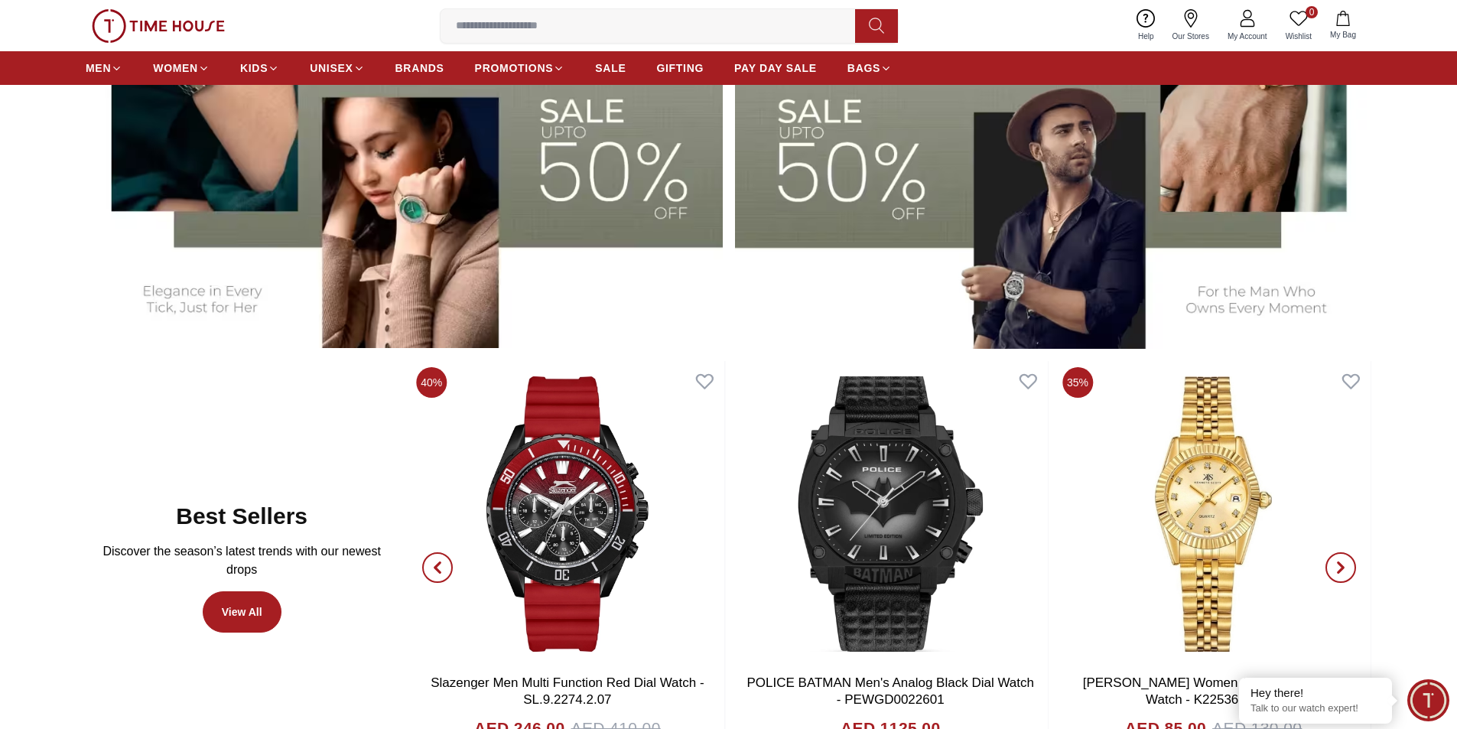
scroll to position [918, 0]
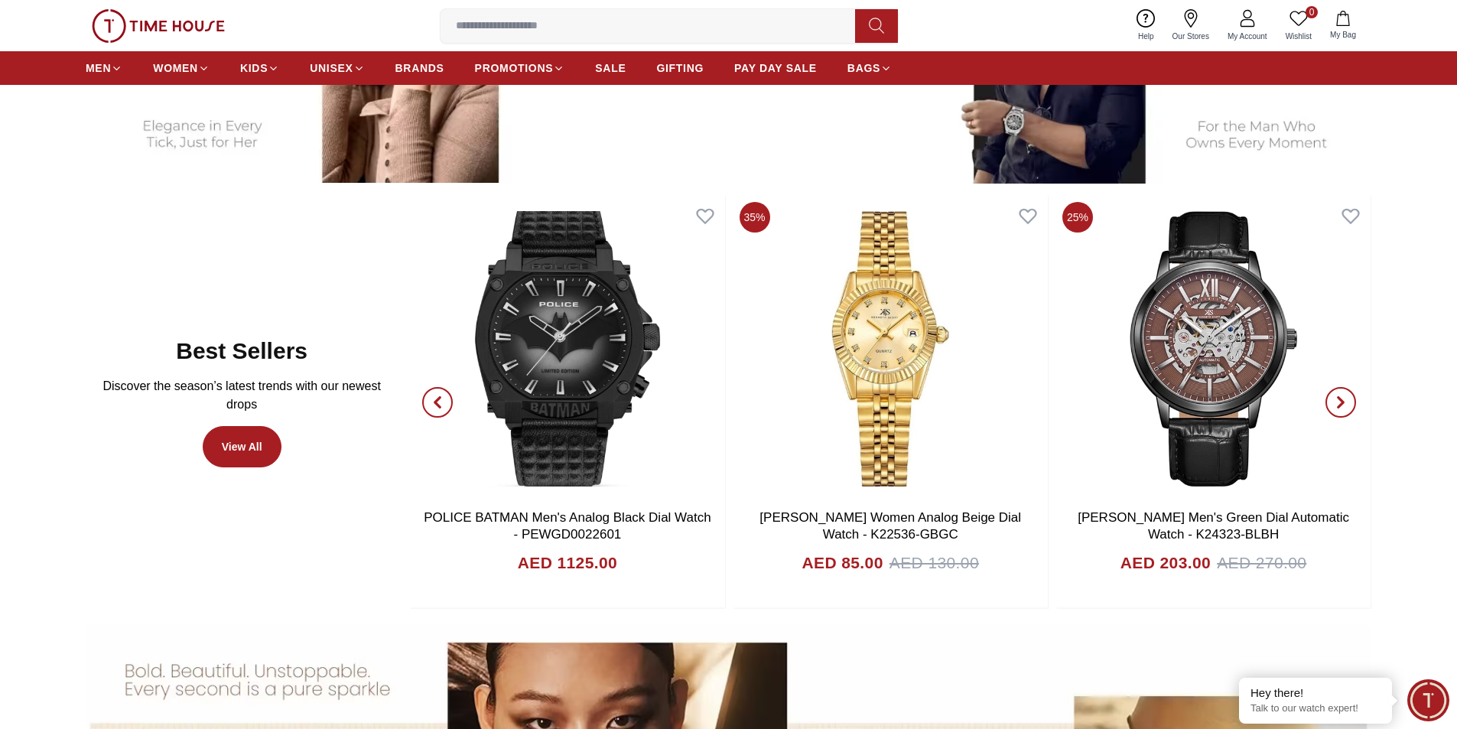
click at [1334, 400] on icon "button" at bounding box center [1340, 402] width 12 height 12
click at [1341, 400] on icon "button" at bounding box center [1340, 402] width 5 height 10
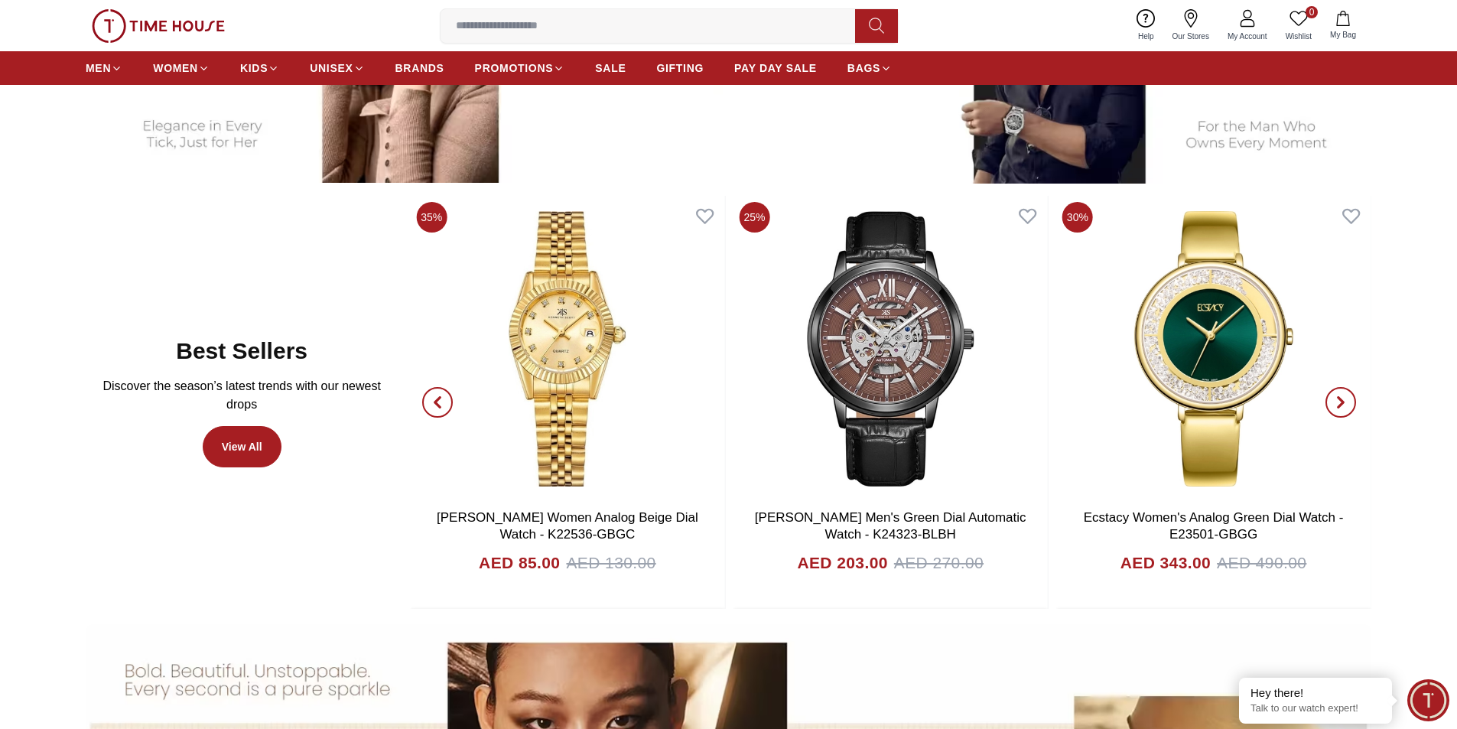
click at [1341, 400] on icon "button" at bounding box center [1340, 402] width 5 height 10
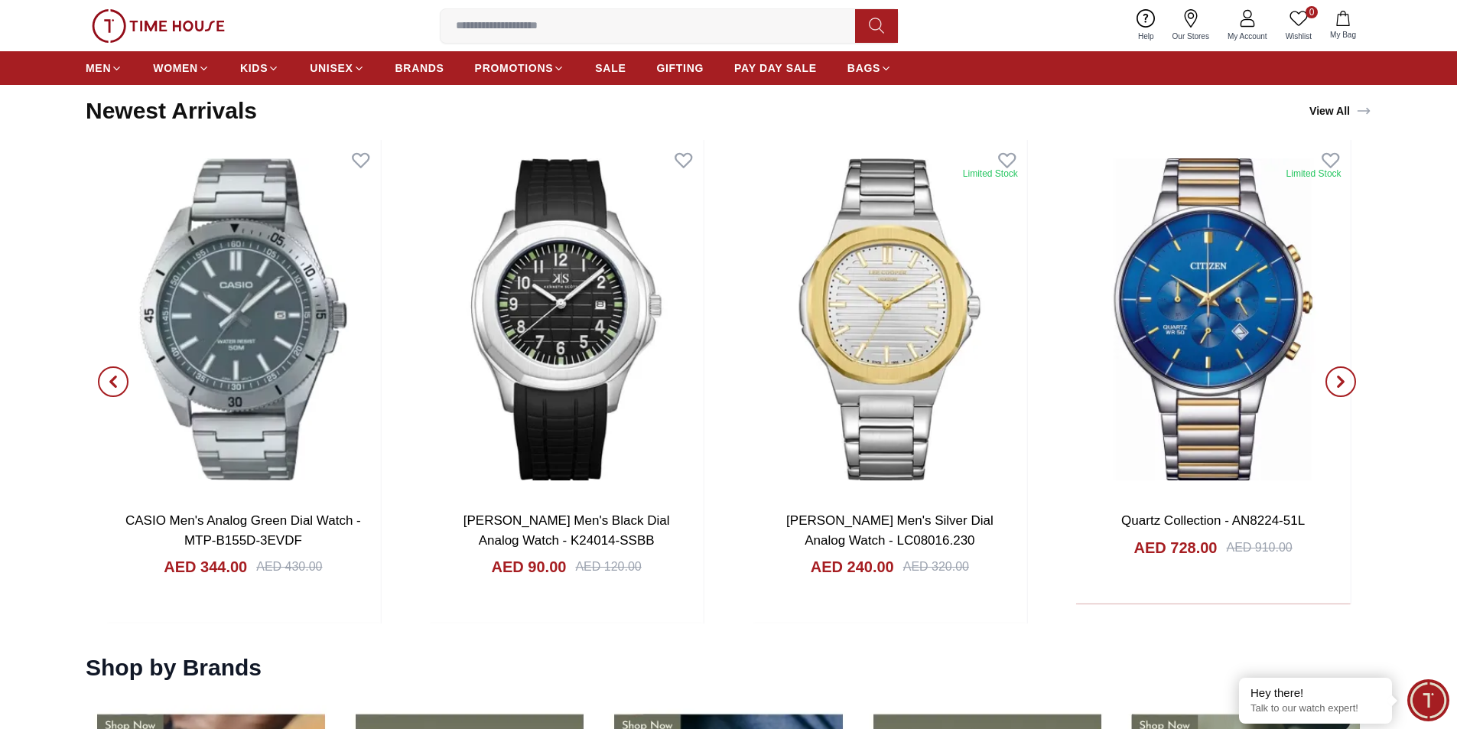
scroll to position [1988, 0]
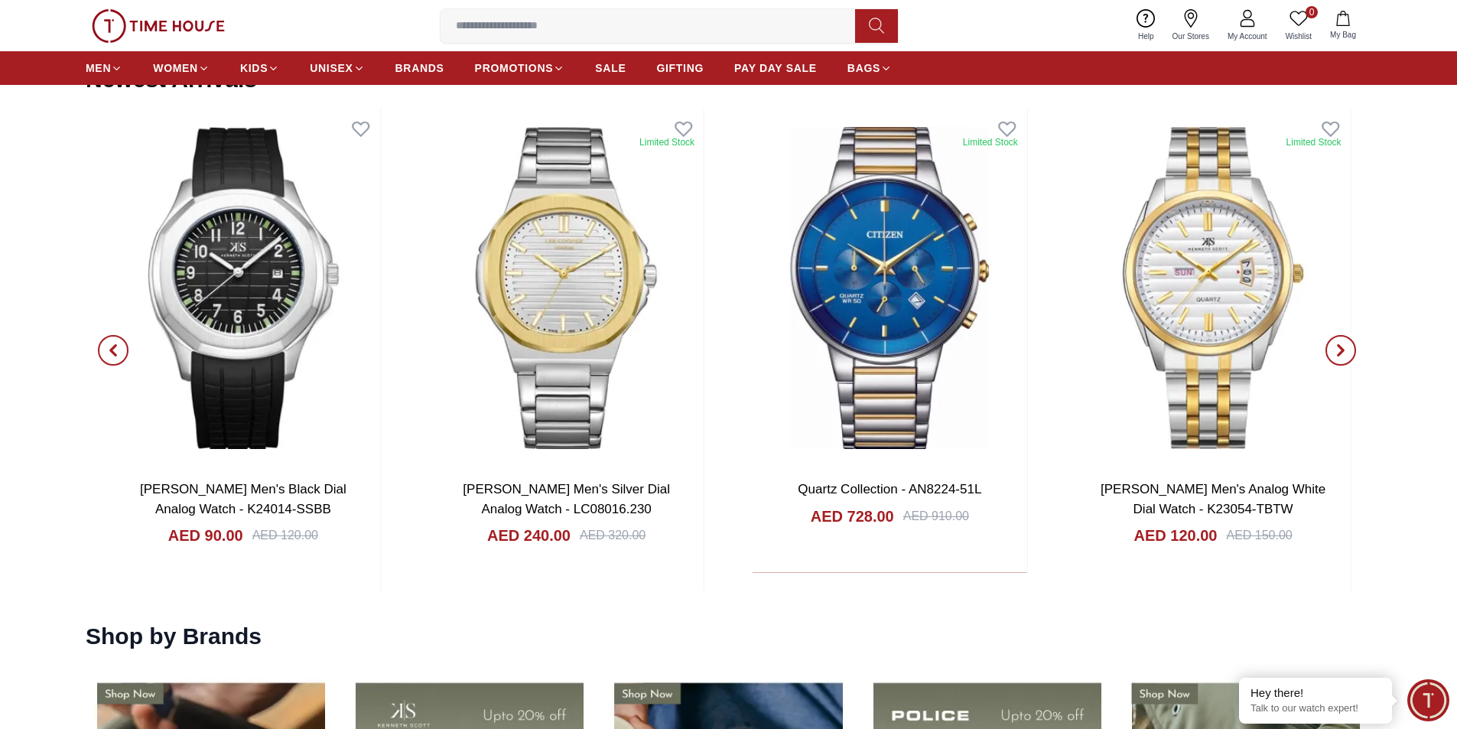
click at [1331, 352] on span "button" at bounding box center [1340, 350] width 31 height 31
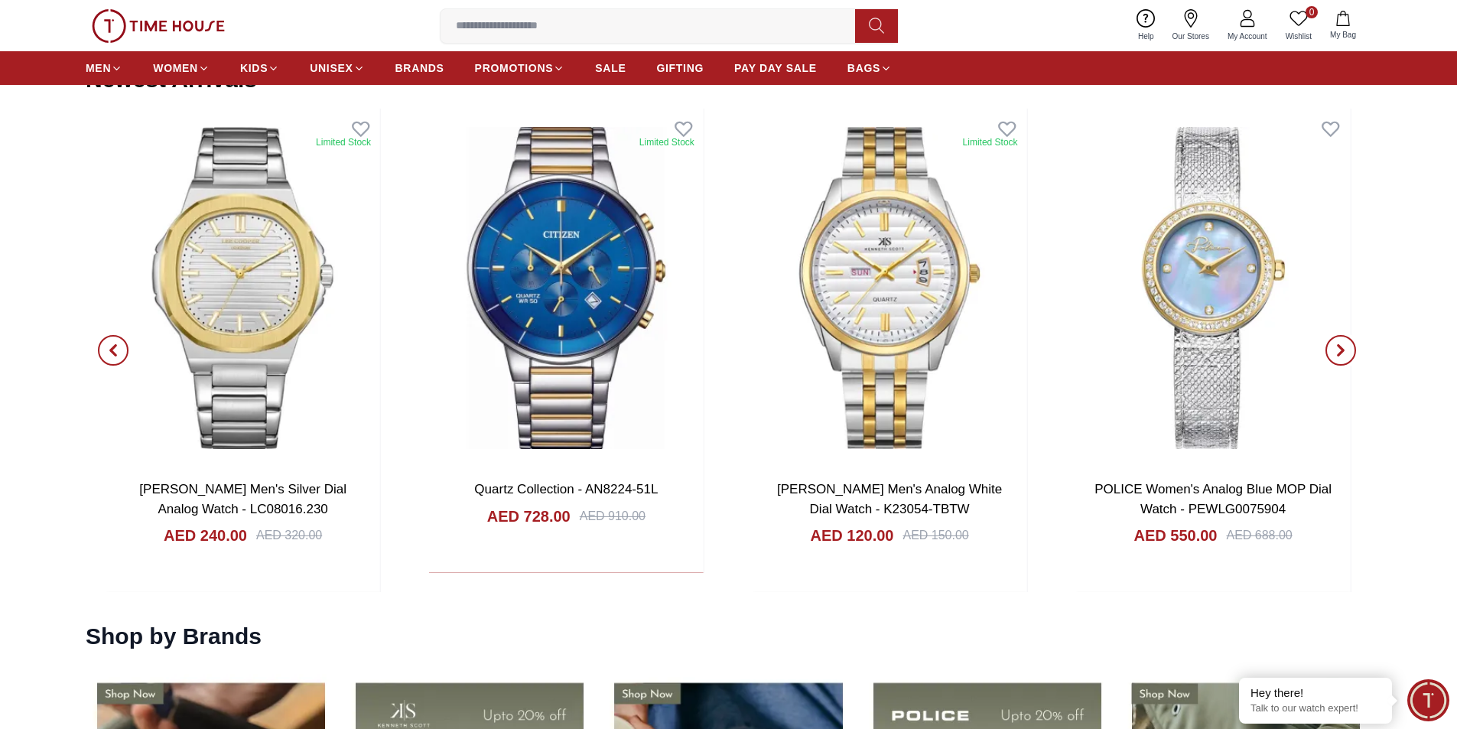
click at [1331, 352] on span "button" at bounding box center [1340, 350] width 31 height 31
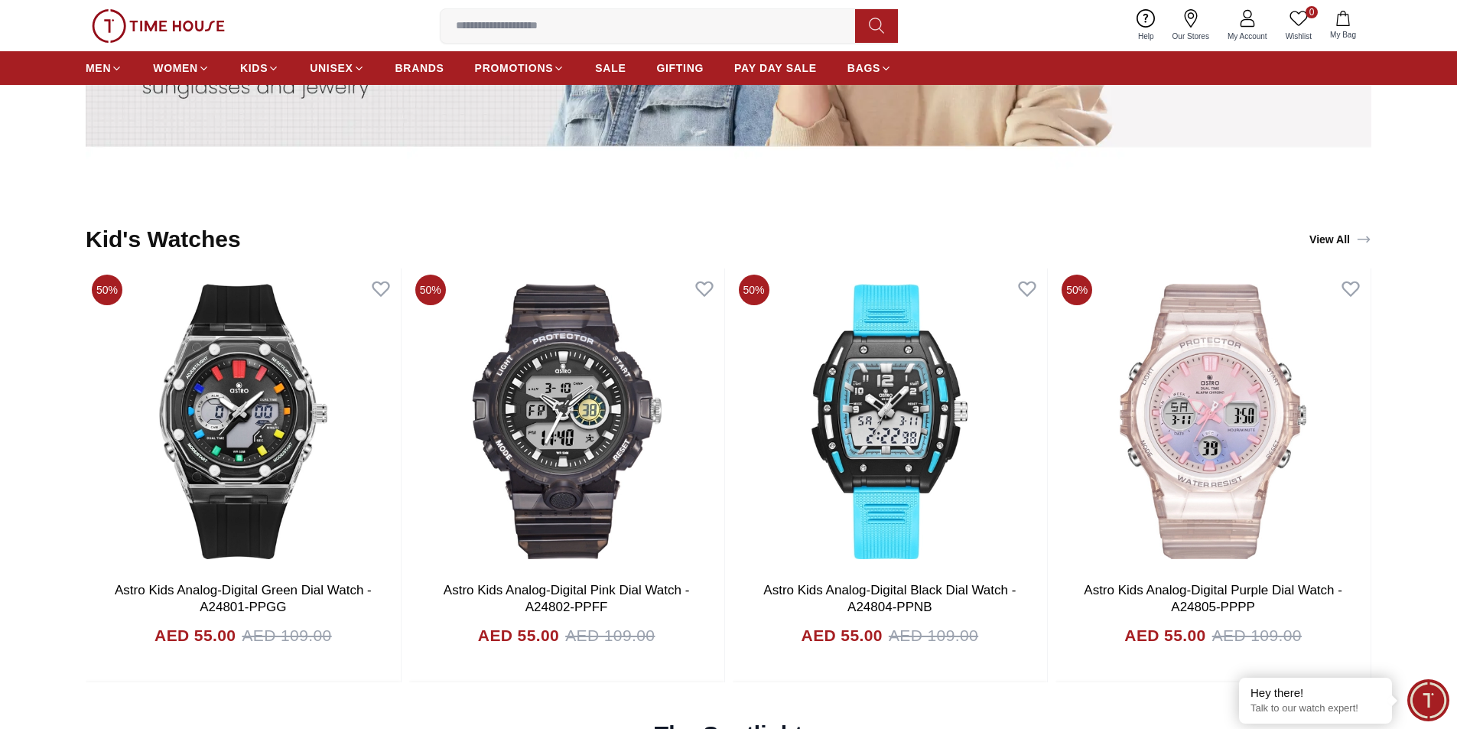
scroll to position [4282, 0]
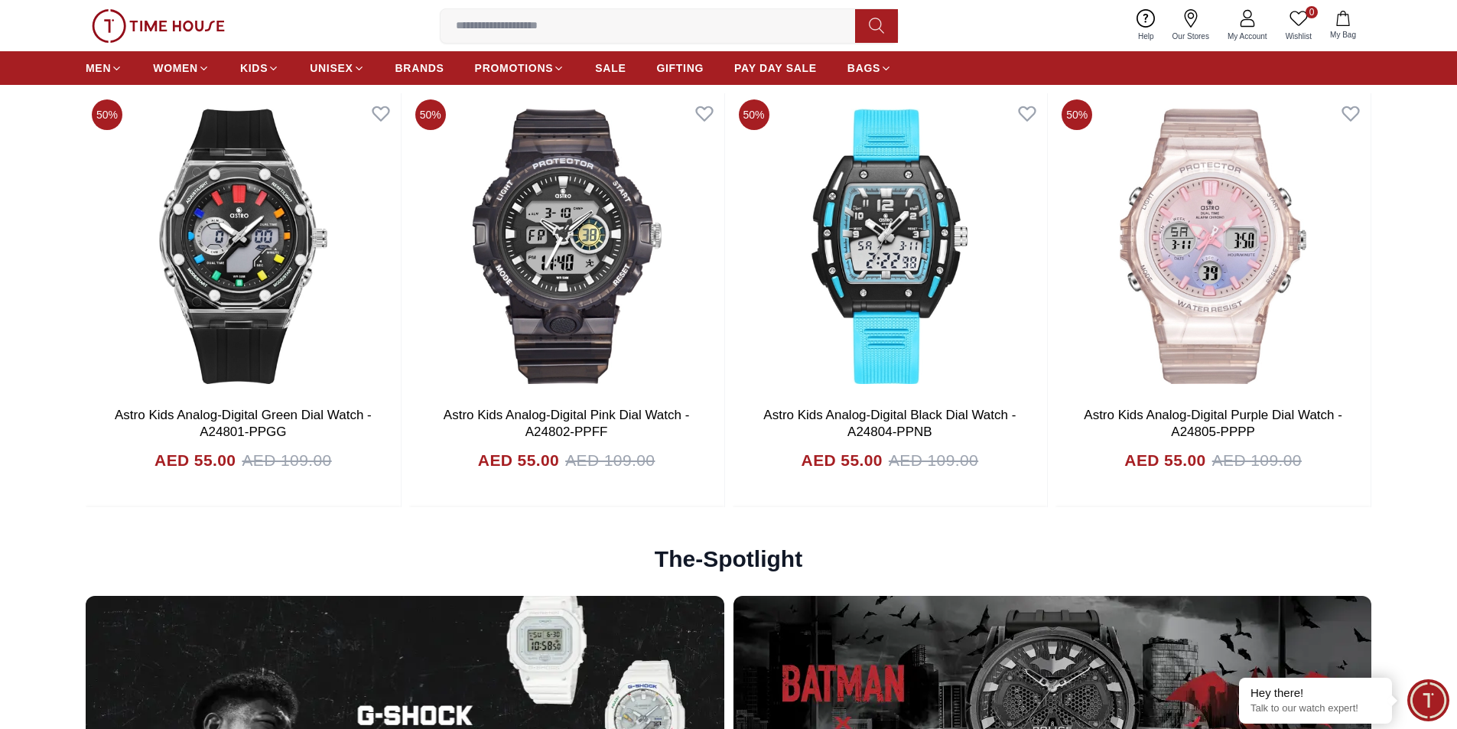
click at [510, 20] on input at bounding box center [653, 26] width 427 height 31
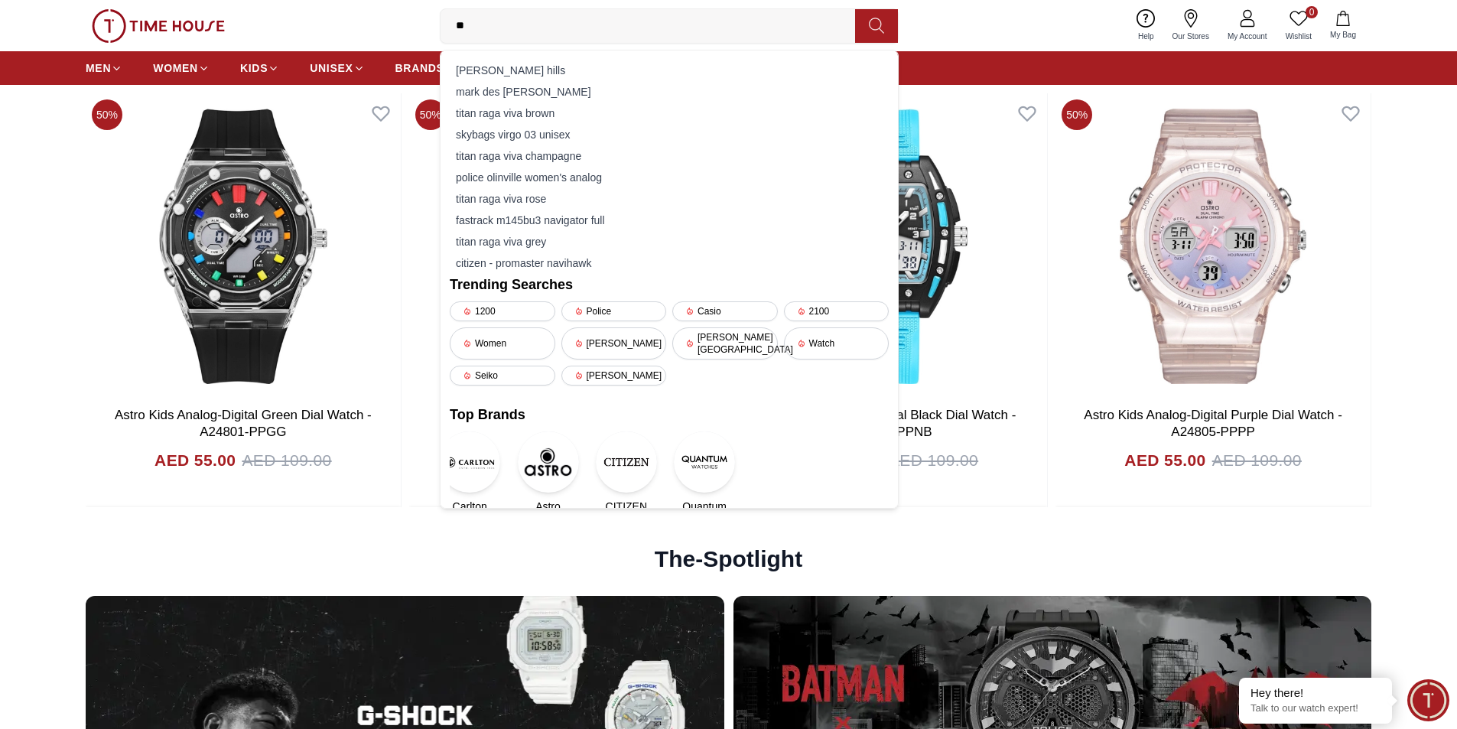
type input "*"
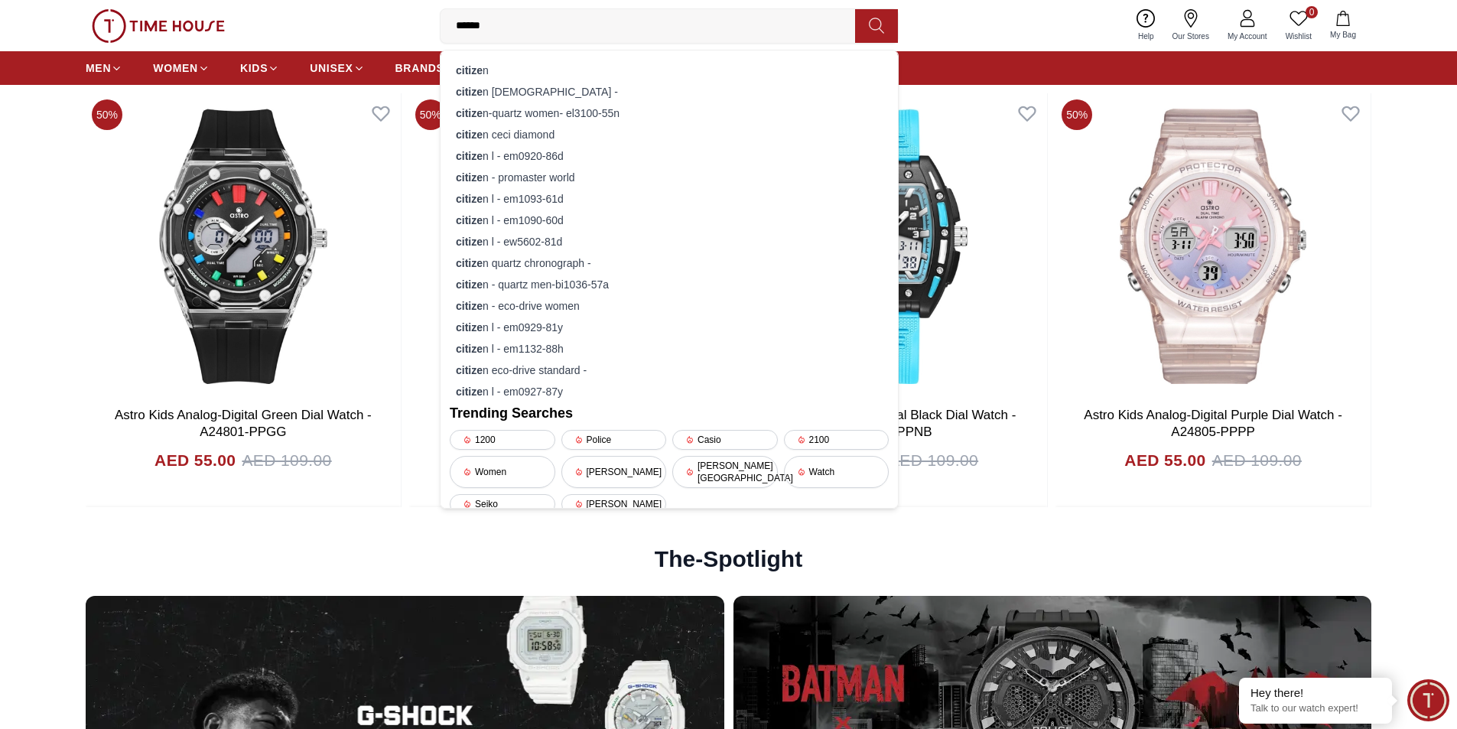
type input "*******"
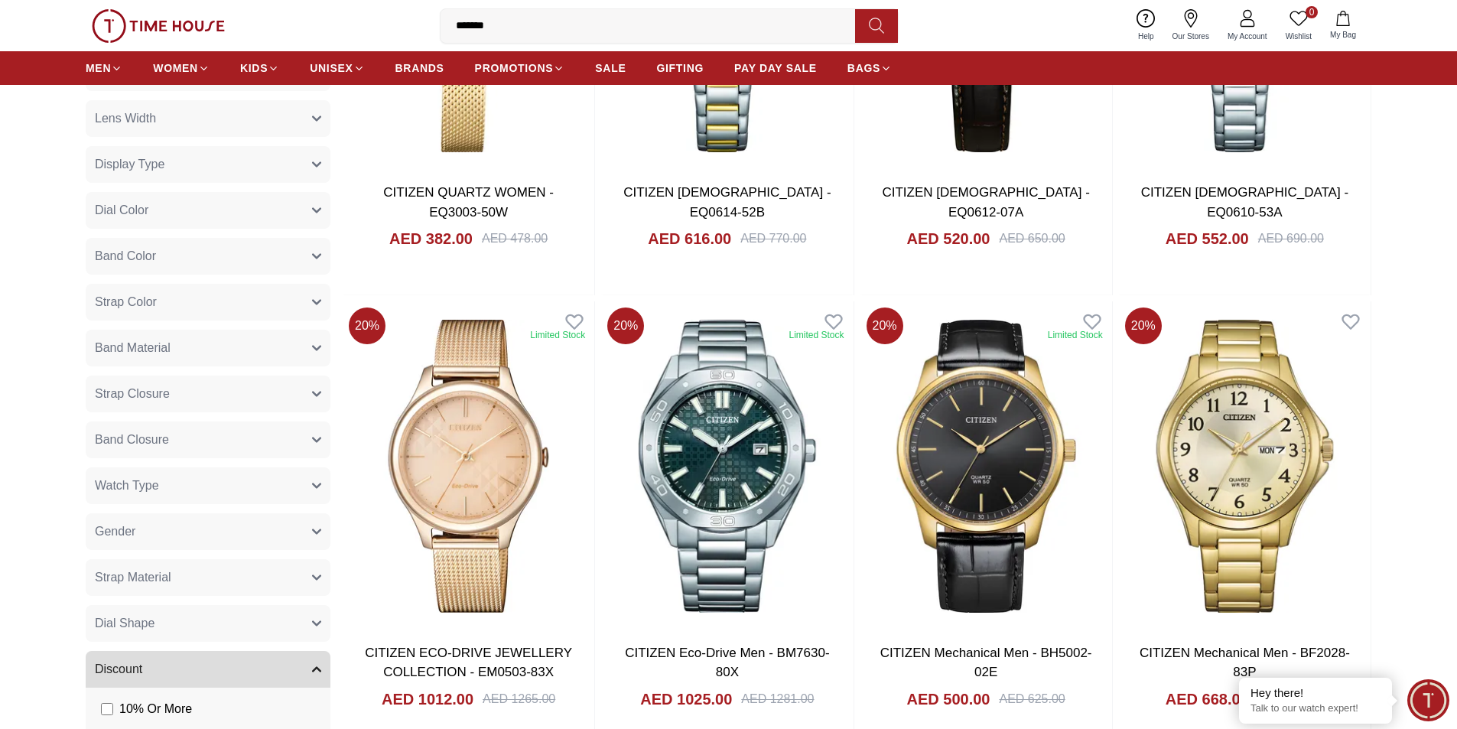
scroll to position [382, 0]
click at [260, 525] on button "Gender" at bounding box center [208, 530] width 245 height 37
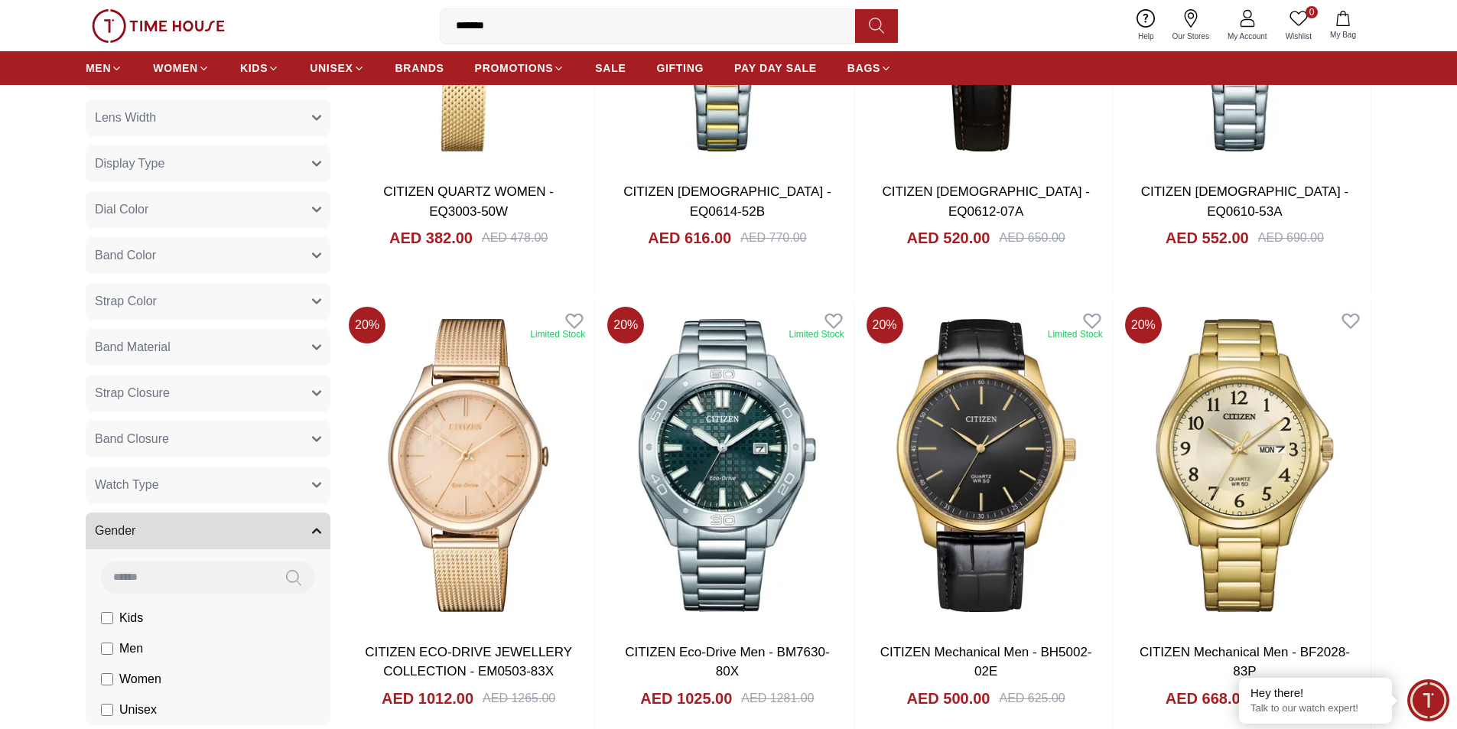
click at [0, 0] on li "Men" at bounding box center [0, 0] width 0 height 0
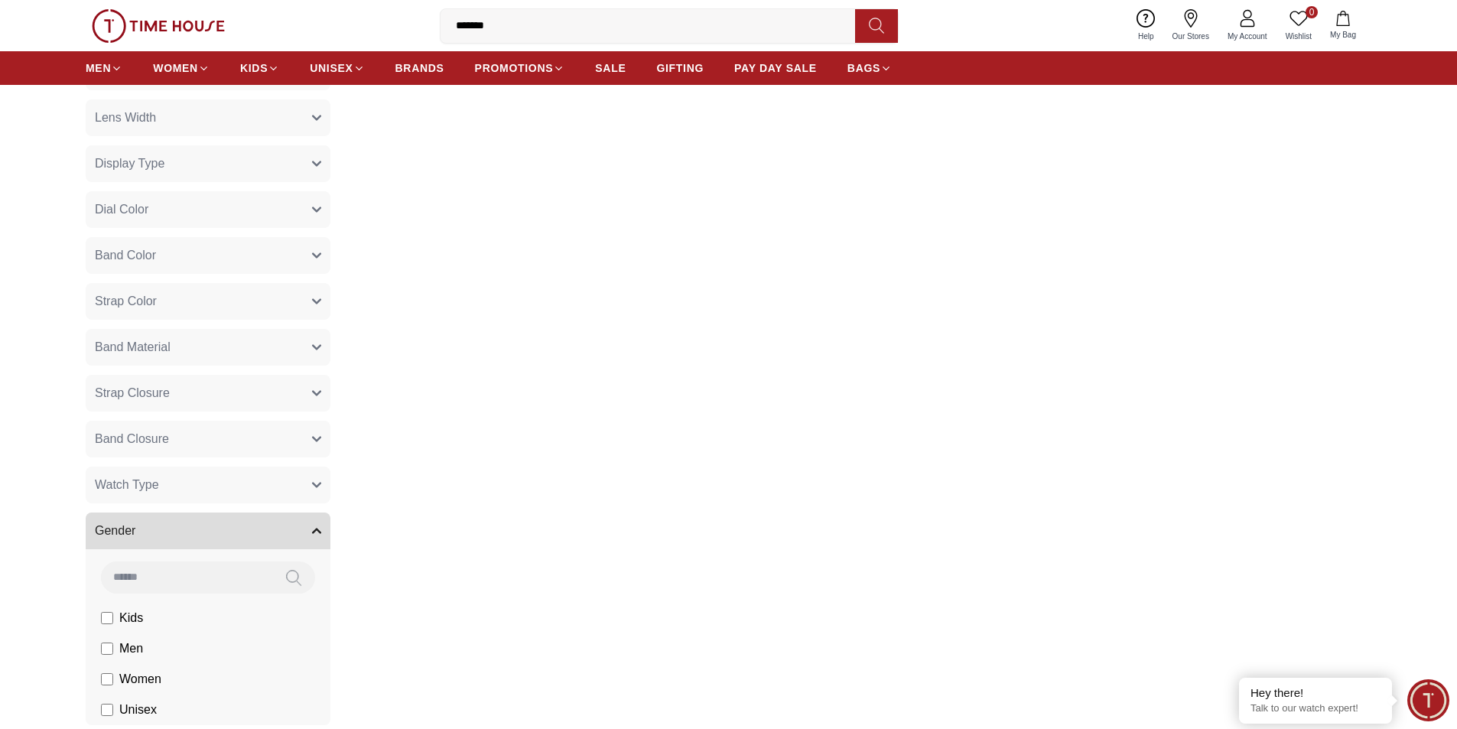
click at [246, 486] on button "Watch Type" at bounding box center [208, 484] width 245 height 37
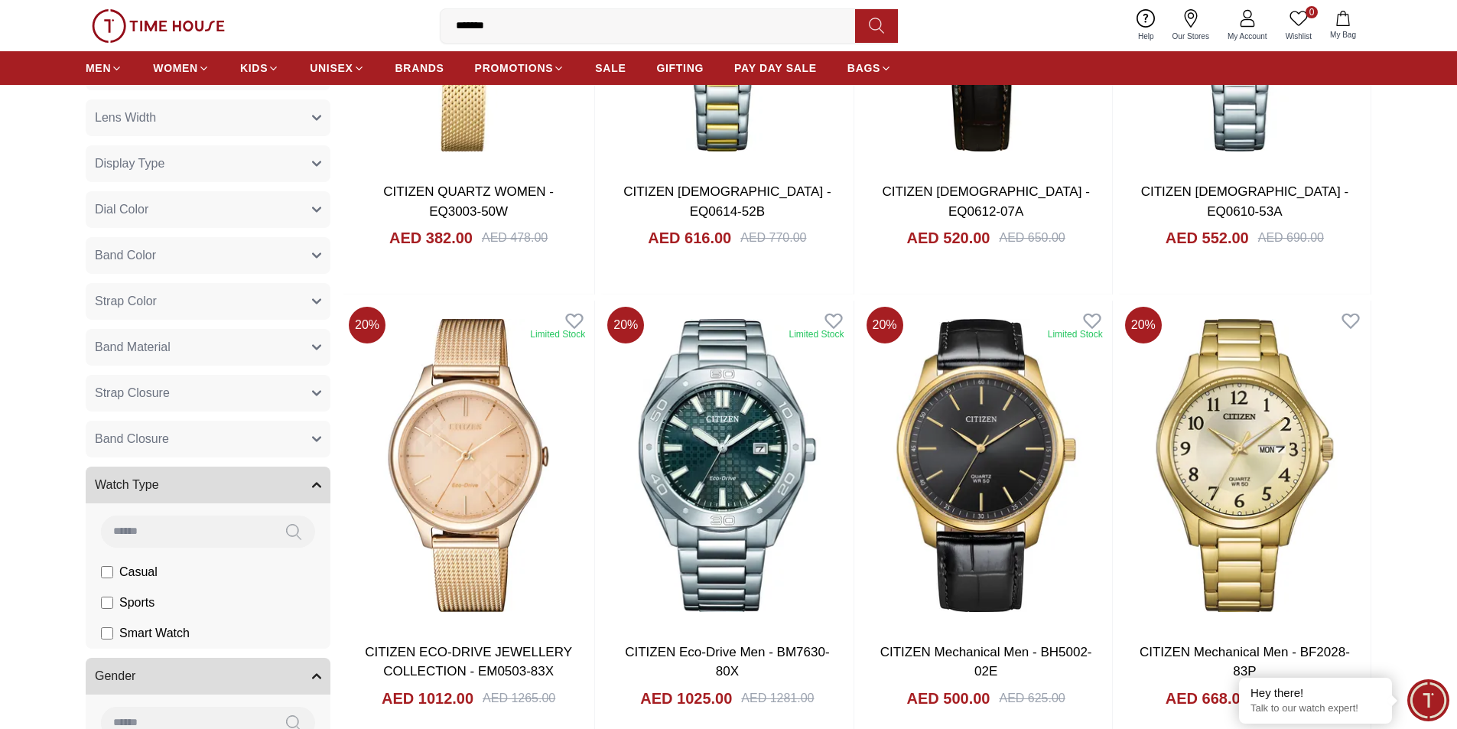
click at [243, 489] on button "Watch Type" at bounding box center [208, 484] width 245 height 37
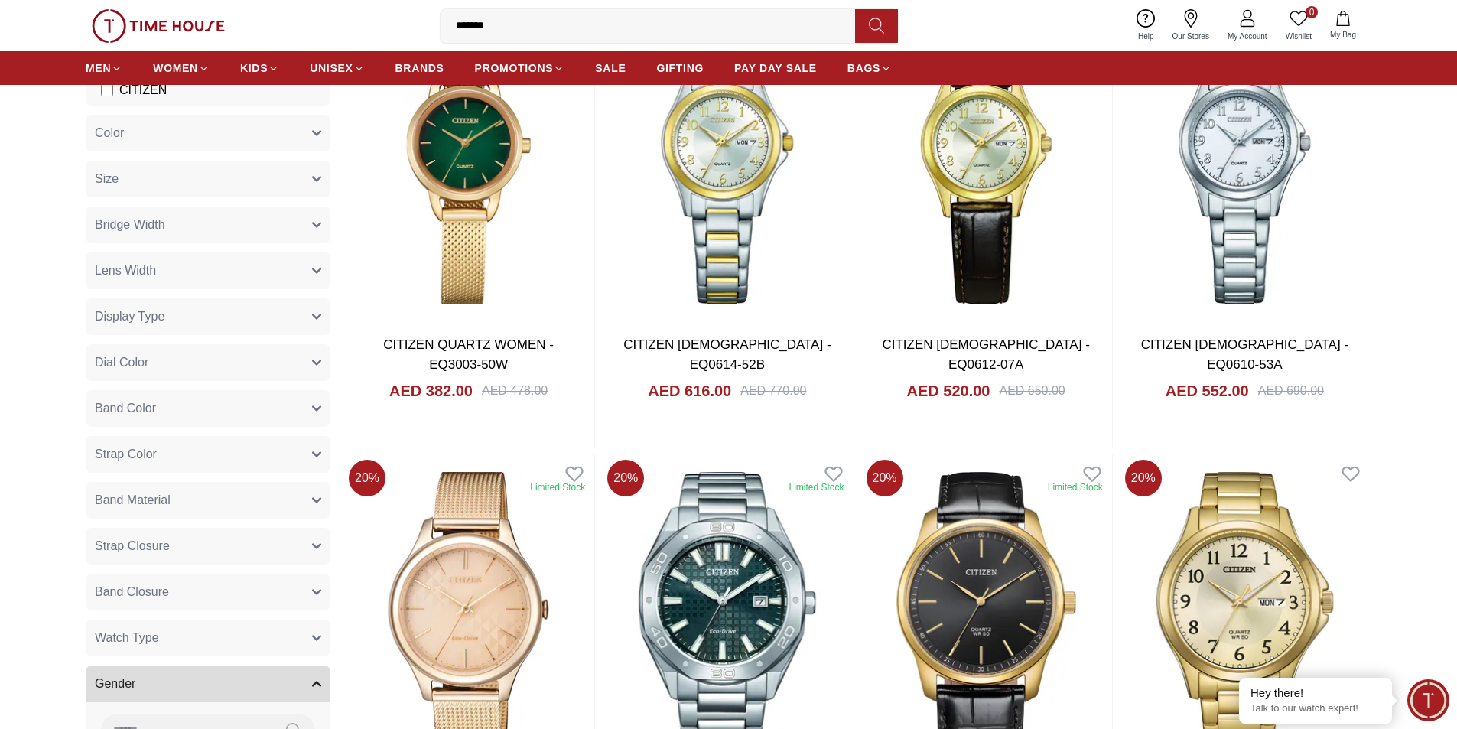
scroll to position [306, 0]
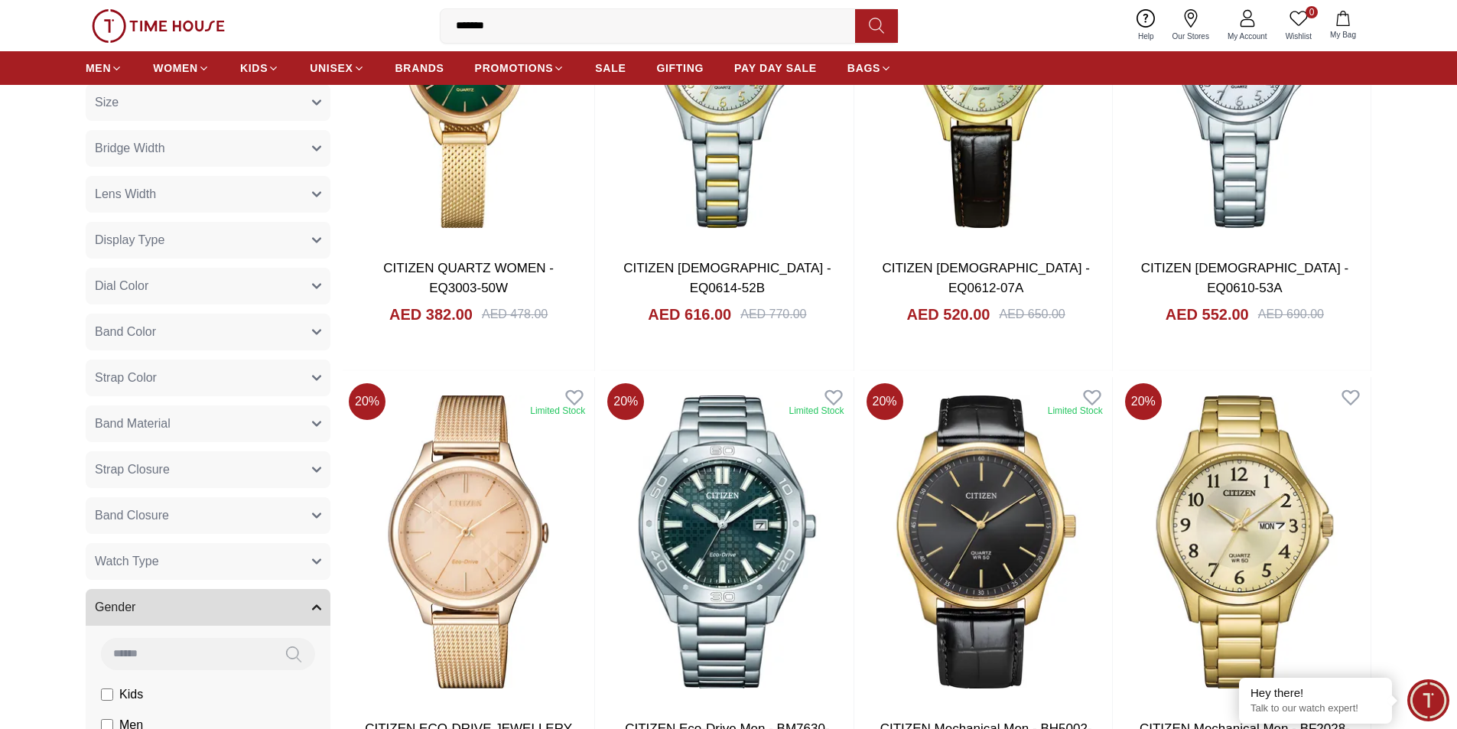
click at [216, 431] on button "Band Material" at bounding box center [208, 423] width 245 height 37
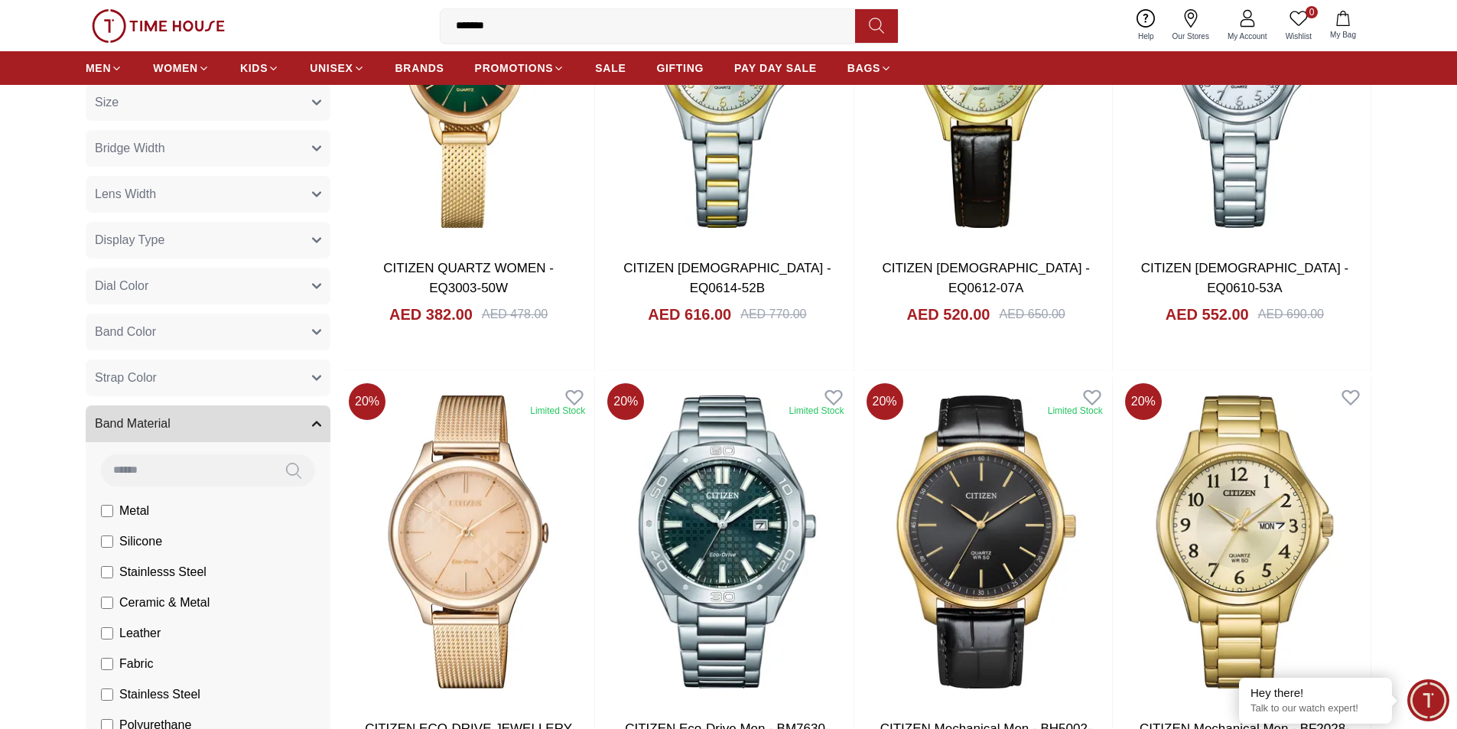
click at [218, 427] on button "Band Material" at bounding box center [208, 423] width 245 height 37
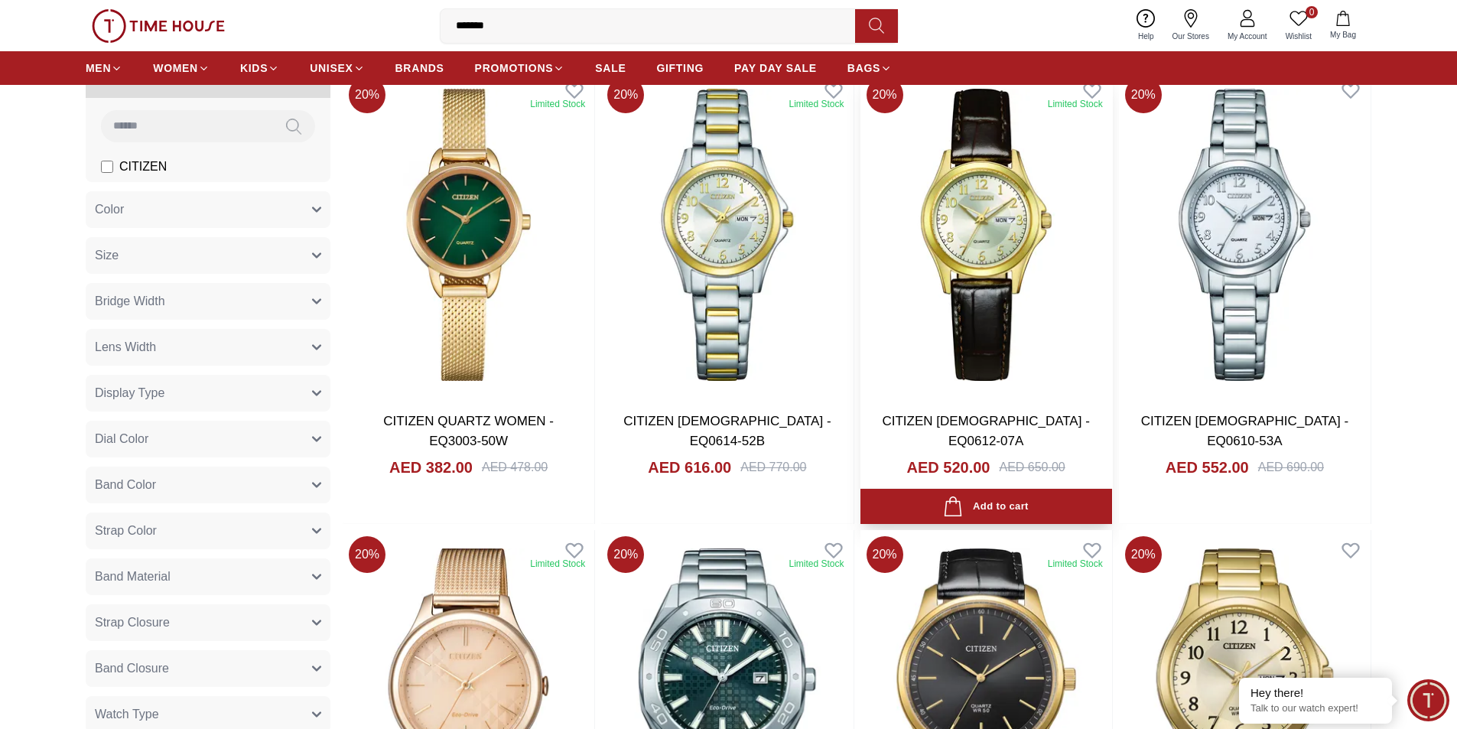
scroll to position [0, 0]
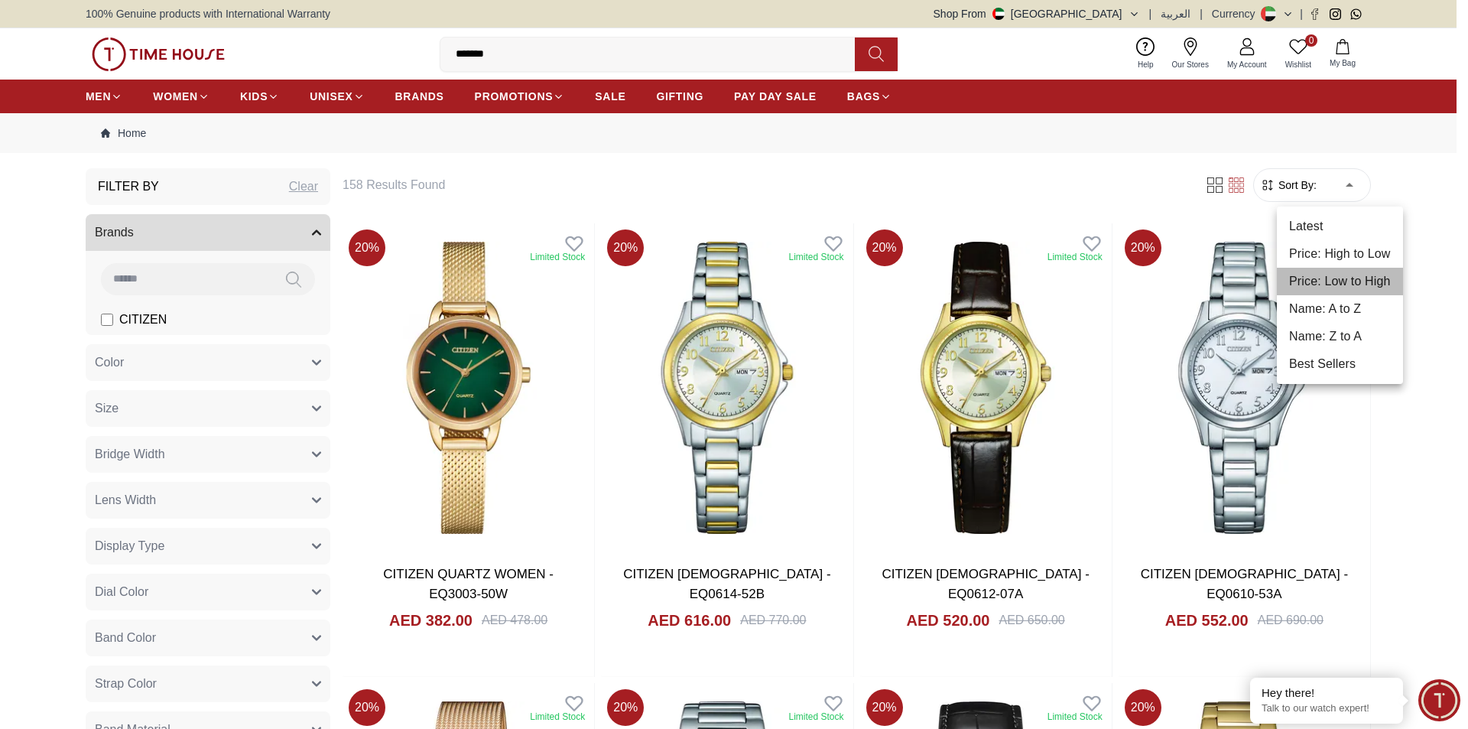
click at [1331, 278] on li "Price: Low to High" at bounding box center [1340, 282] width 126 height 28
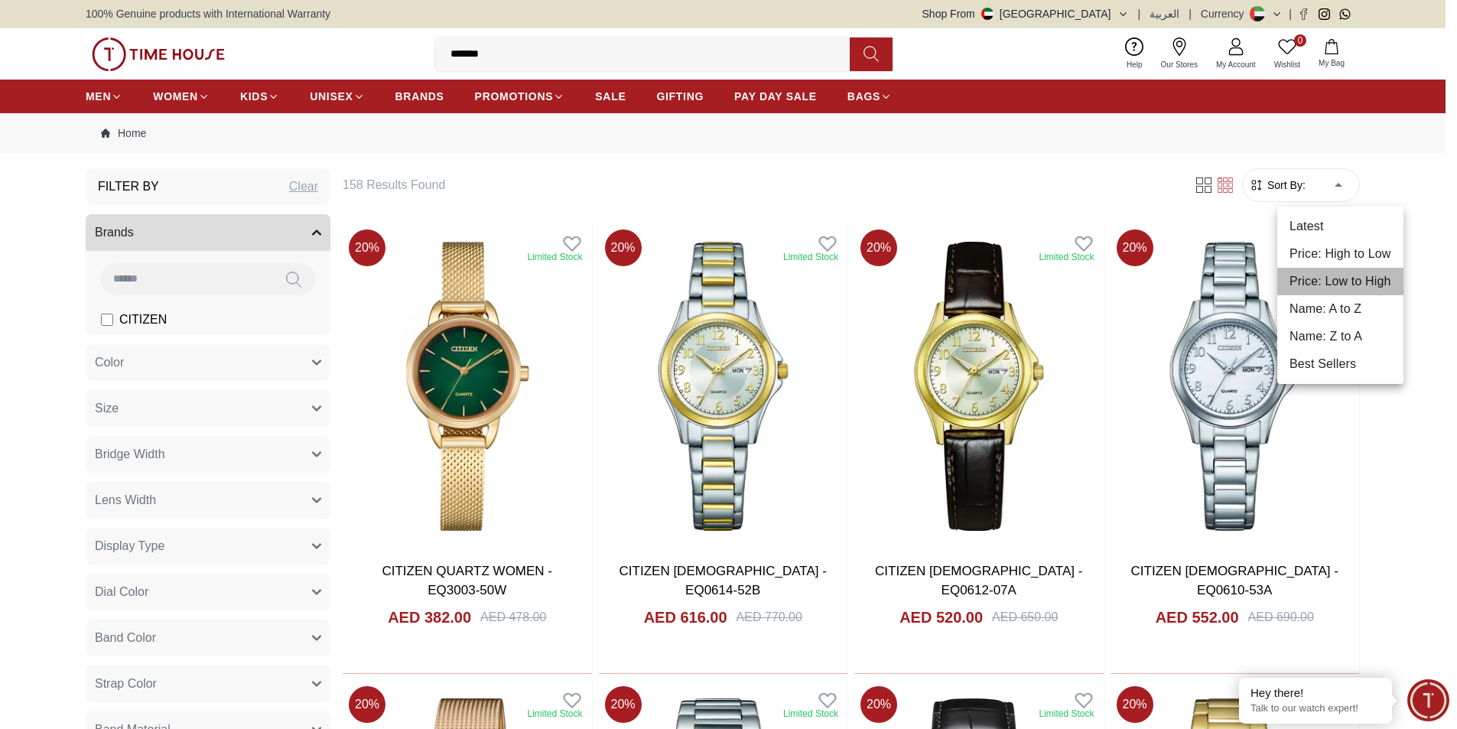
type input "*"
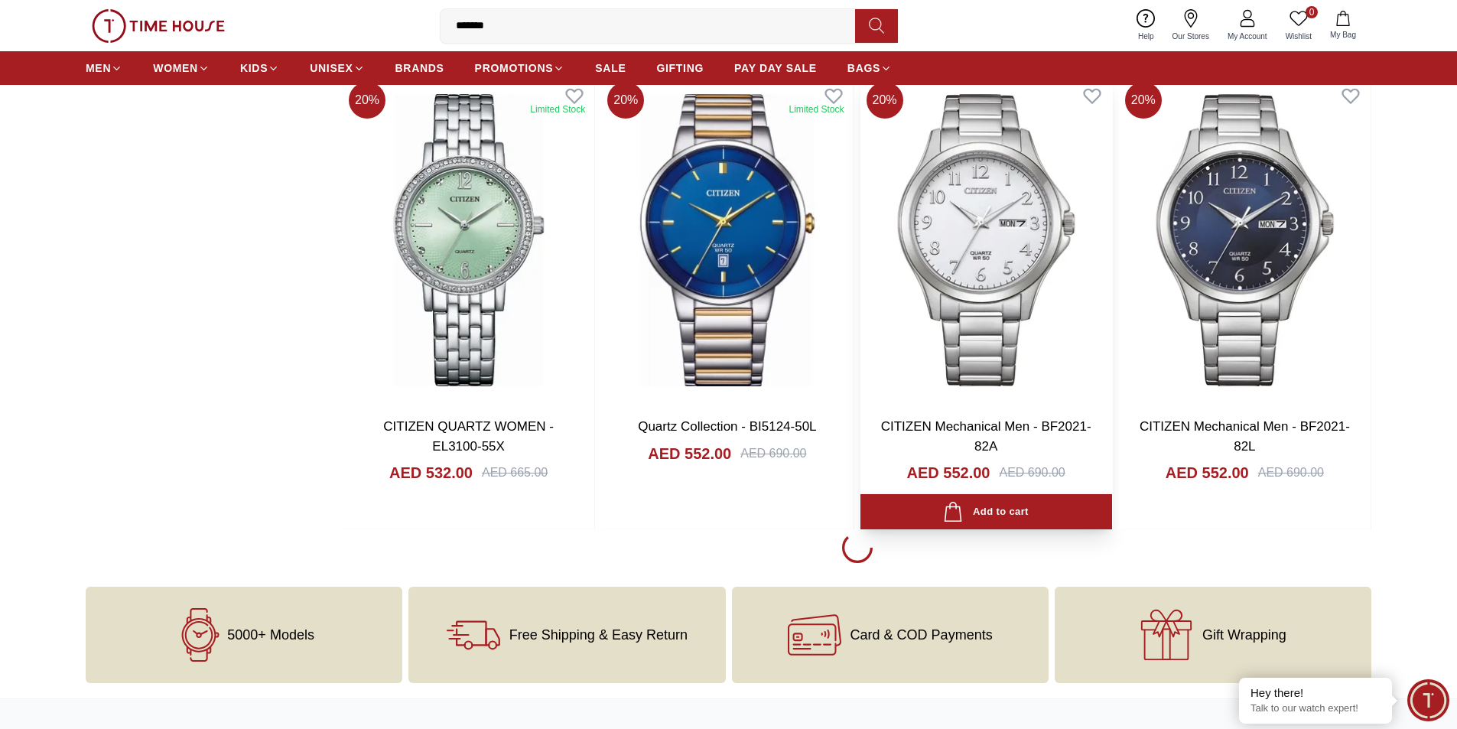
scroll to position [1988, 0]
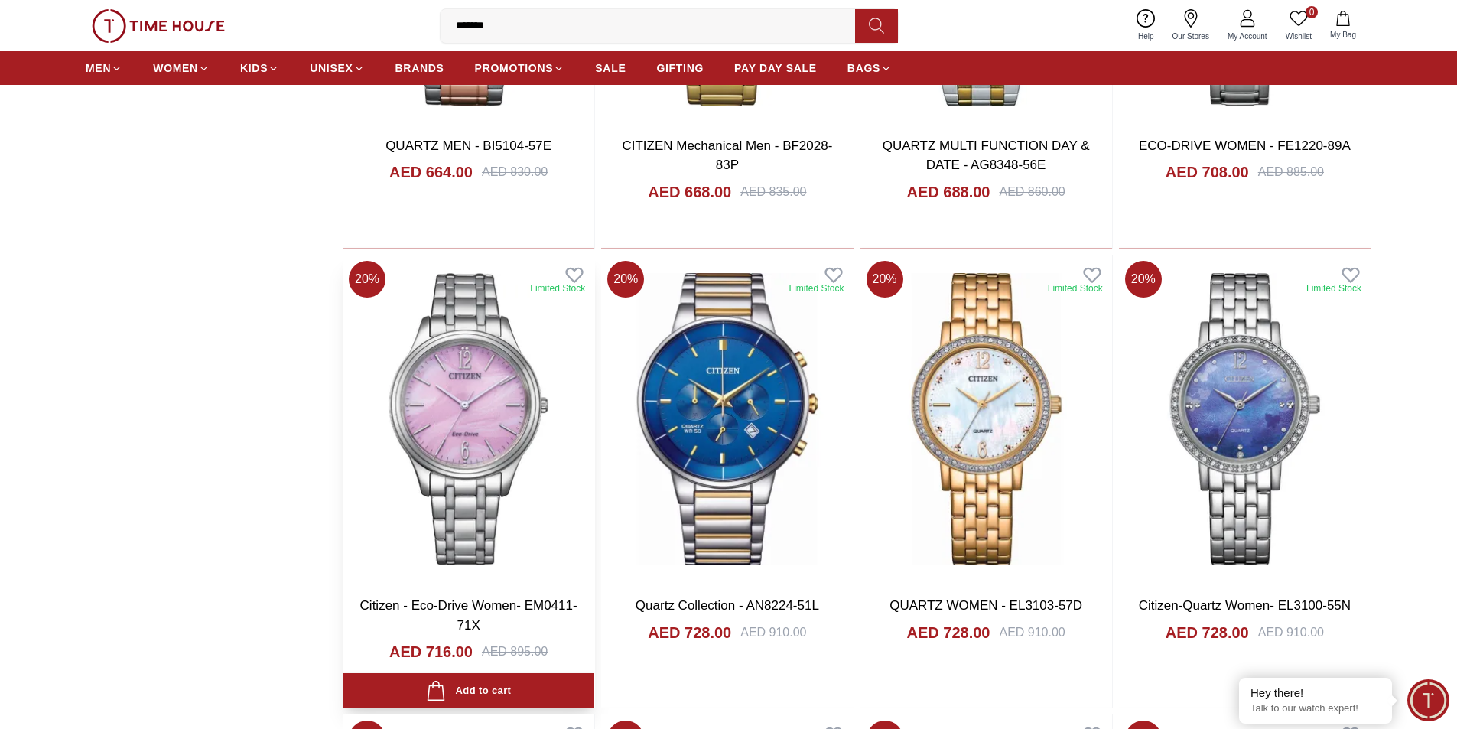
scroll to position [5964, 0]
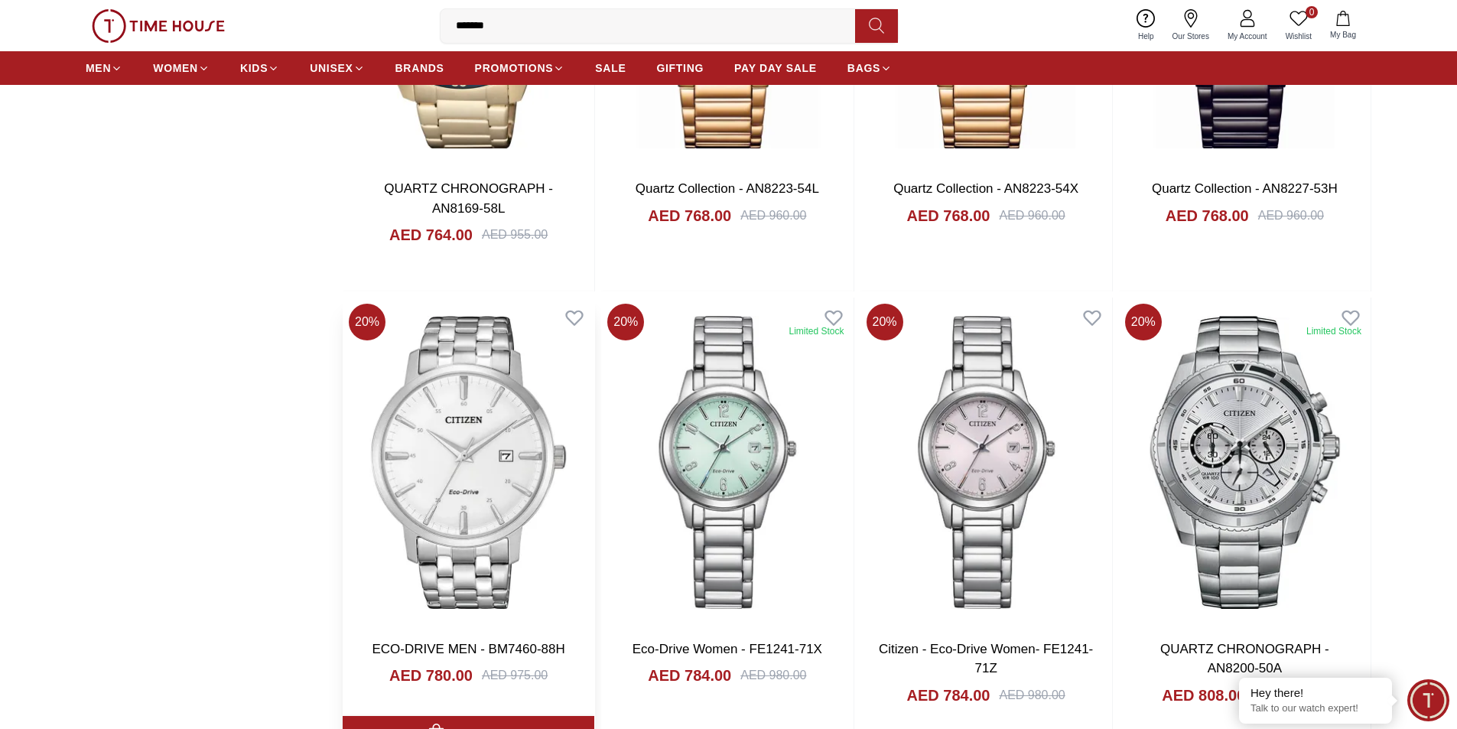
scroll to position [7793, 0]
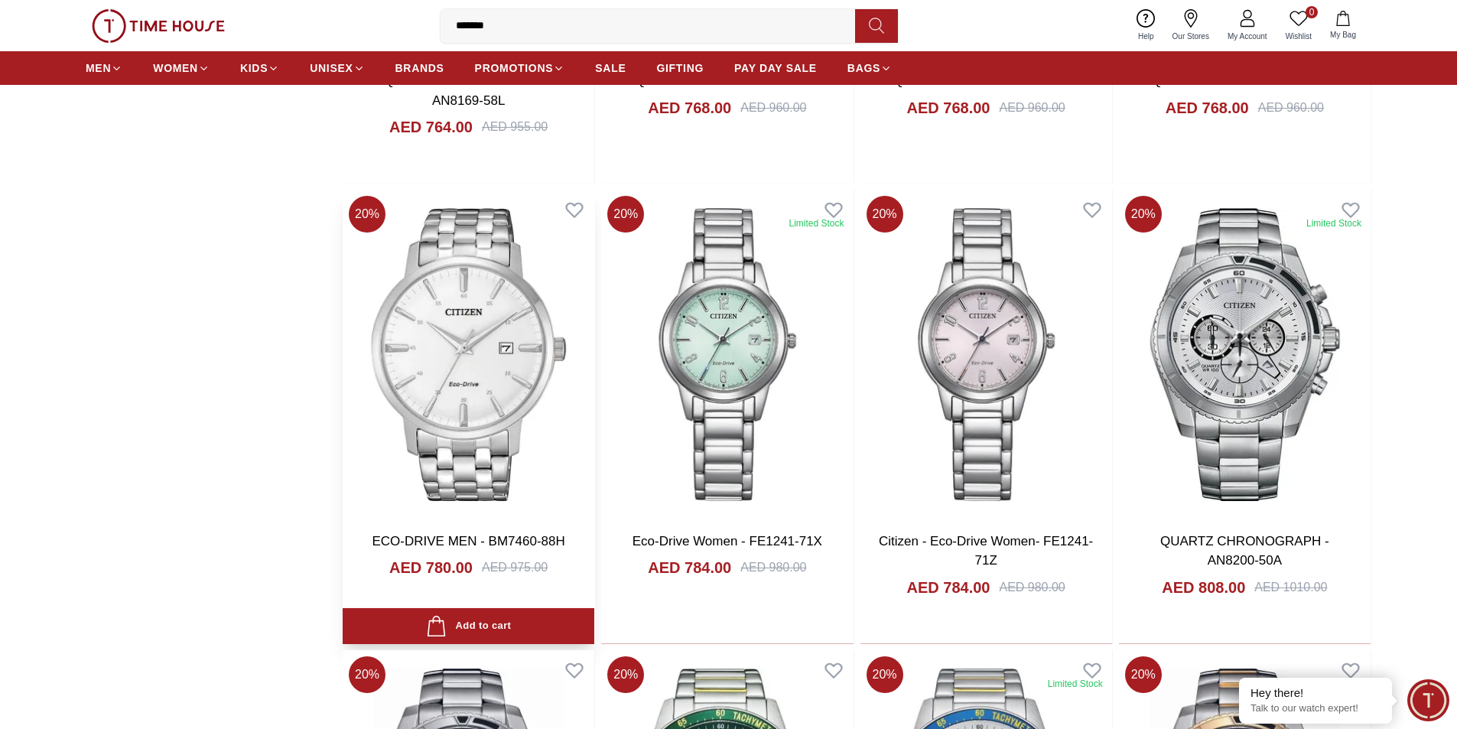
click at [449, 373] on img at bounding box center [469, 354] width 252 height 329
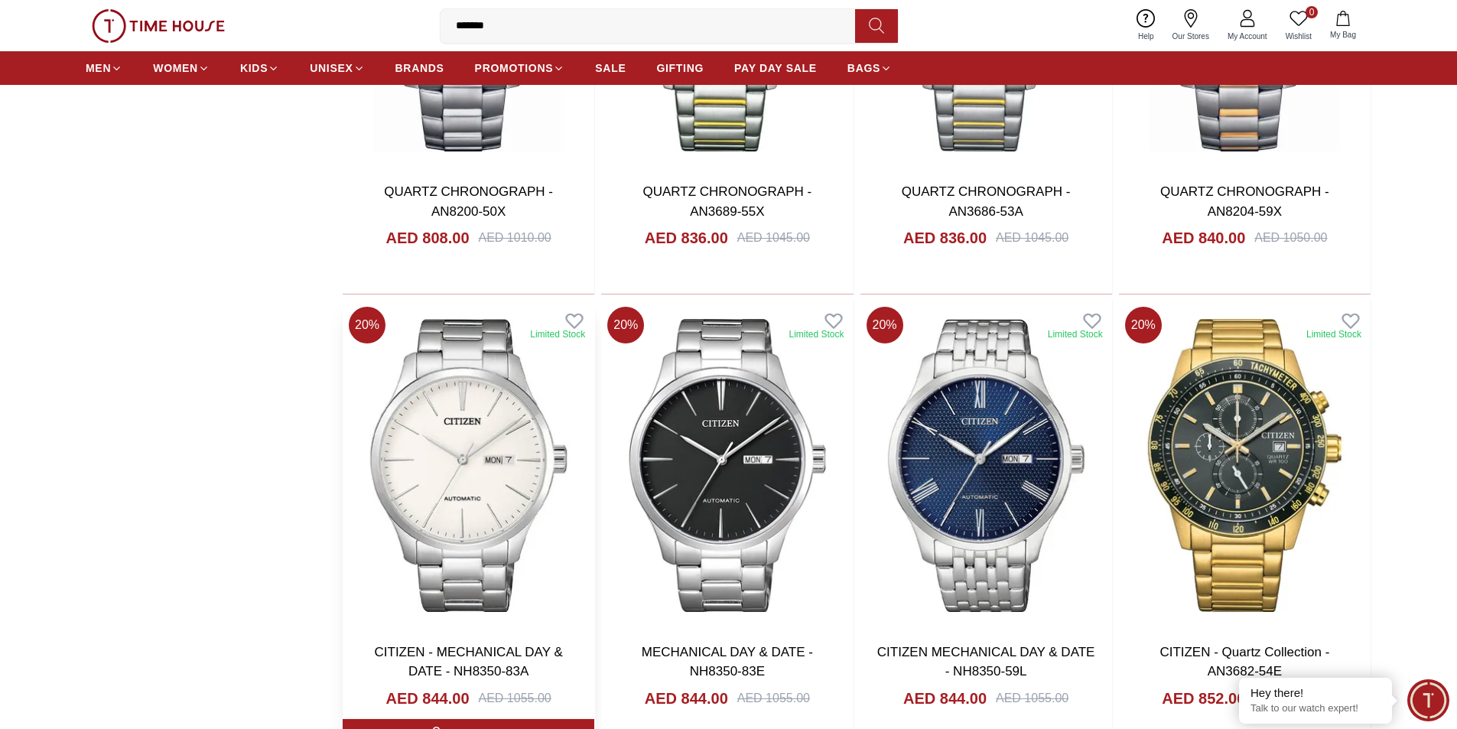
scroll to position [8635, 0]
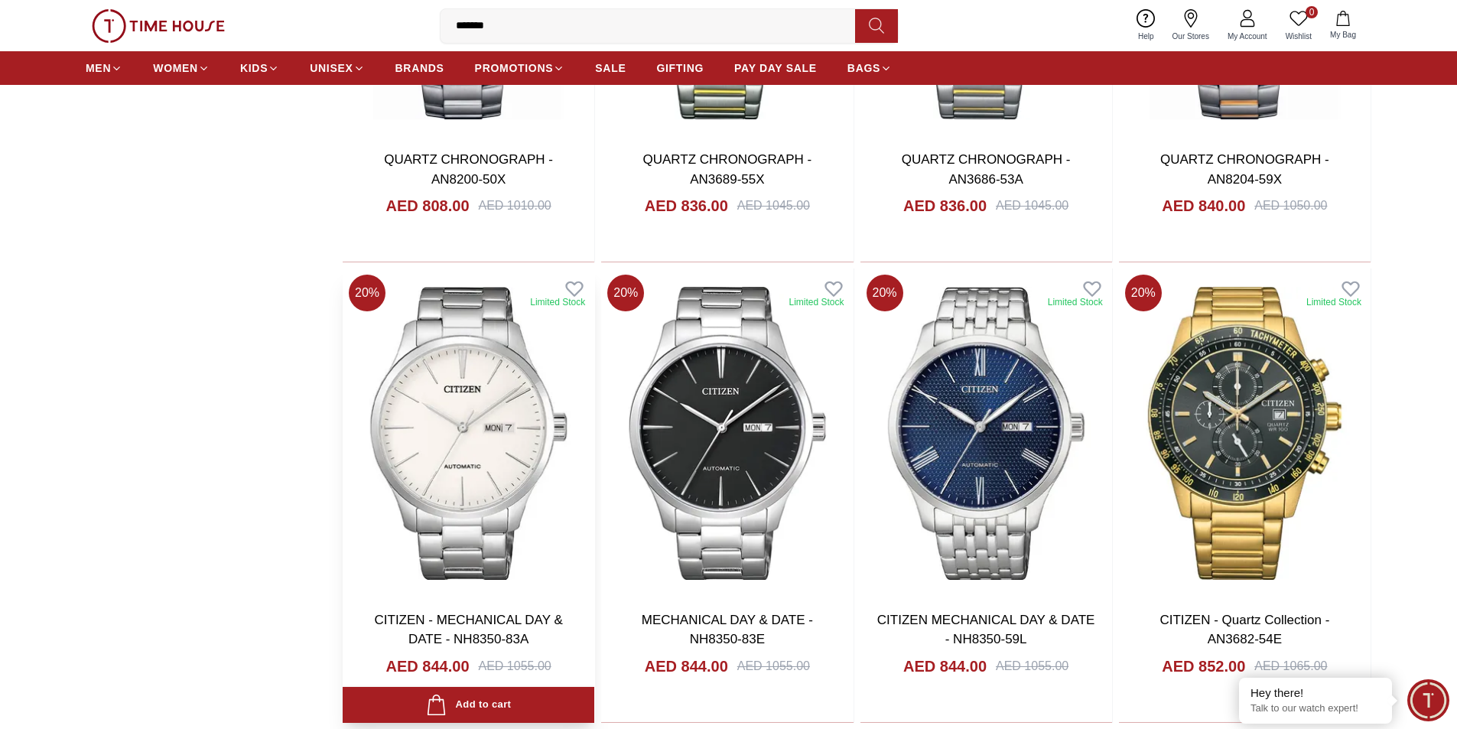
click at [482, 399] on img at bounding box center [469, 432] width 252 height 329
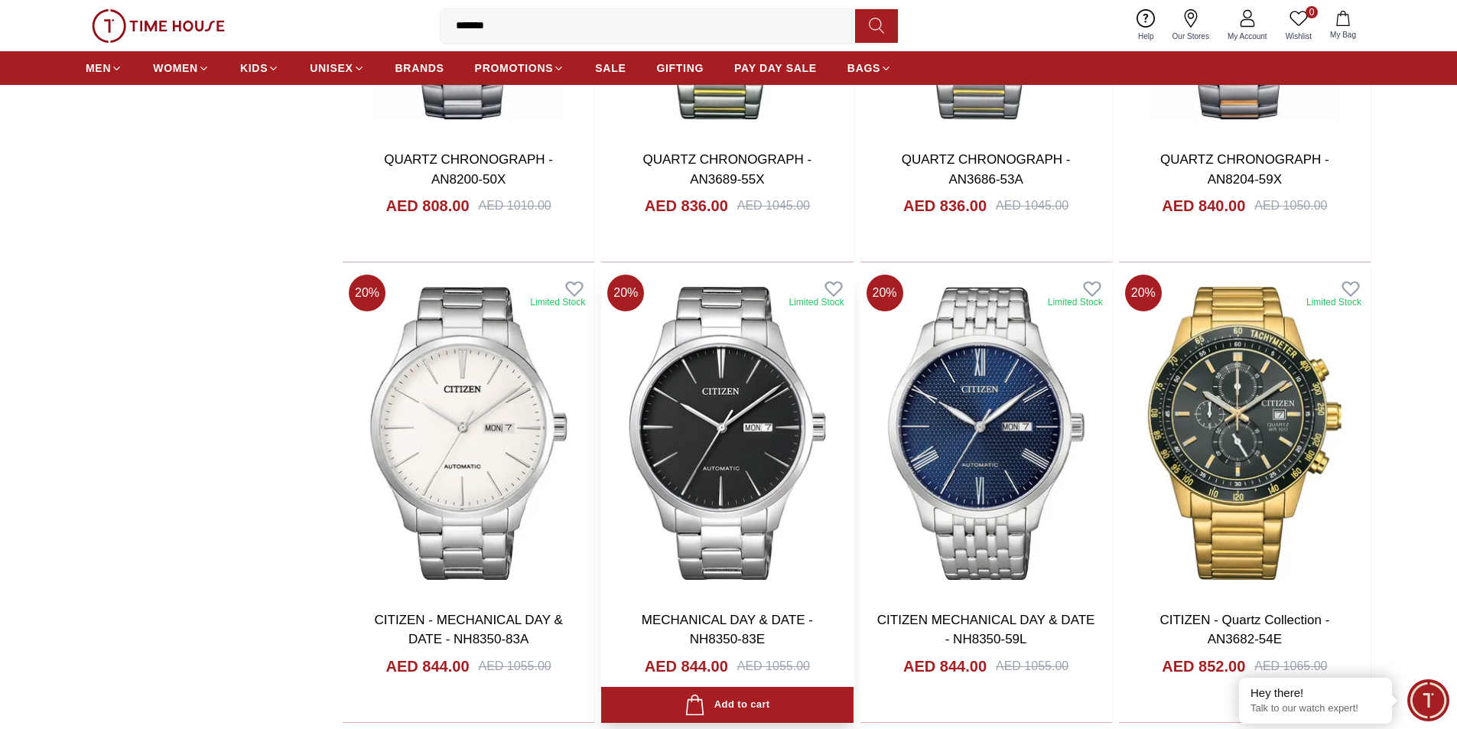
click at [720, 399] on img at bounding box center [727, 432] width 252 height 329
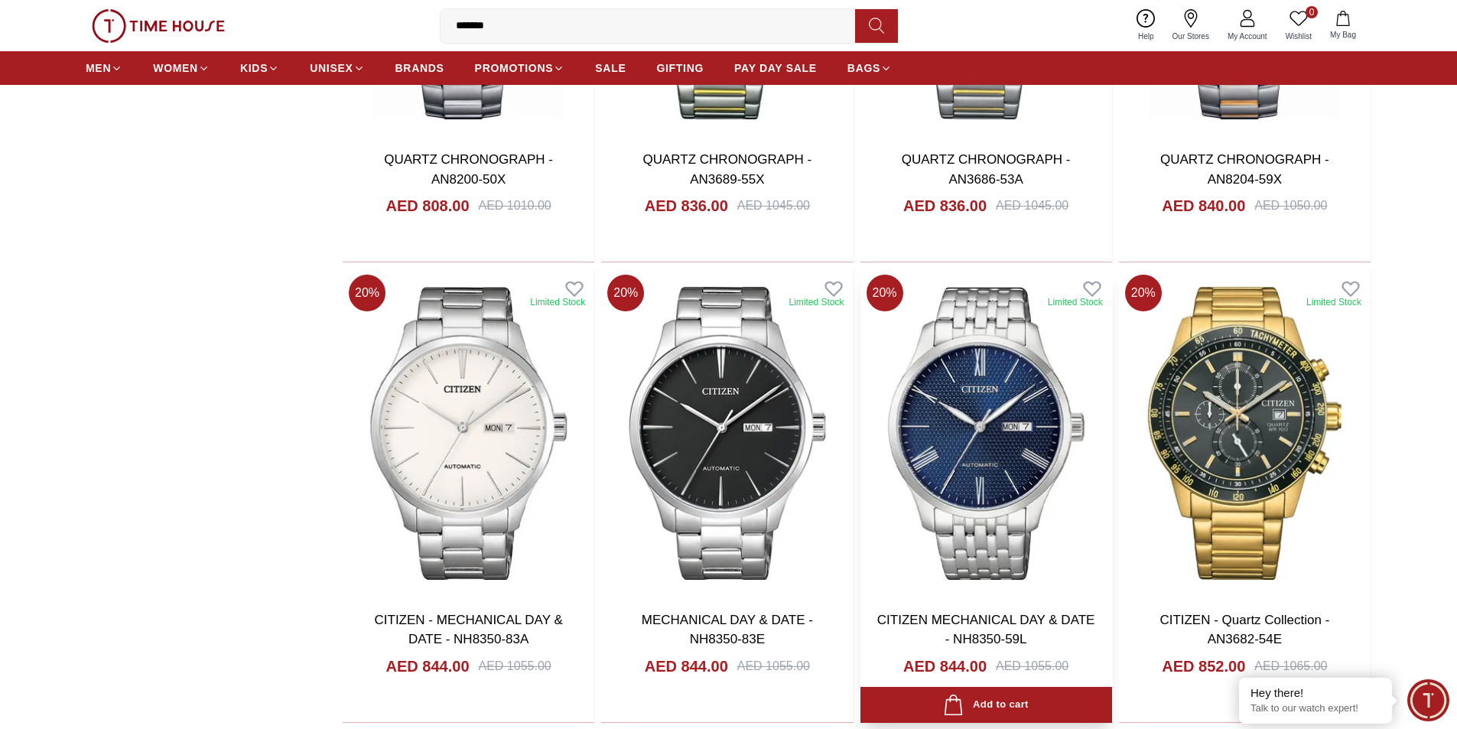
click at [976, 399] on img at bounding box center [986, 432] width 252 height 329
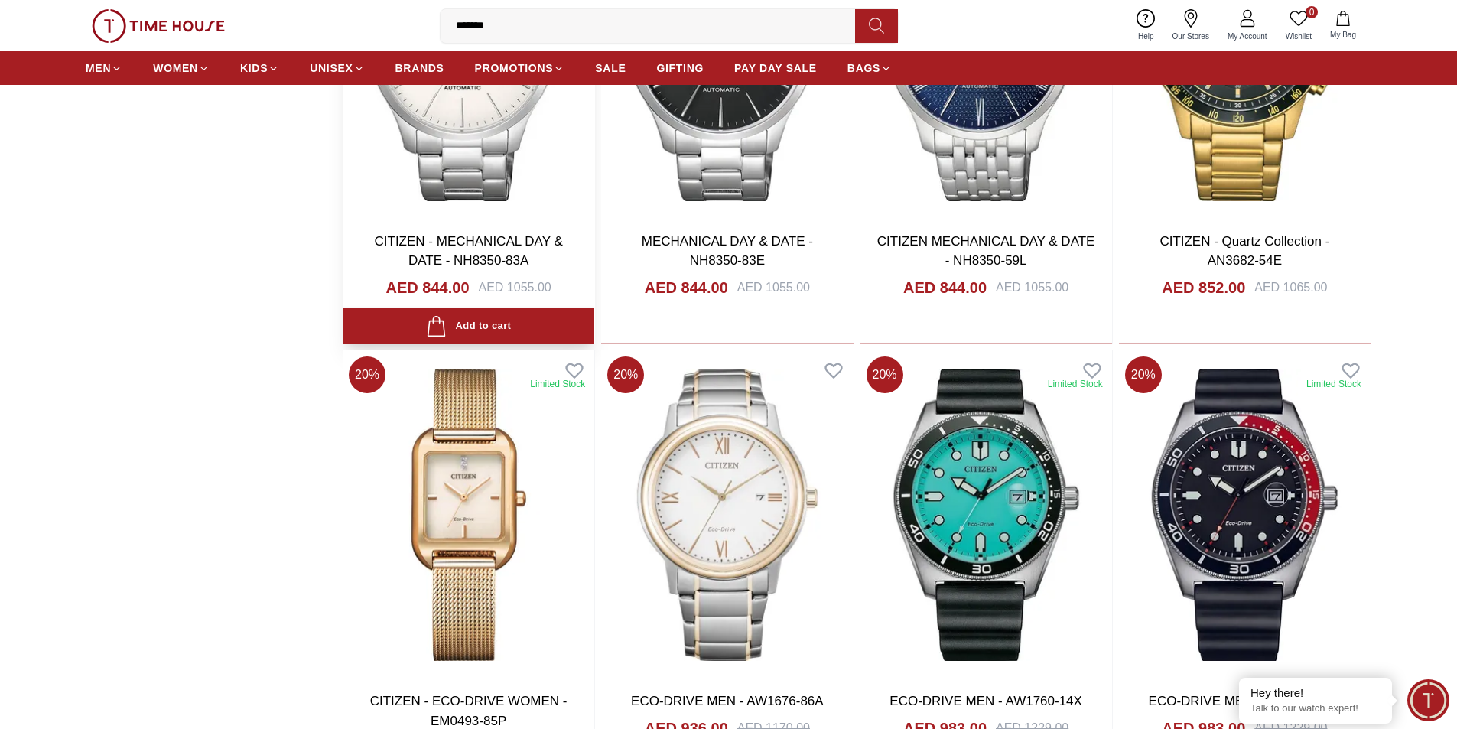
scroll to position [9017, 0]
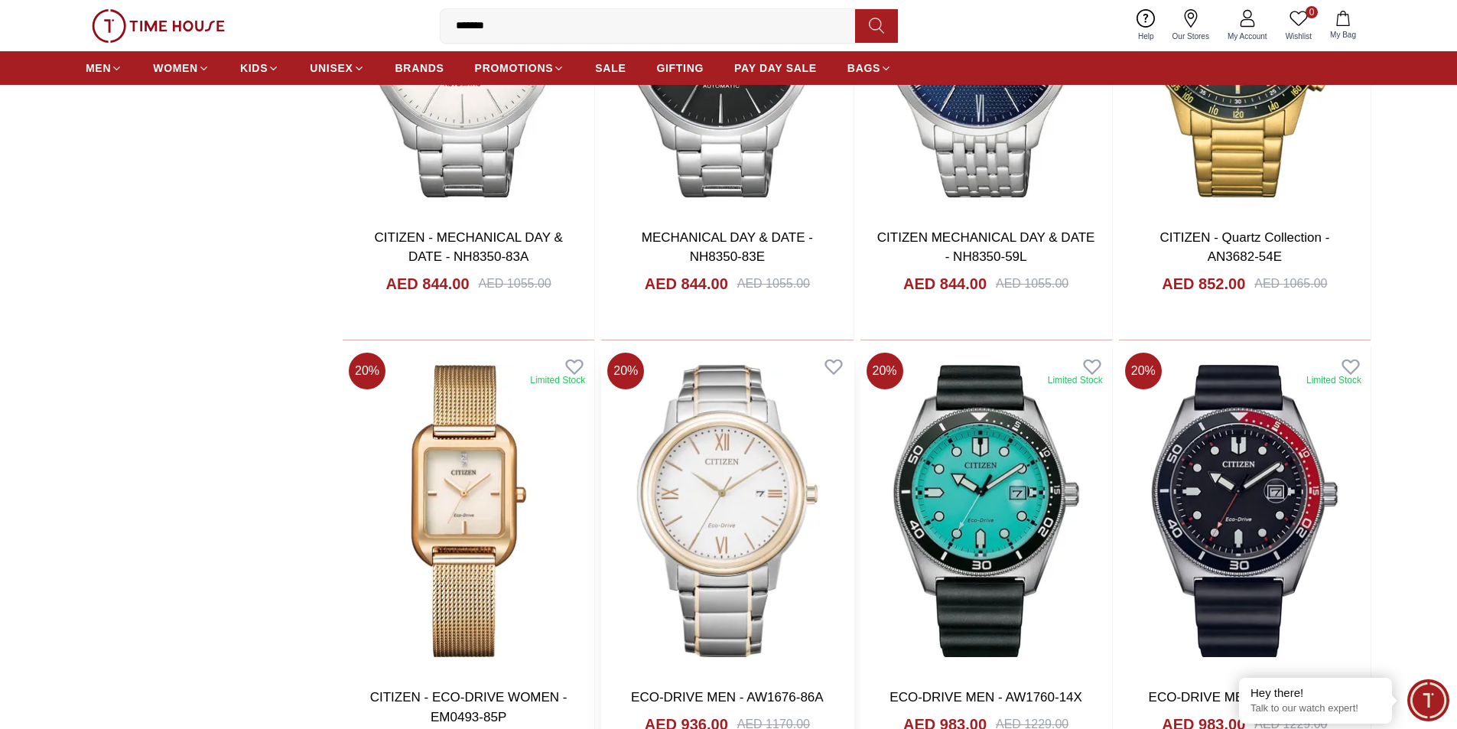
click at [750, 386] on img at bounding box center [727, 510] width 252 height 329
click at [996, 469] on img at bounding box center [986, 510] width 252 height 329
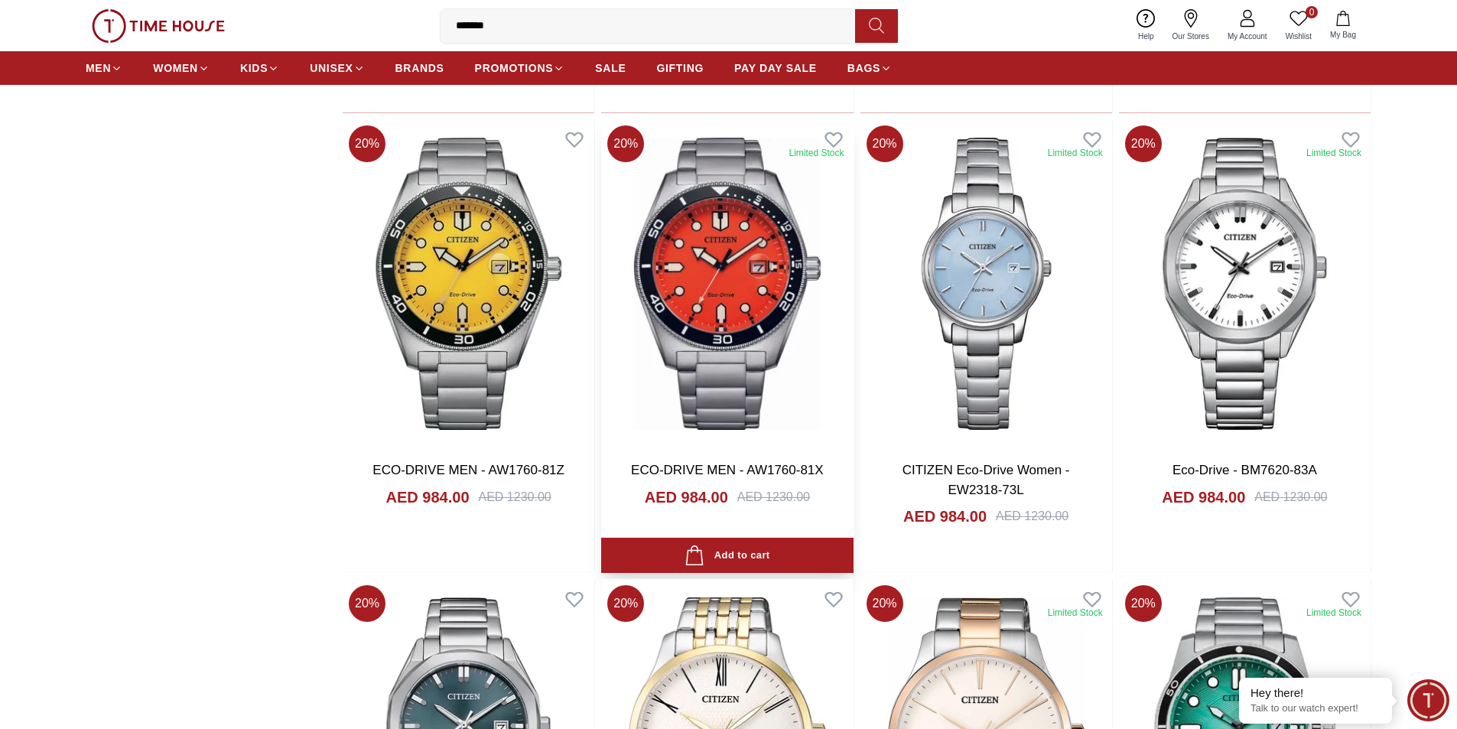
scroll to position [9705, 0]
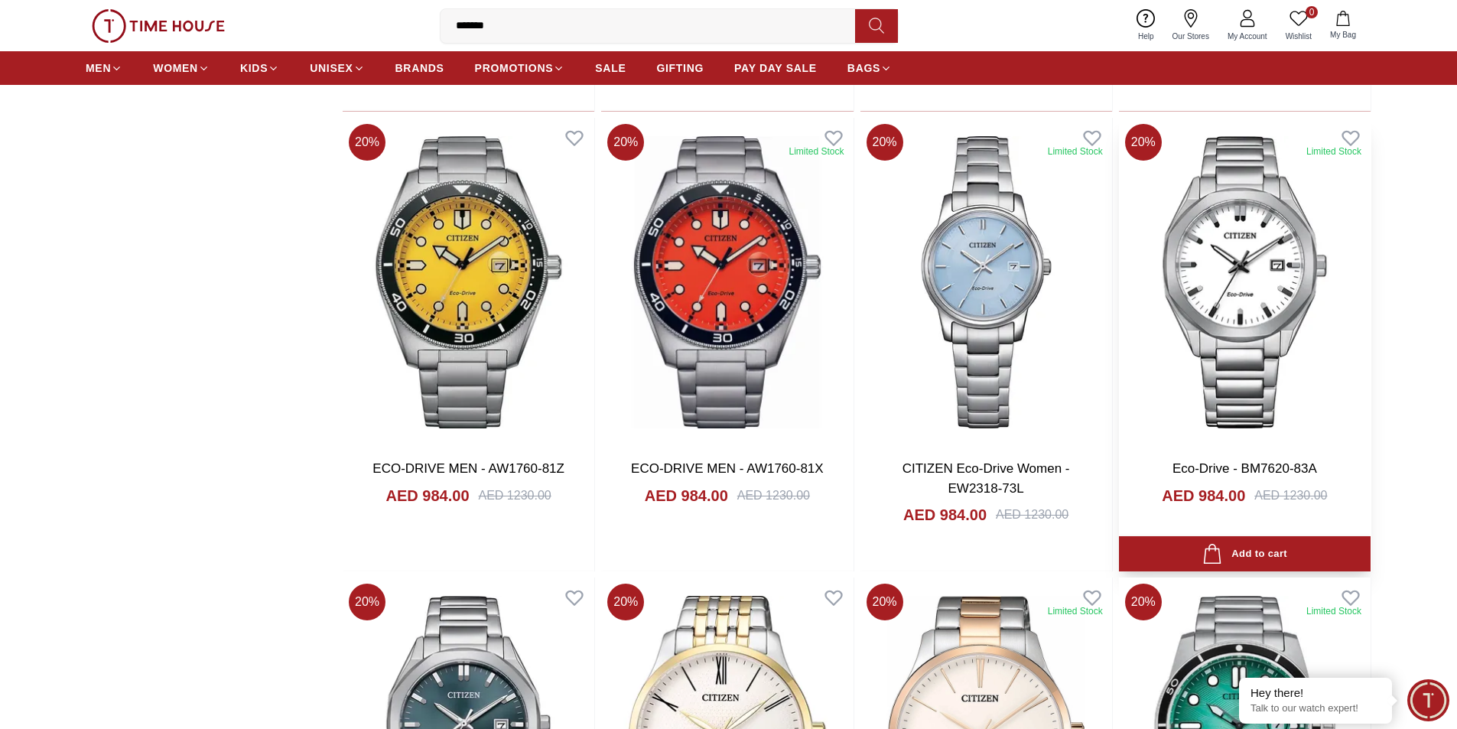
click at [1248, 232] on img at bounding box center [1245, 282] width 252 height 329
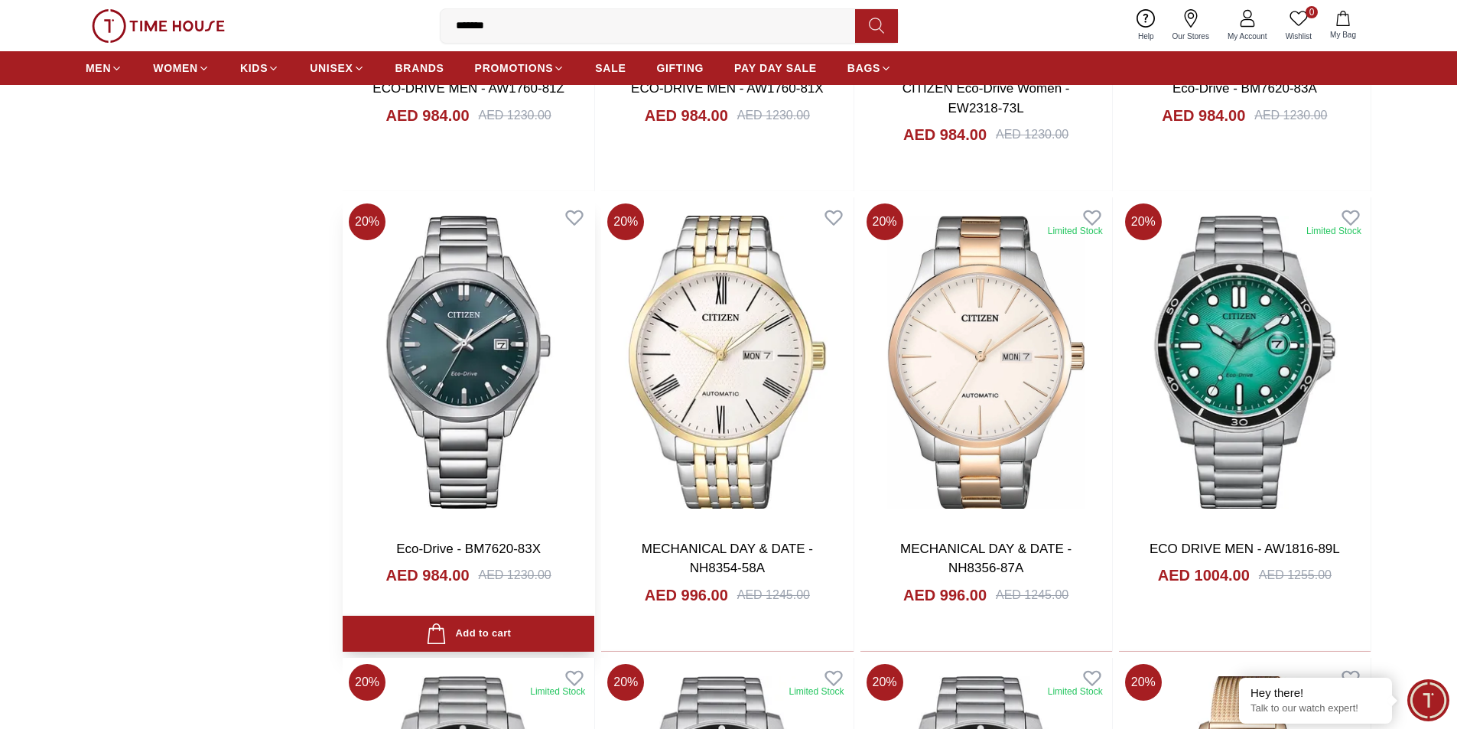
scroll to position [10087, 0]
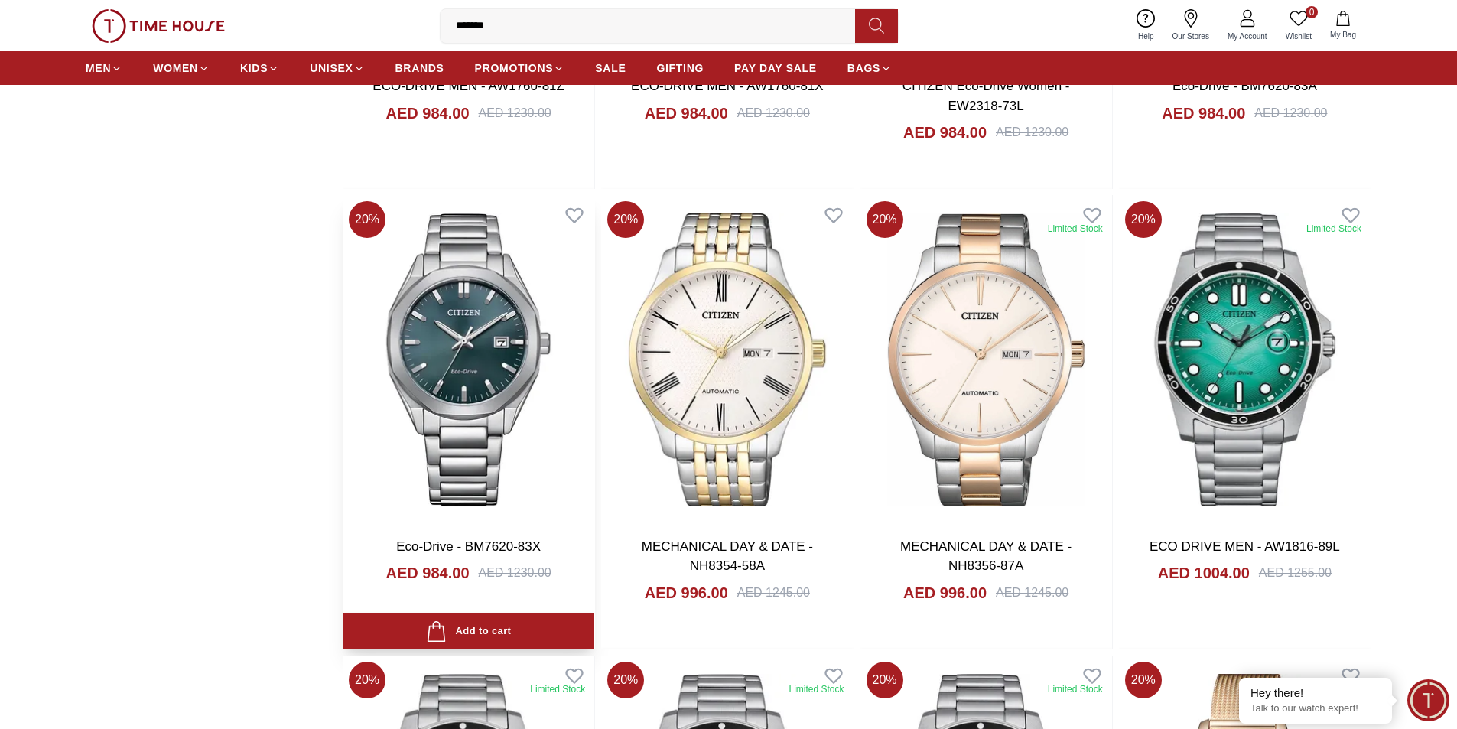
click at [437, 277] on img at bounding box center [469, 359] width 252 height 329
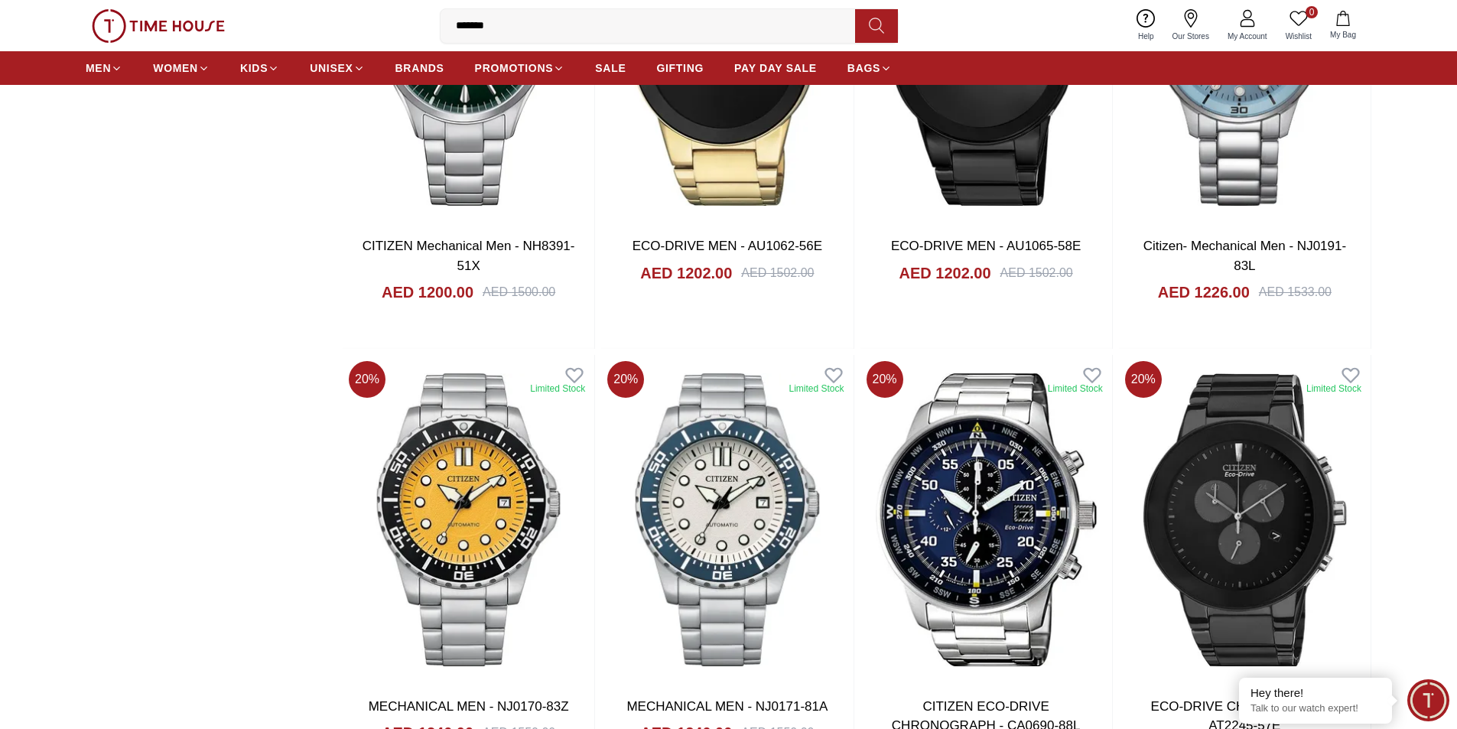
scroll to position [12381, 0]
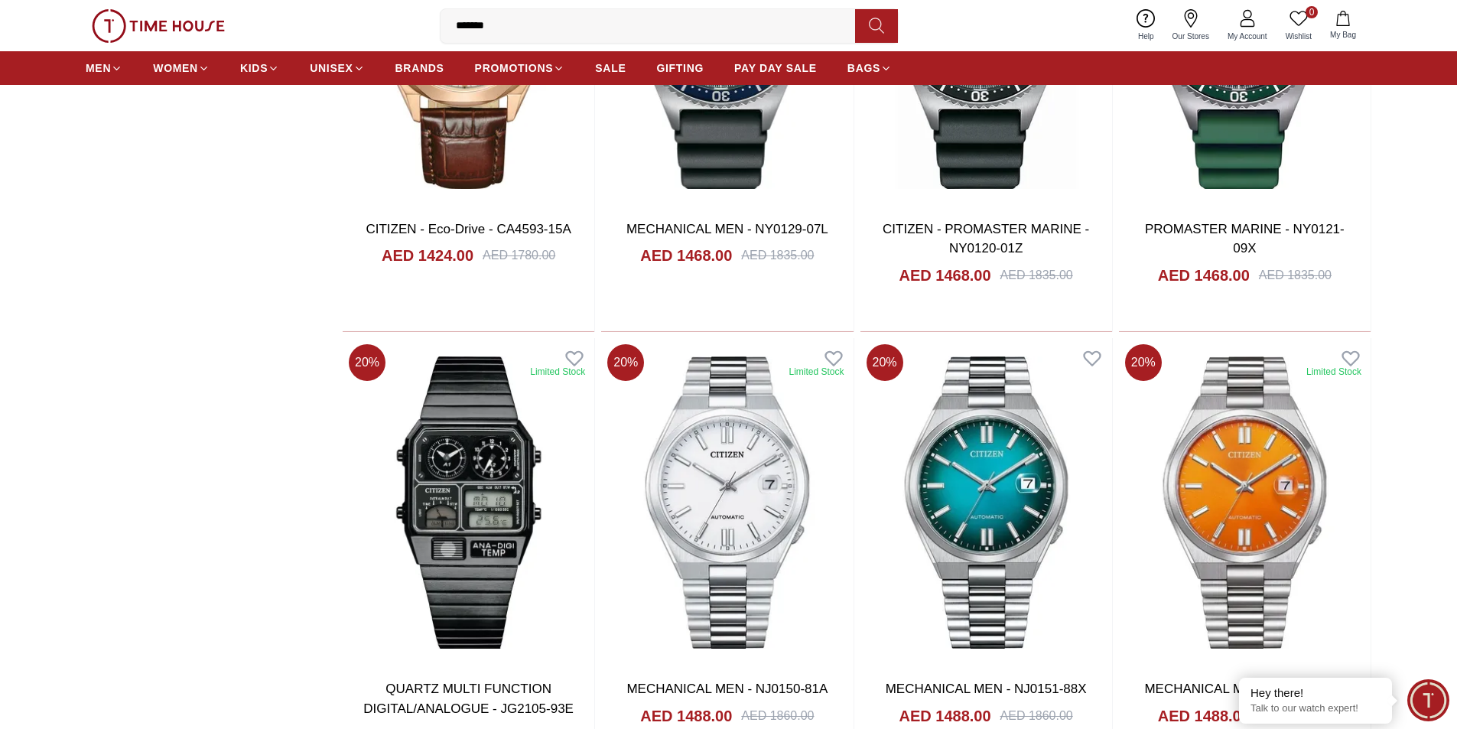
scroll to position [14140, 0]
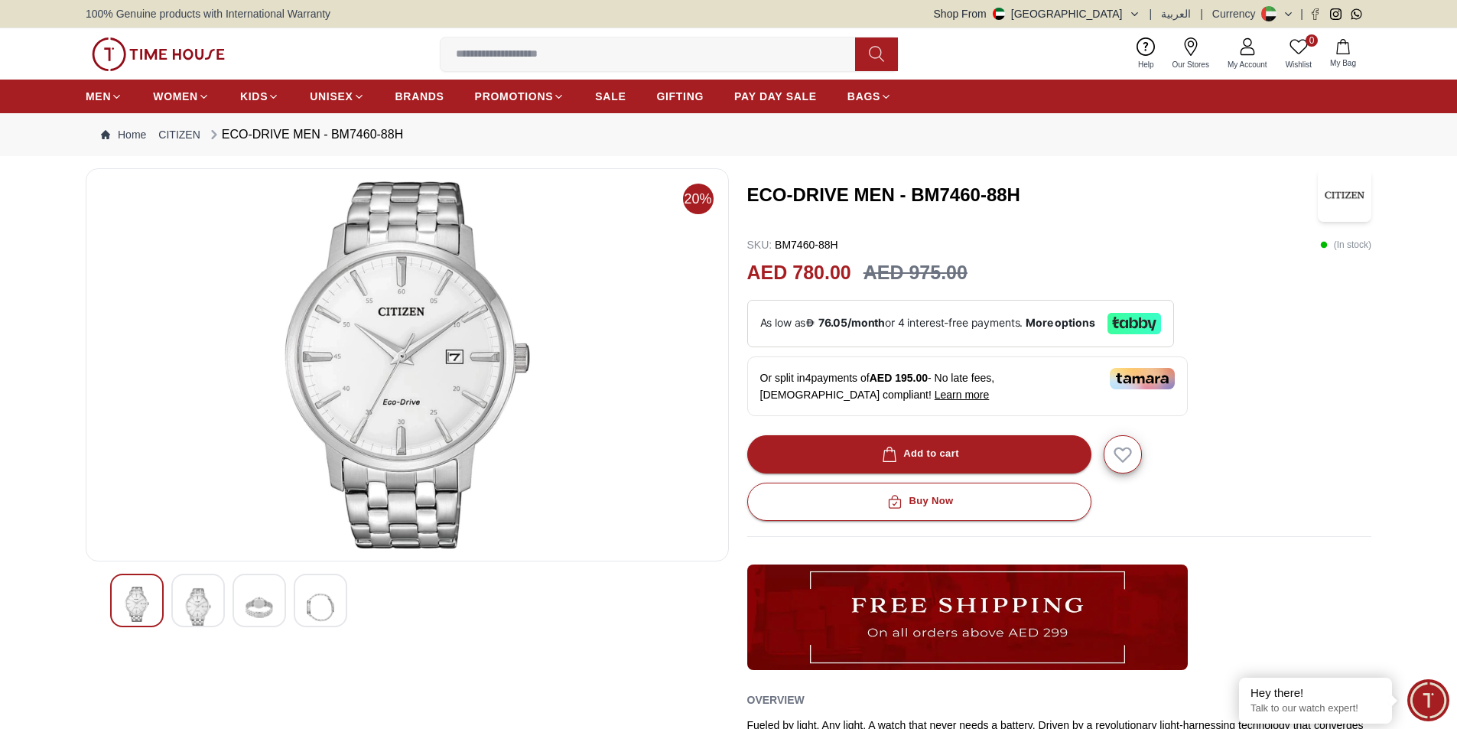
click at [204, 604] on img at bounding box center [198, 607] width 28 height 41
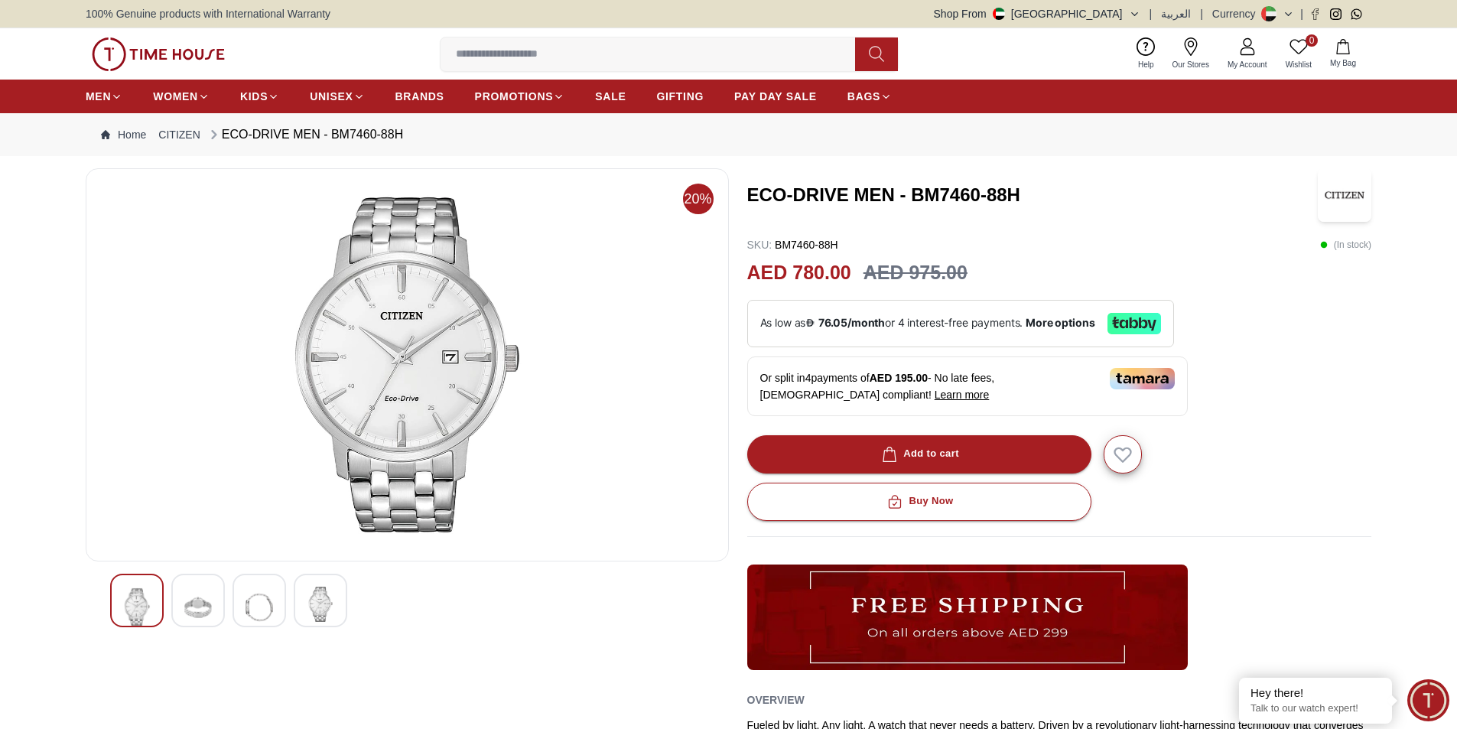
click at [252, 597] on img at bounding box center [259, 607] width 28 height 41
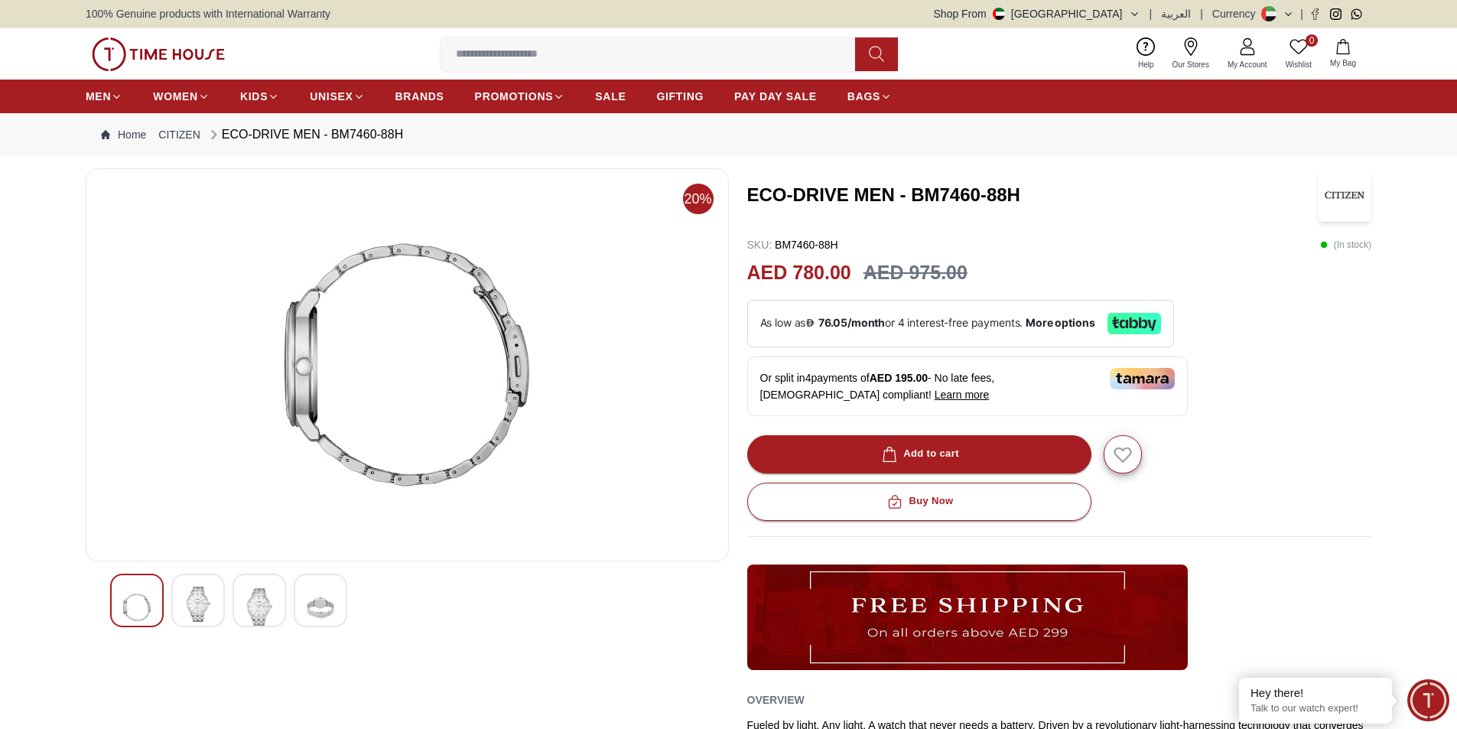
click at [318, 596] on img at bounding box center [321, 607] width 28 height 41
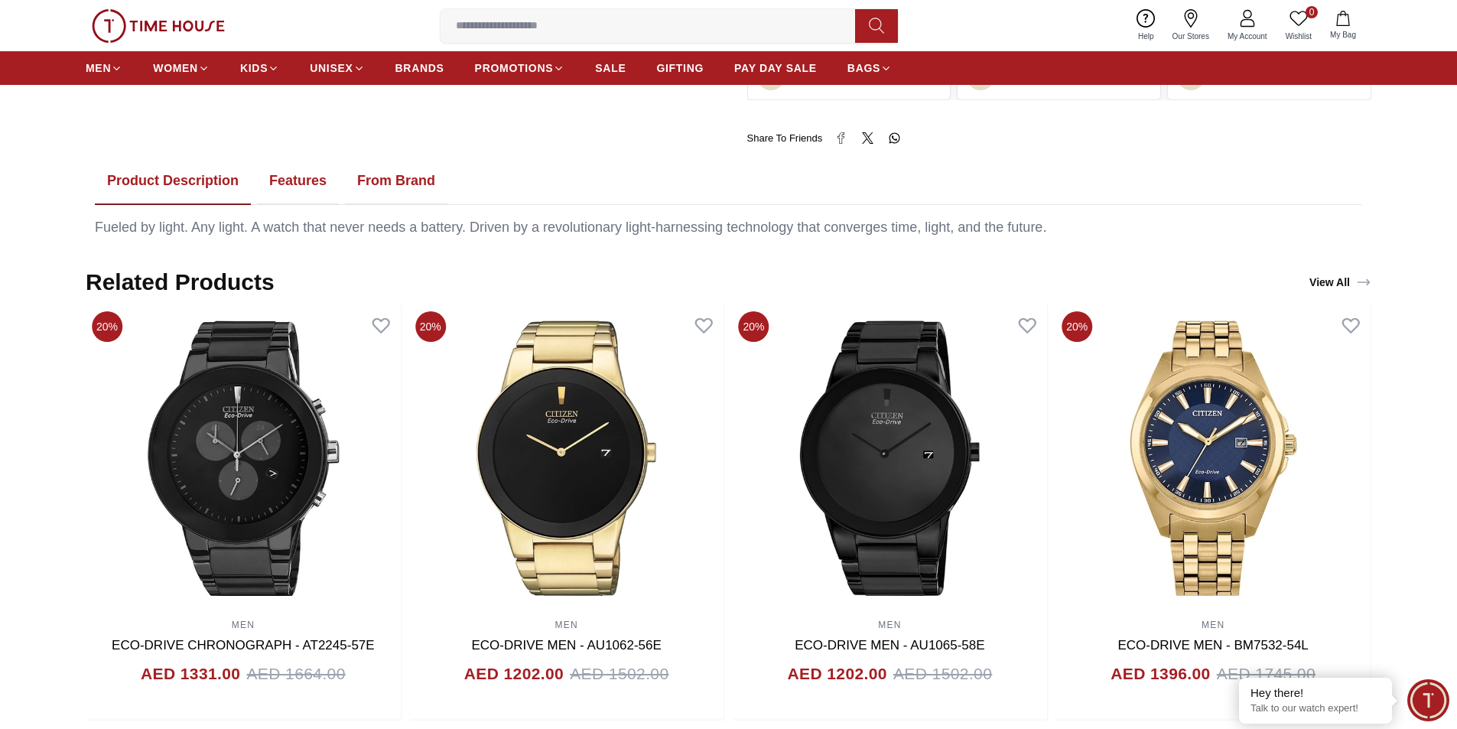
scroll to position [765, 0]
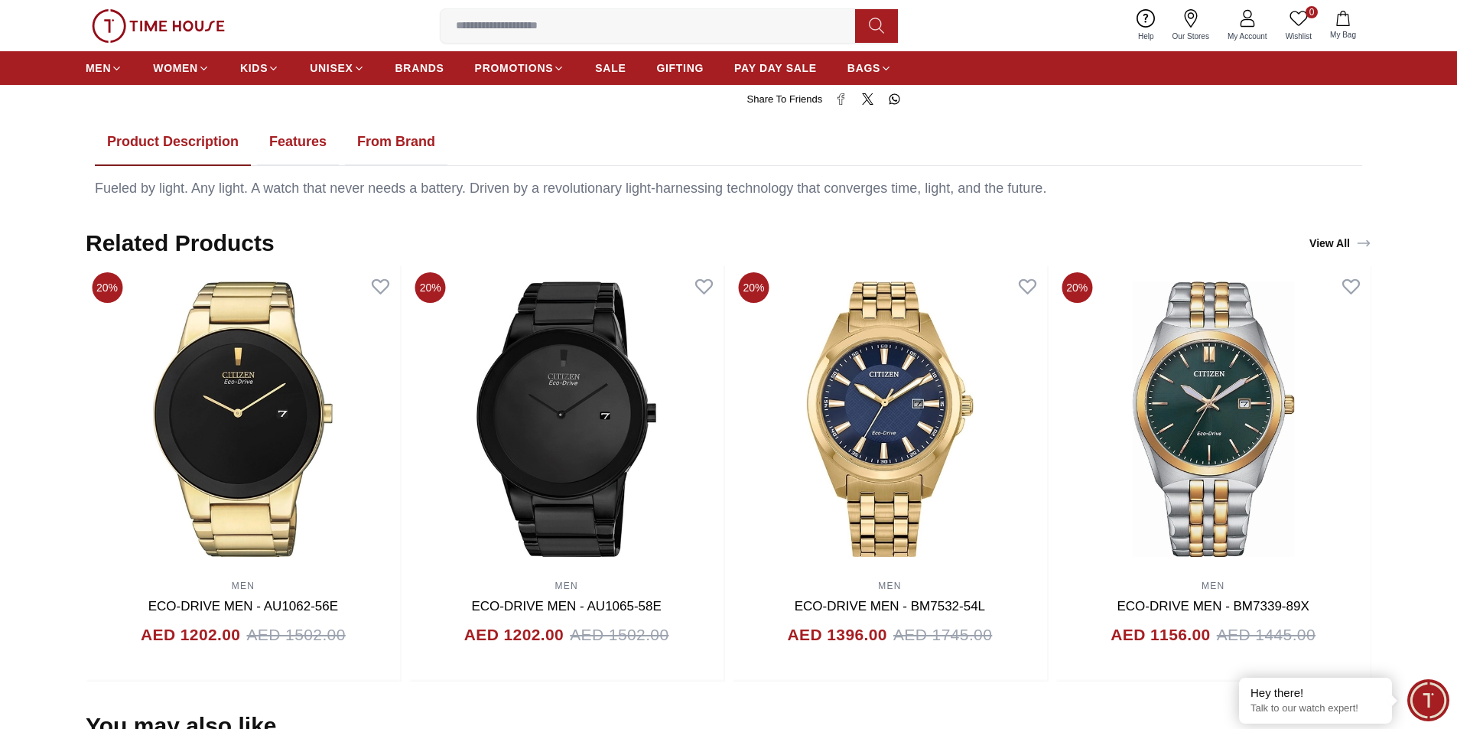
click at [316, 132] on button "Features" at bounding box center [298, 142] width 82 height 47
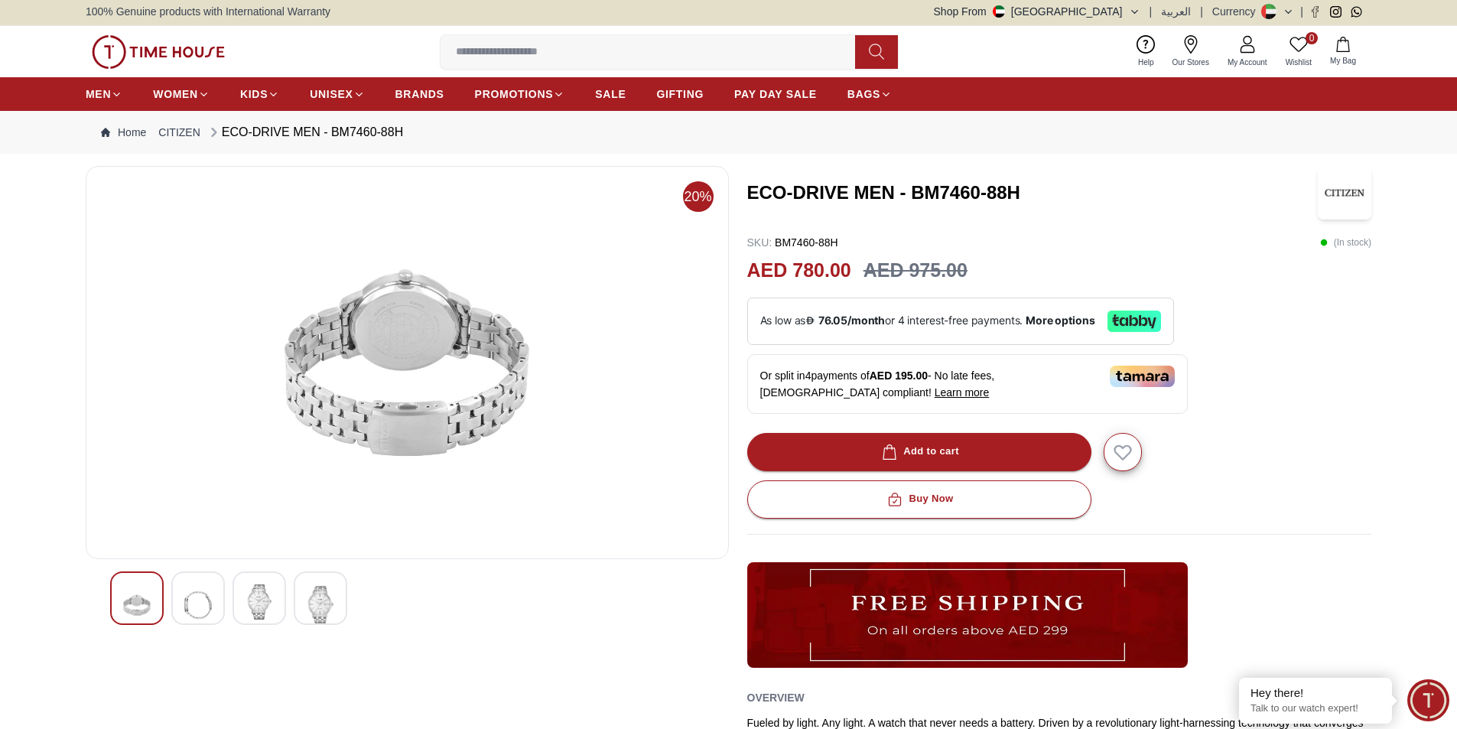
scroll to position [0, 0]
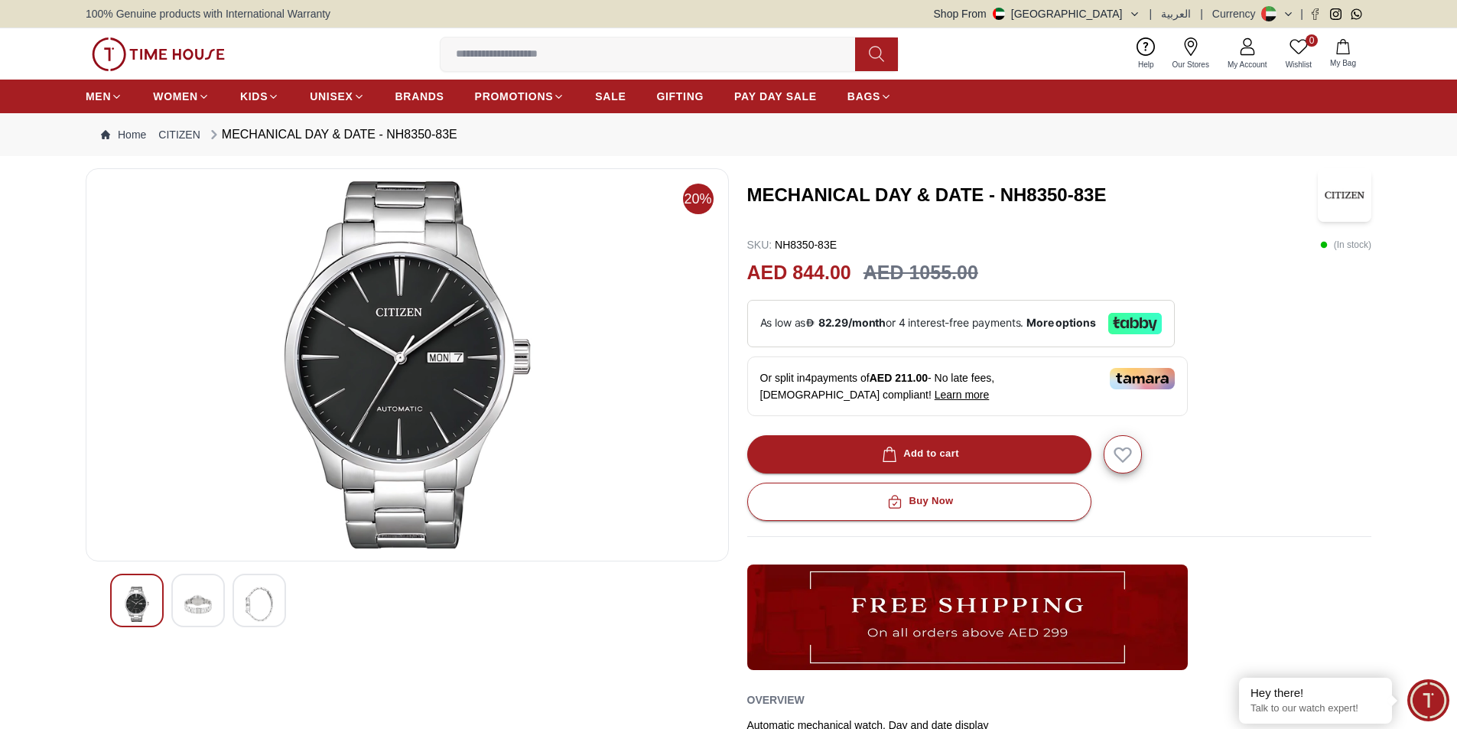
click at [194, 596] on img at bounding box center [198, 604] width 28 height 35
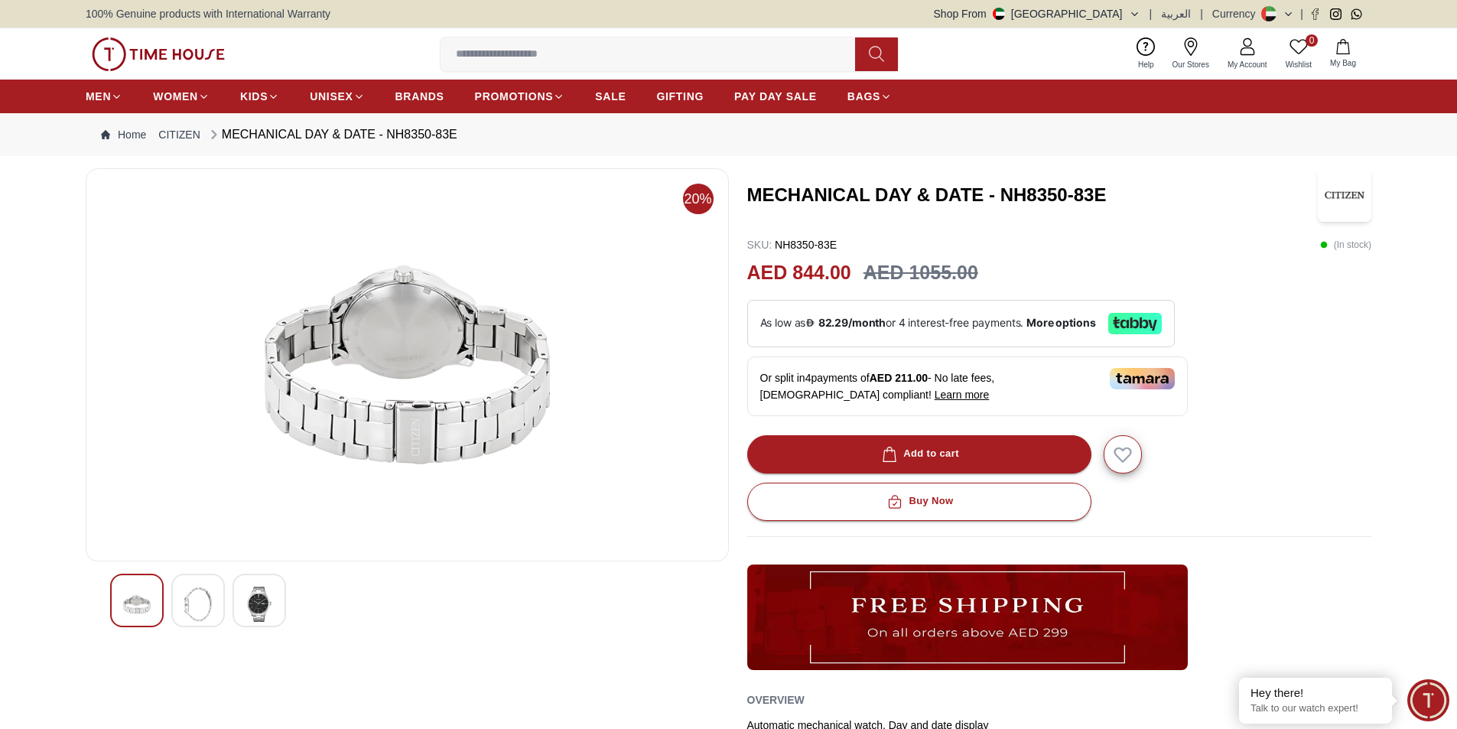
click at [235, 596] on div at bounding box center [259, 601] width 54 height 54
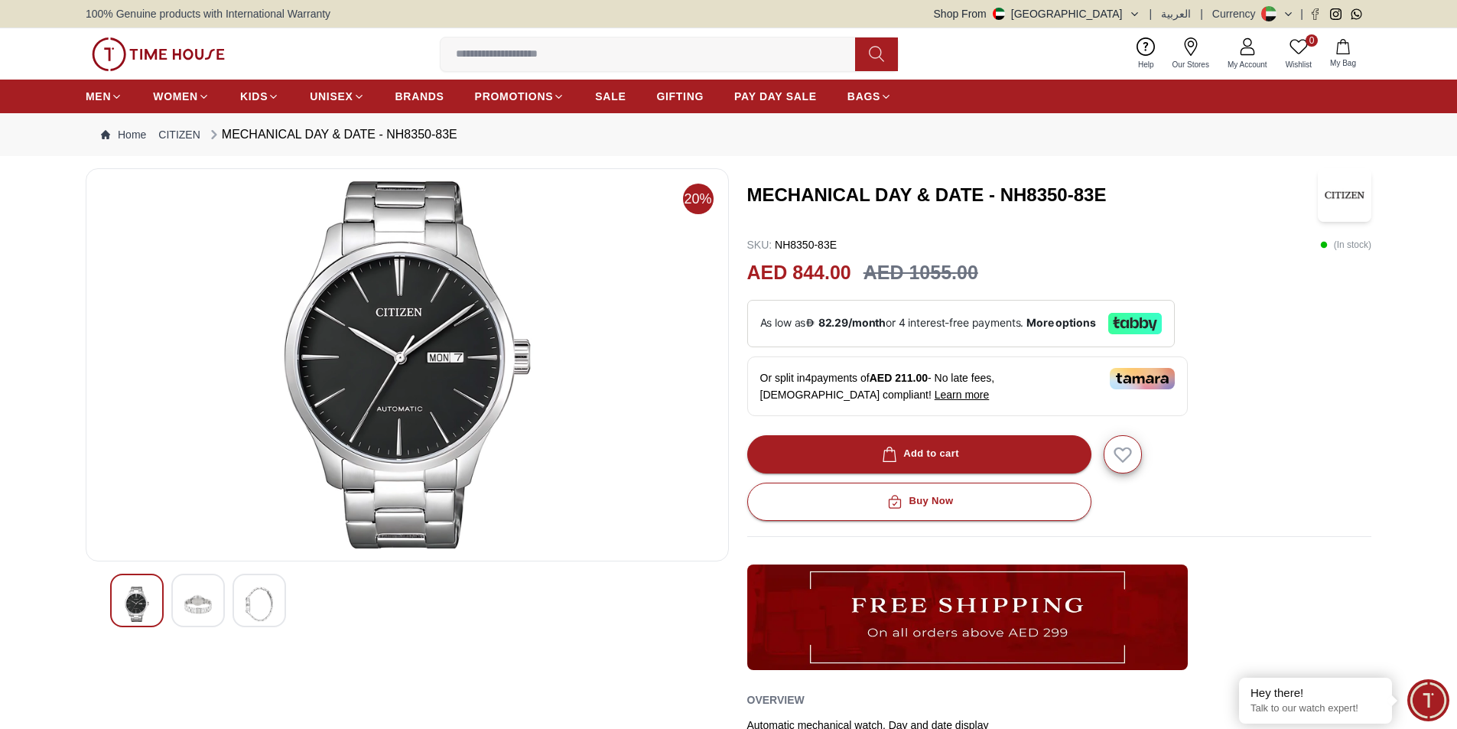
click at [240, 596] on div at bounding box center [259, 601] width 54 height 54
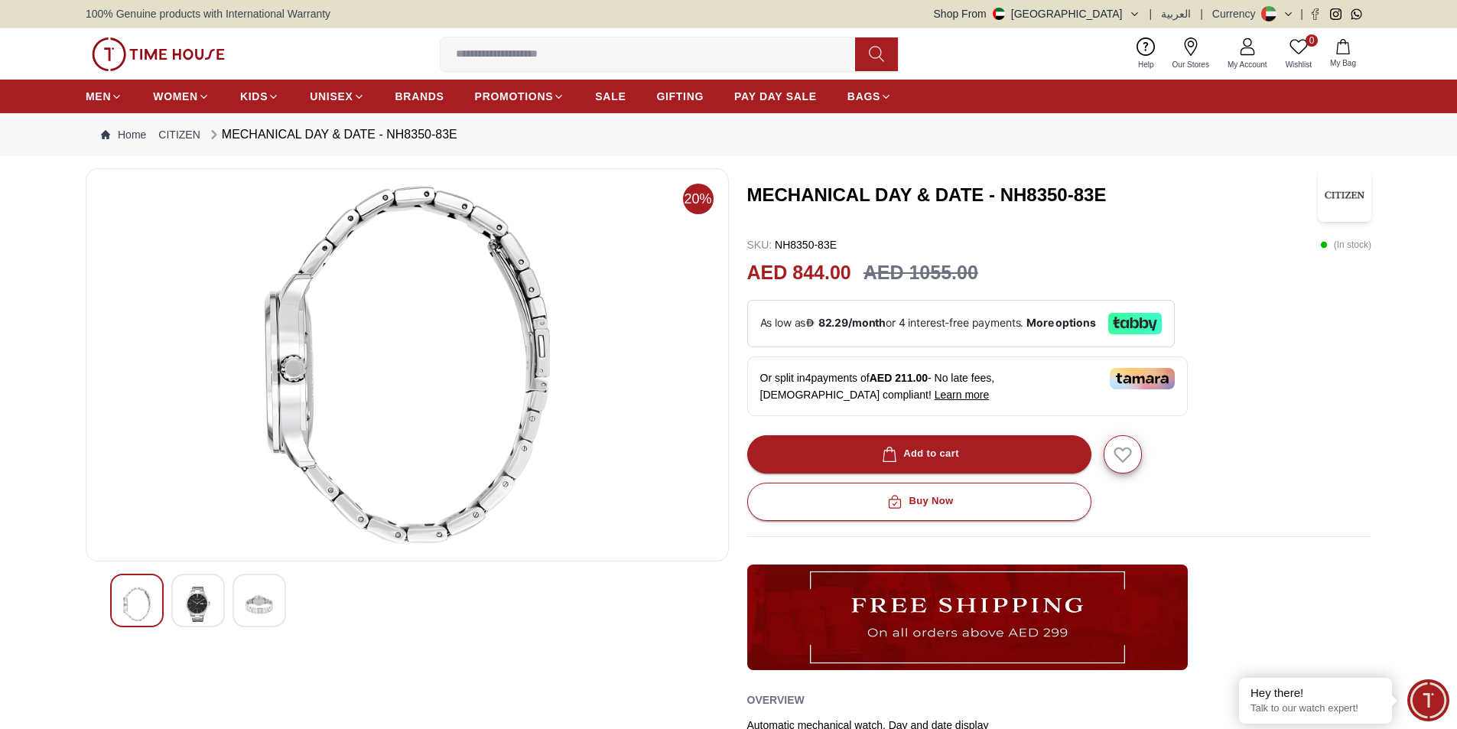
click at [198, 608] on img at bounding box center [198, 604] width 28 height 35
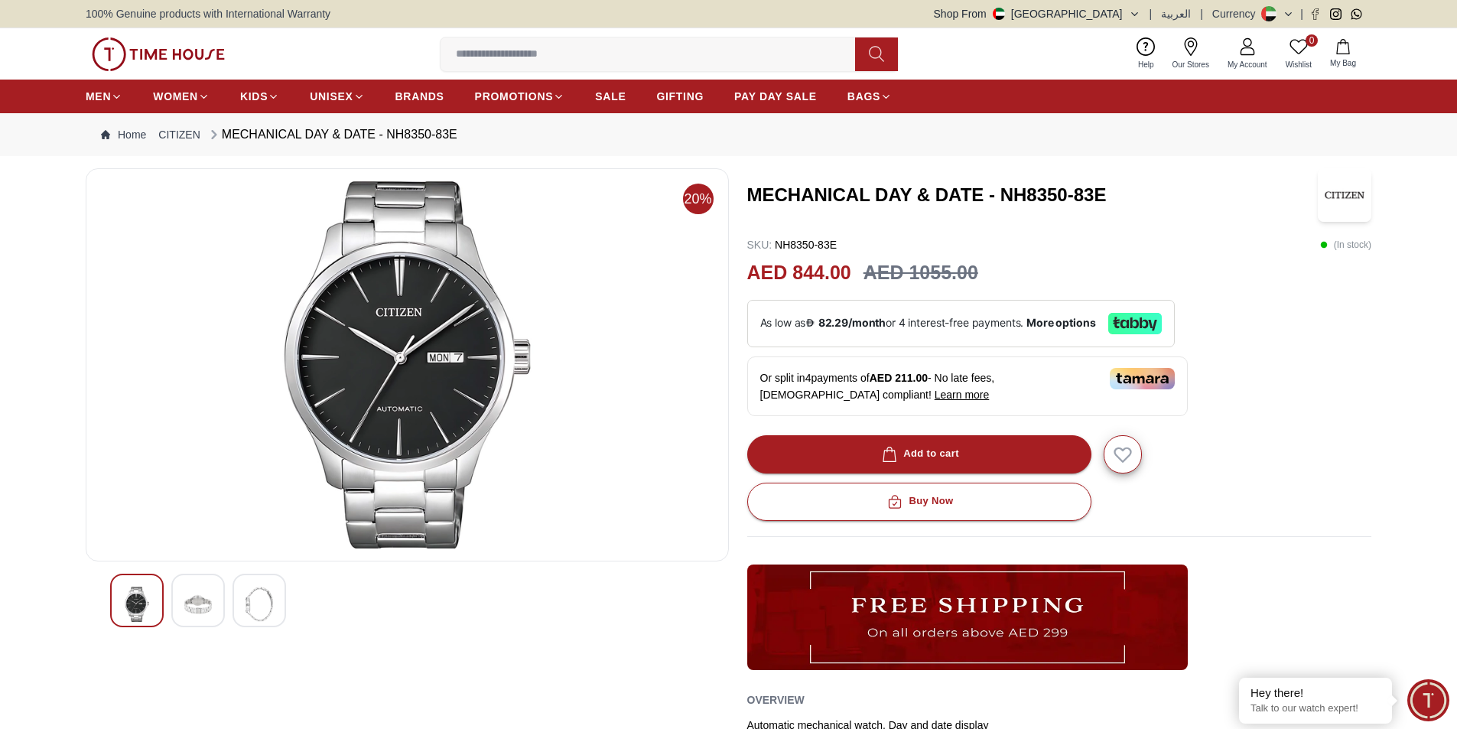
click at [242, 608] on div at bounding box center [259, 601] width 54 height 54
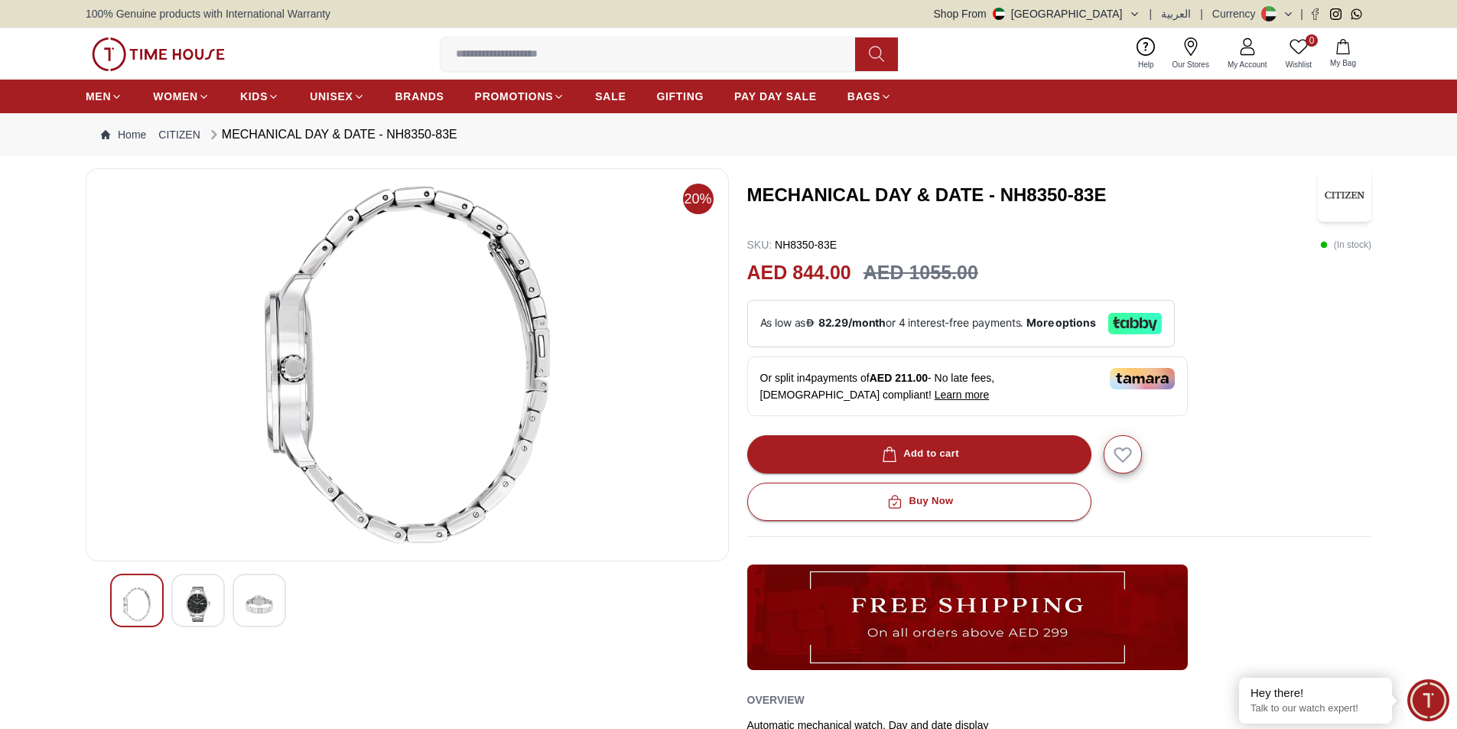
click at [153, 599] on div at bounding box center [137, 601] width 54 height 54
click at [262, 599] on img at bounding box center [259, 604] width 28 height 35
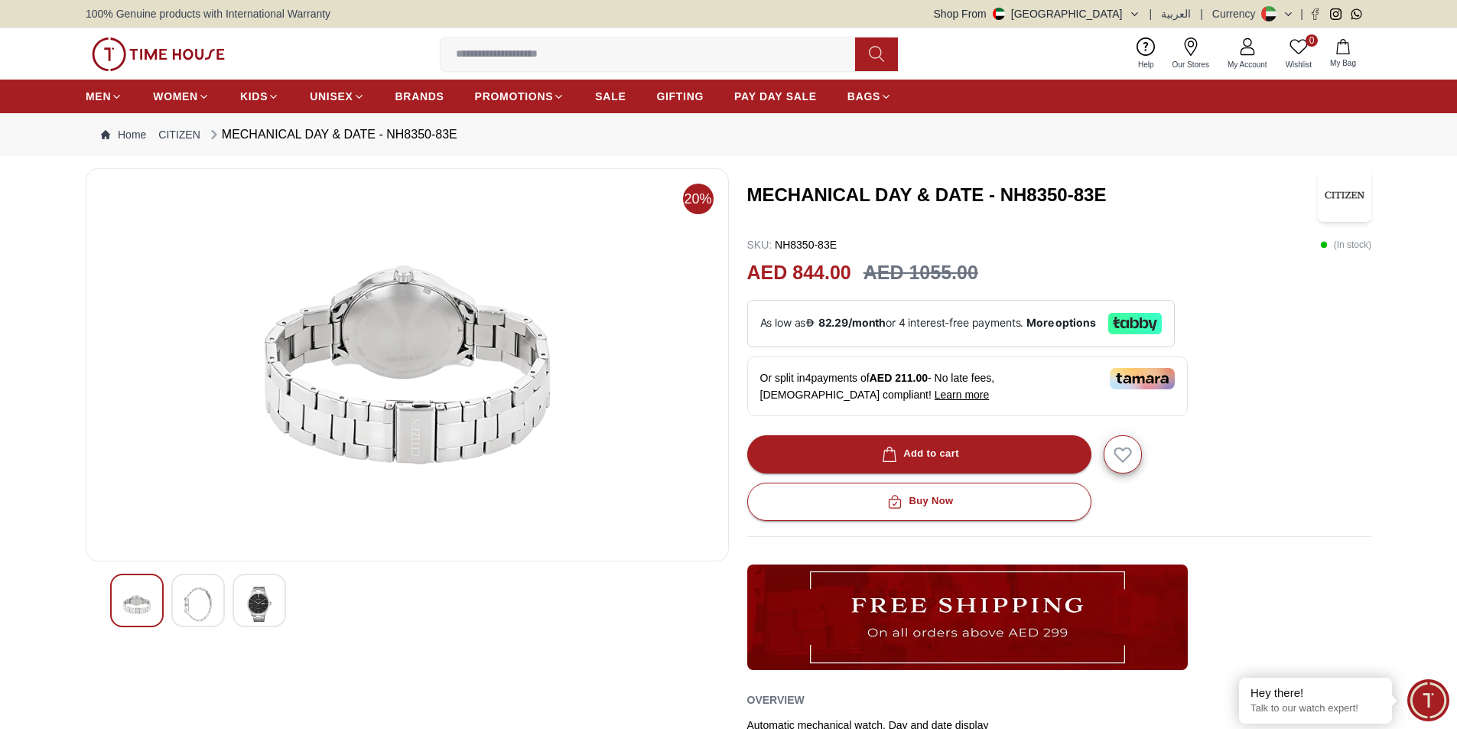
click at [111, 599] on div at bounding box center [137, 601] width 54 height 54
click at [186, 597] on img at bounding box center [198, 604] width 28 height 35
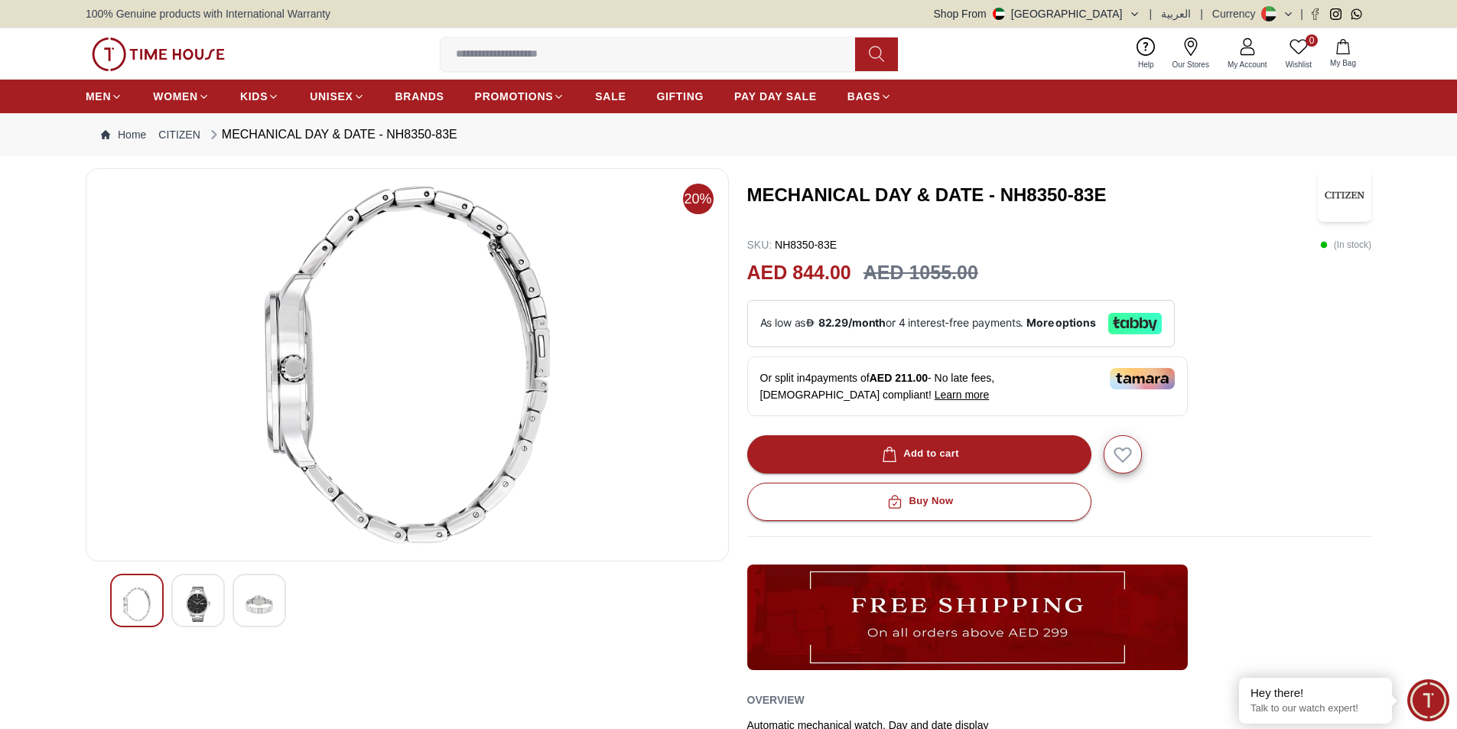
click at [143, 601] on img at bounding box center [137, 604] width 28 height 35
click at [197, 601] on img at bounding box center [198, 604] width 28 height 35
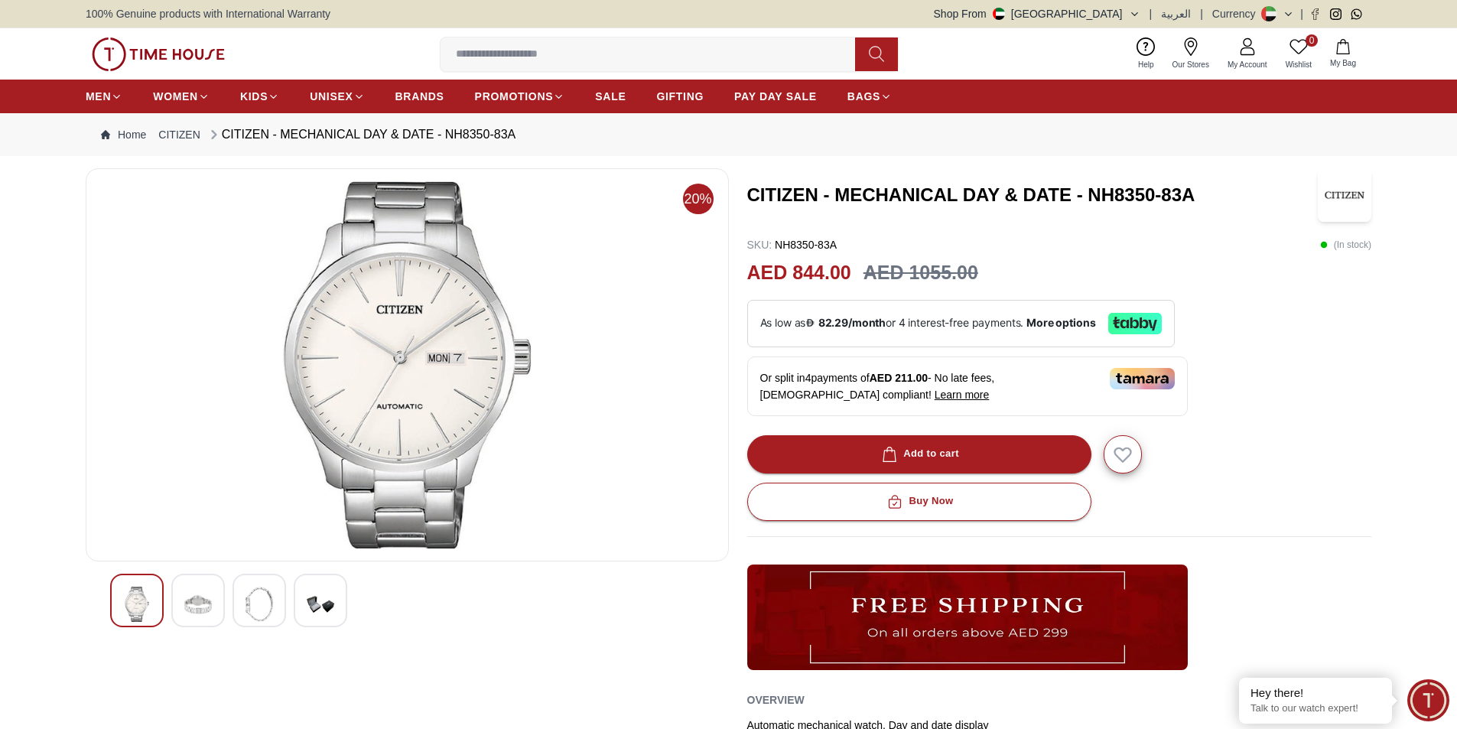
click at [277, 600] on div at bounding box center [259, 601] width 54 height 54
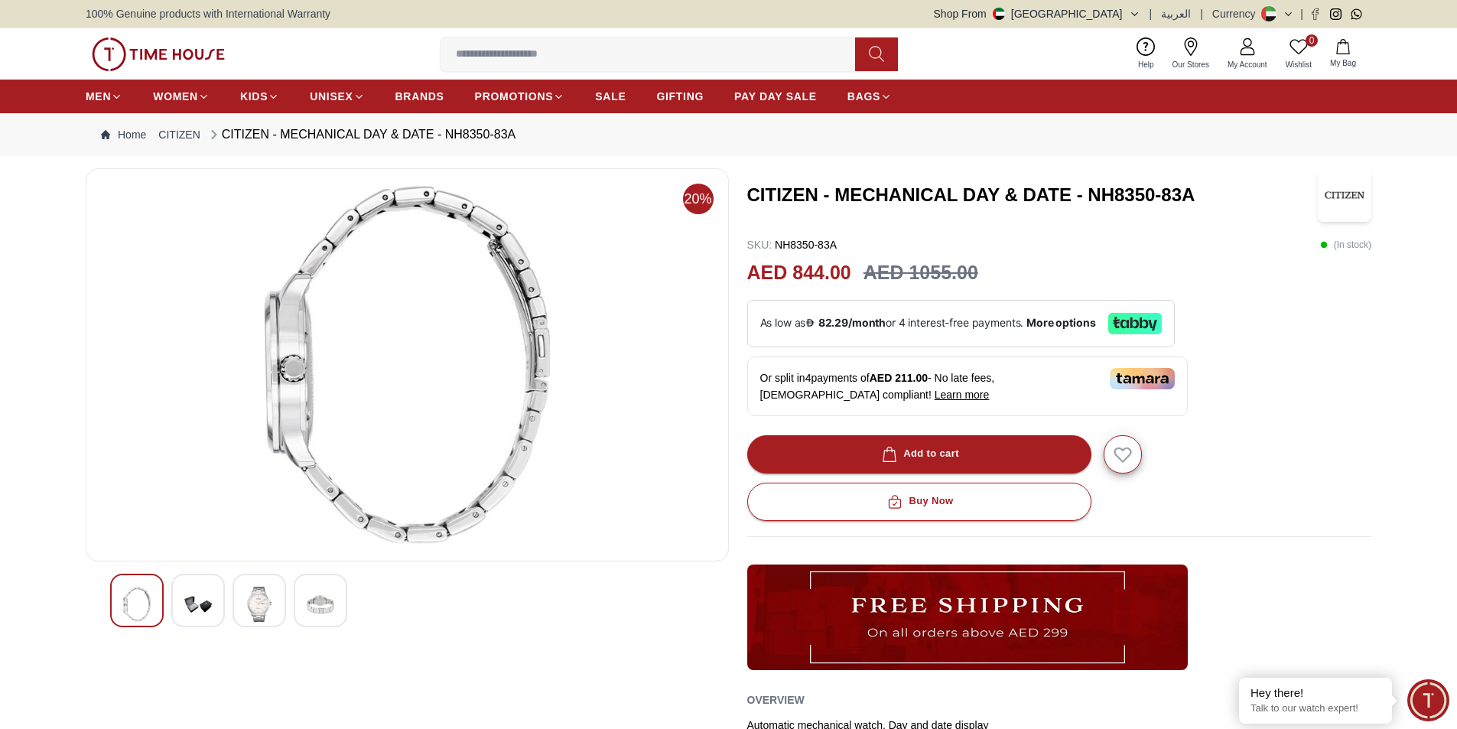
click at [322, 599] on img at bounding box center [321, 604] width 28 height 35
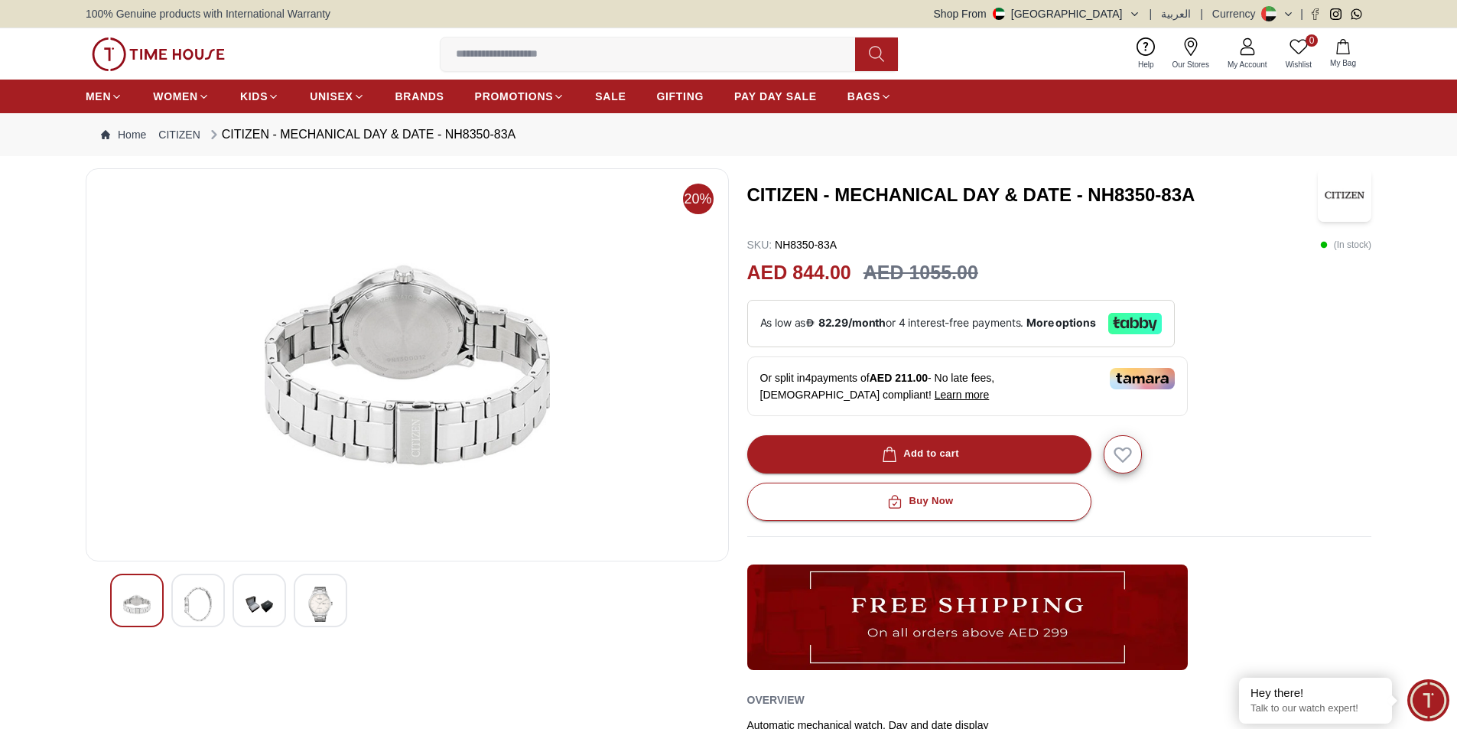
click at [250, 603] on img at bounding box center [259, 604] width 28 height 35
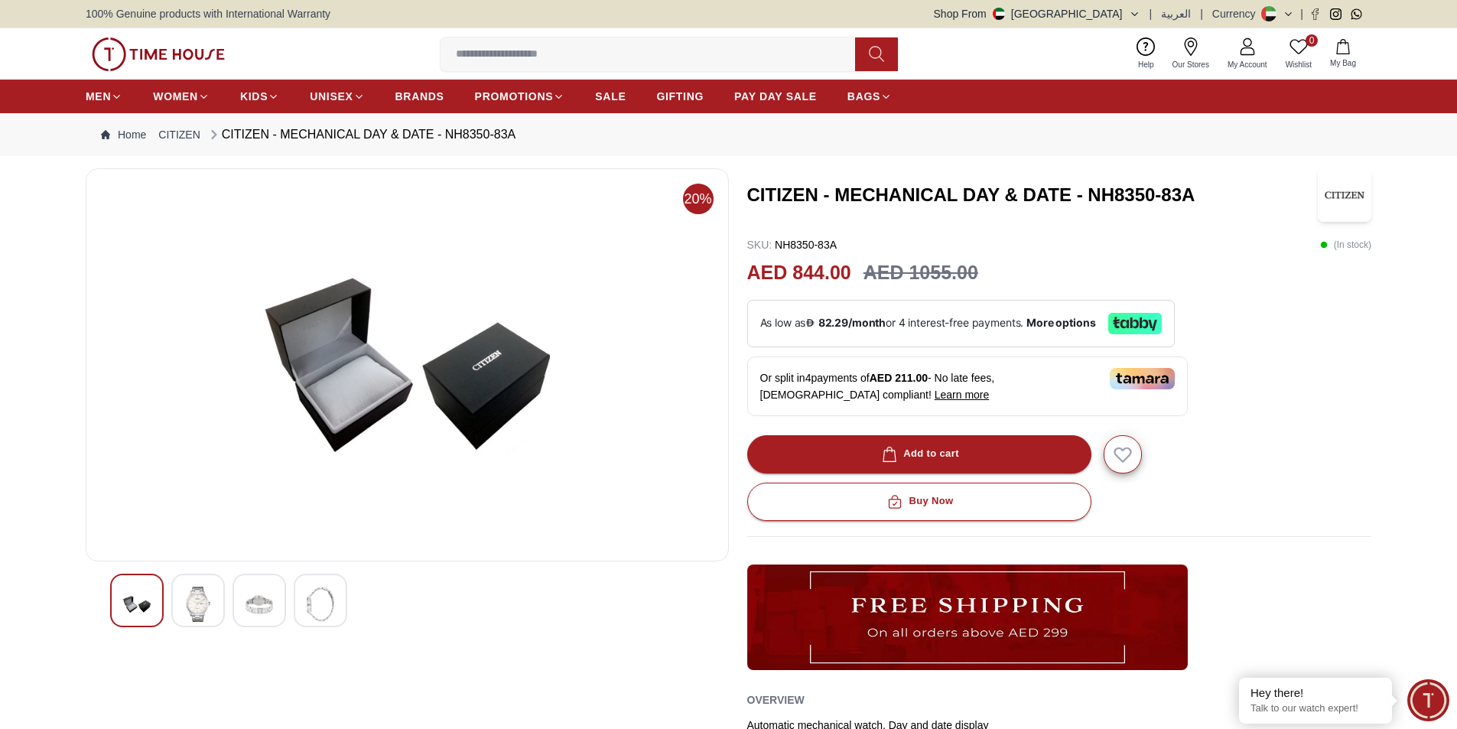
click at [203, 608] on img at bounding box center [198, 604] width 28 height 35
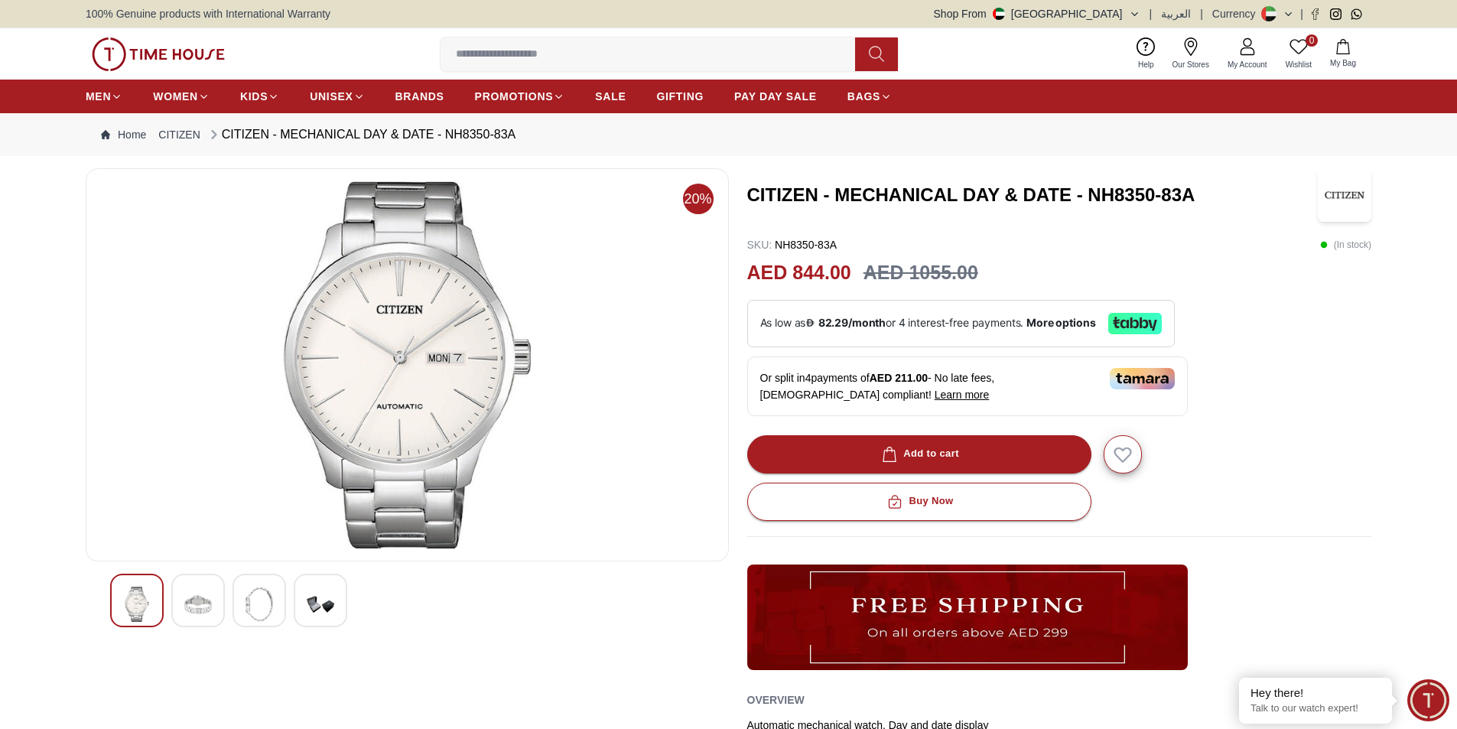
click at [306, 606] on div at bounding box center [321, 601] width 54 height 54
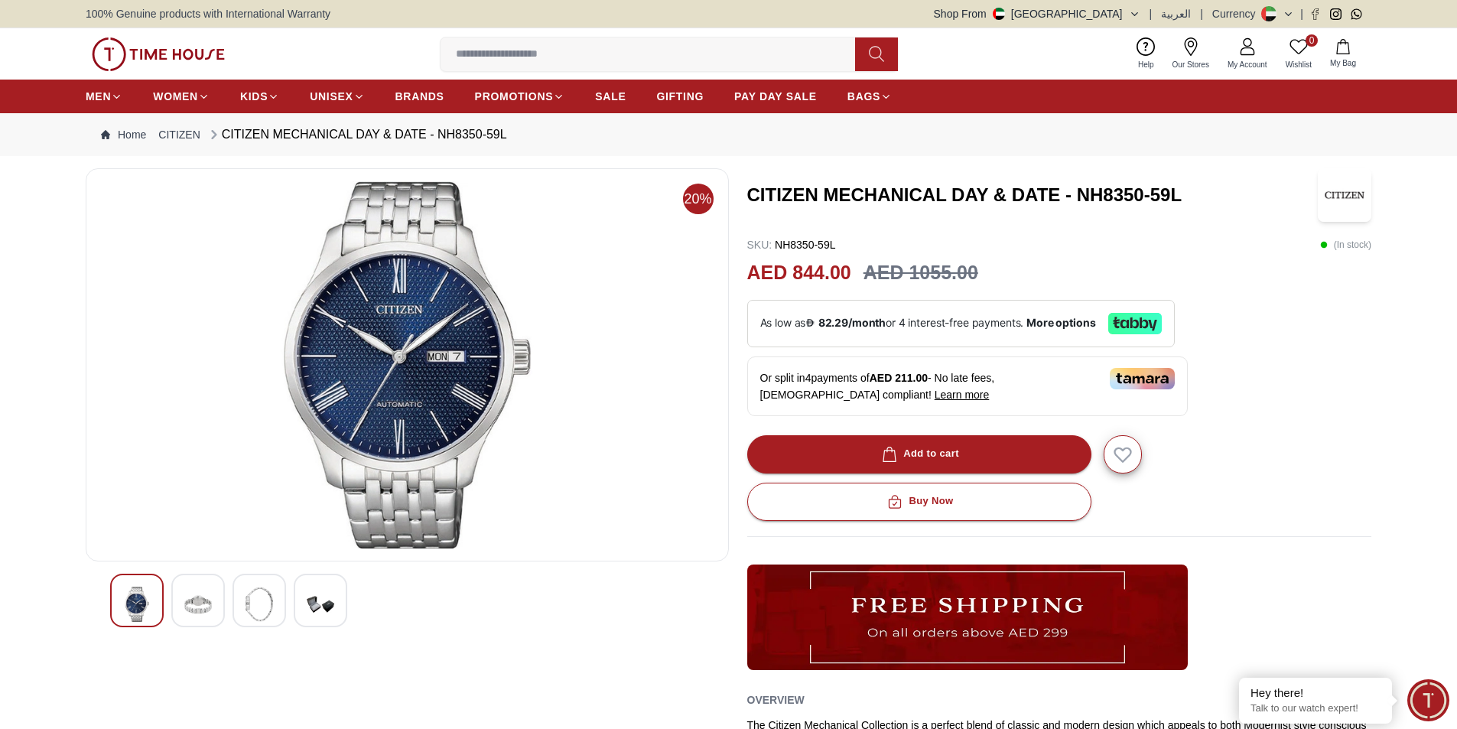
click at [317, 609] on img at bounding box center [321, 604] width 28 height 35
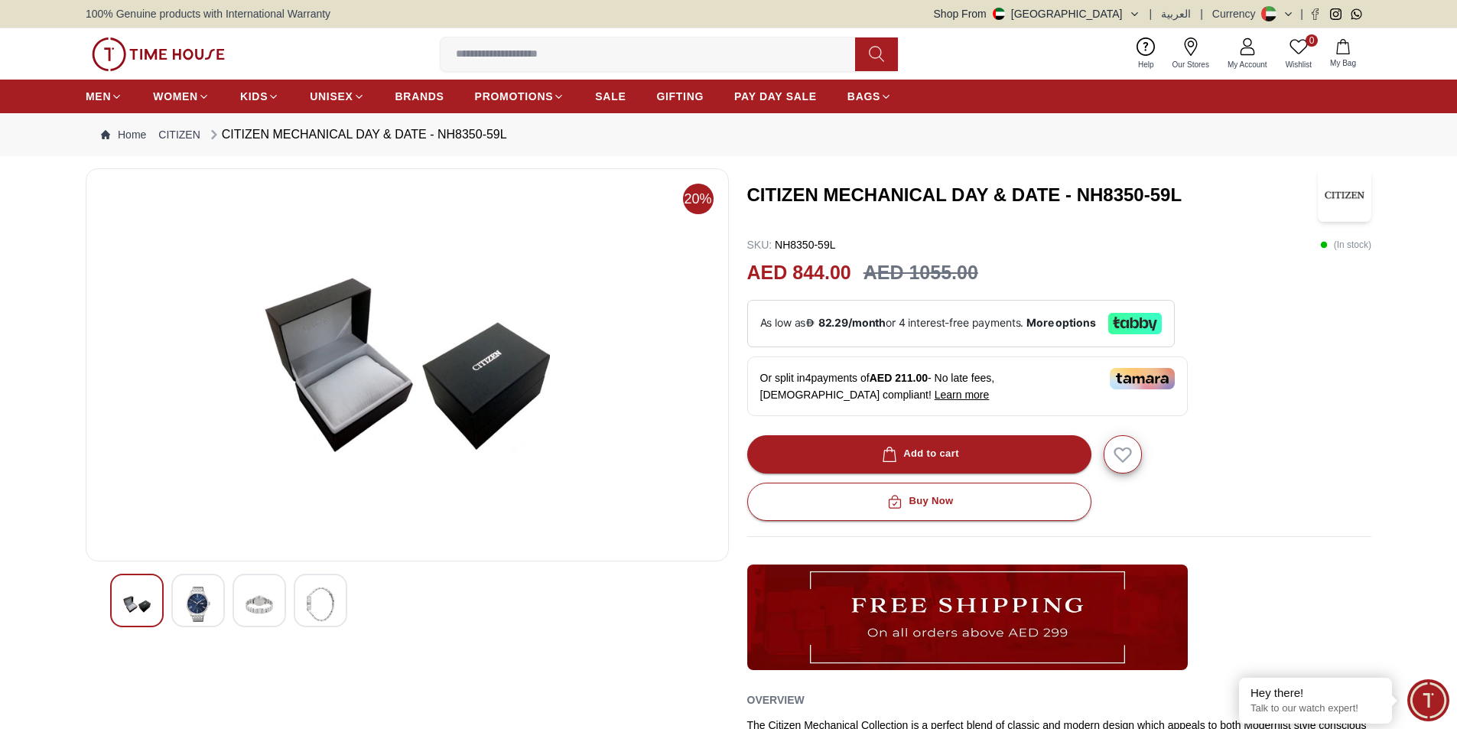
click at [256, 603] on img at bounding box center [259, 604] width 28 height 35
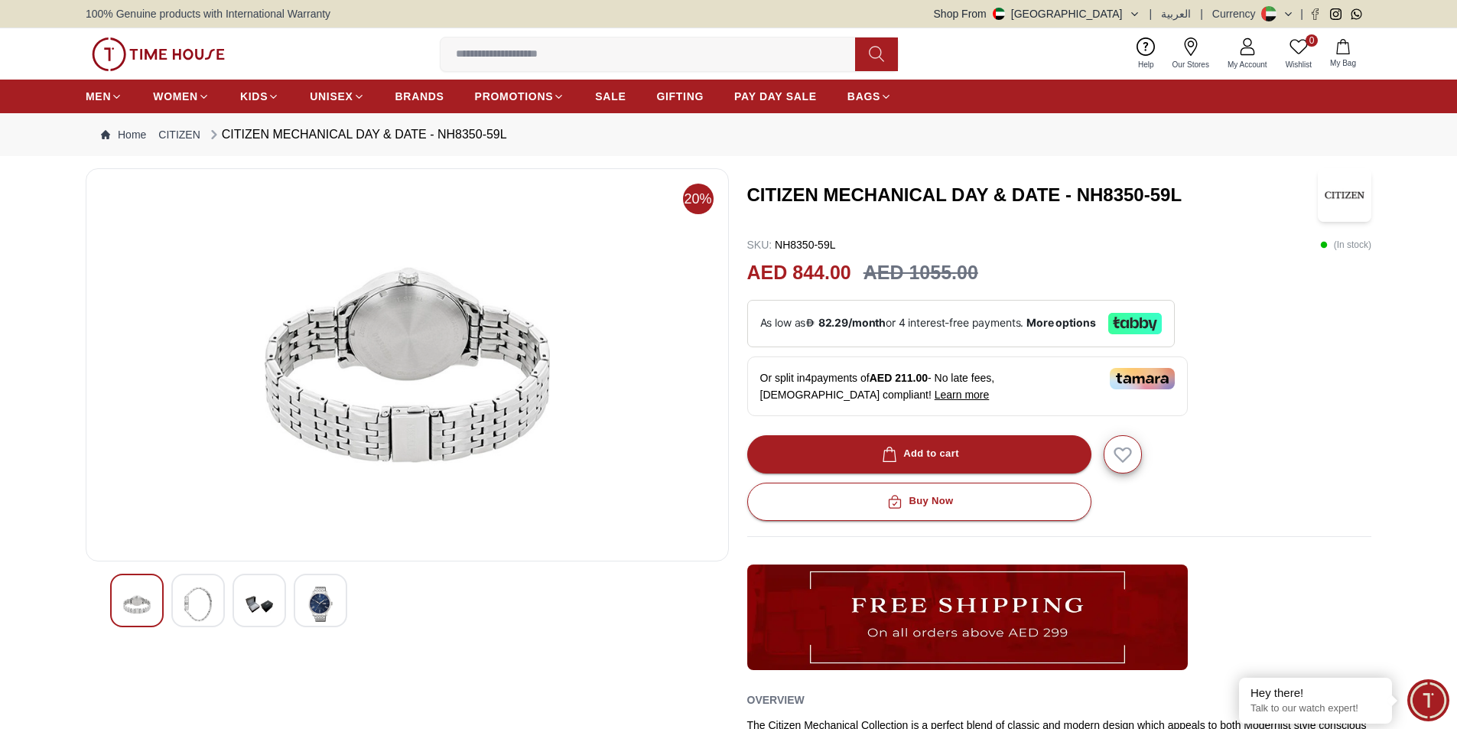
click at [210, 603] on img at bounding box center [198, 604] width 28 height 35
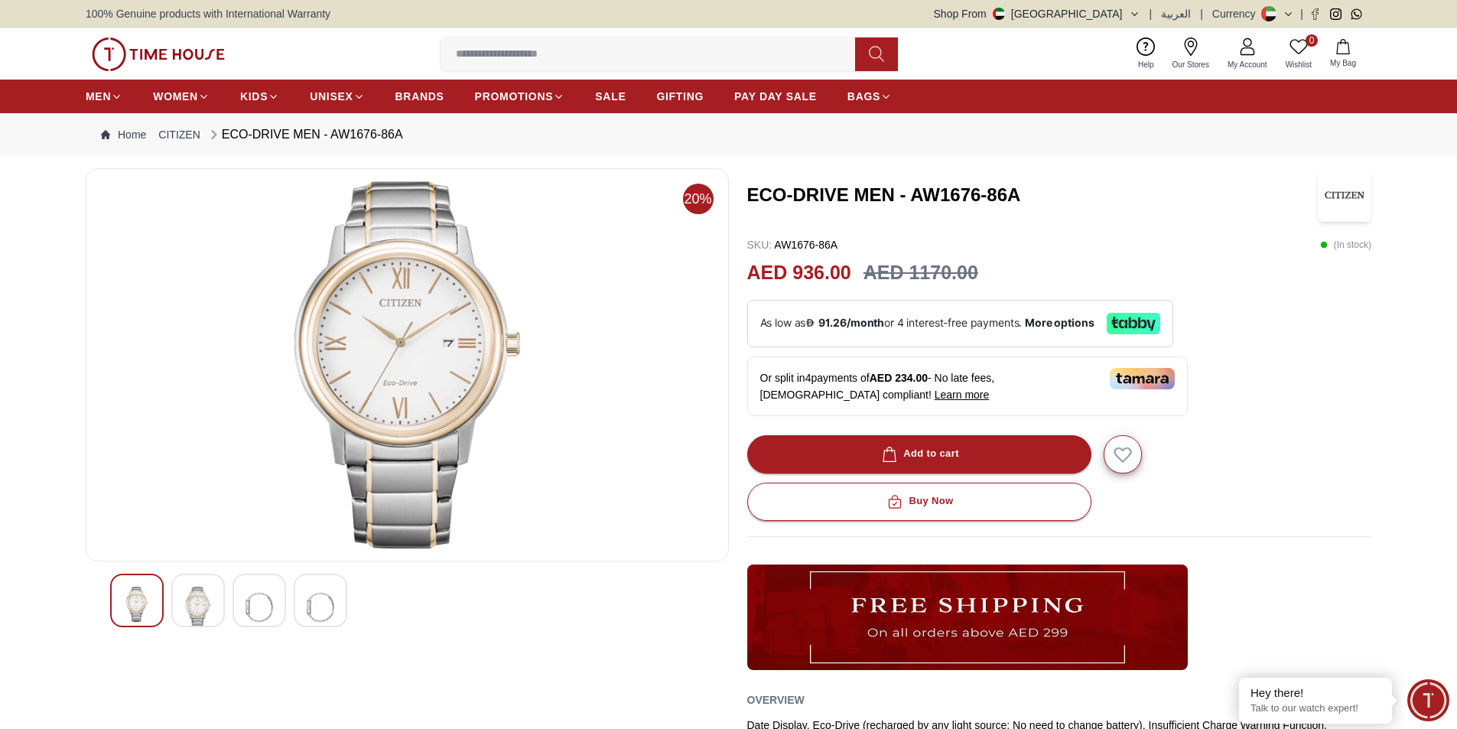
click at [225, 606] on div at bounding box center [407, 601] width 594 height 54
click at [255, 606] on img at bounding box center [259, 607] width 28 height 41
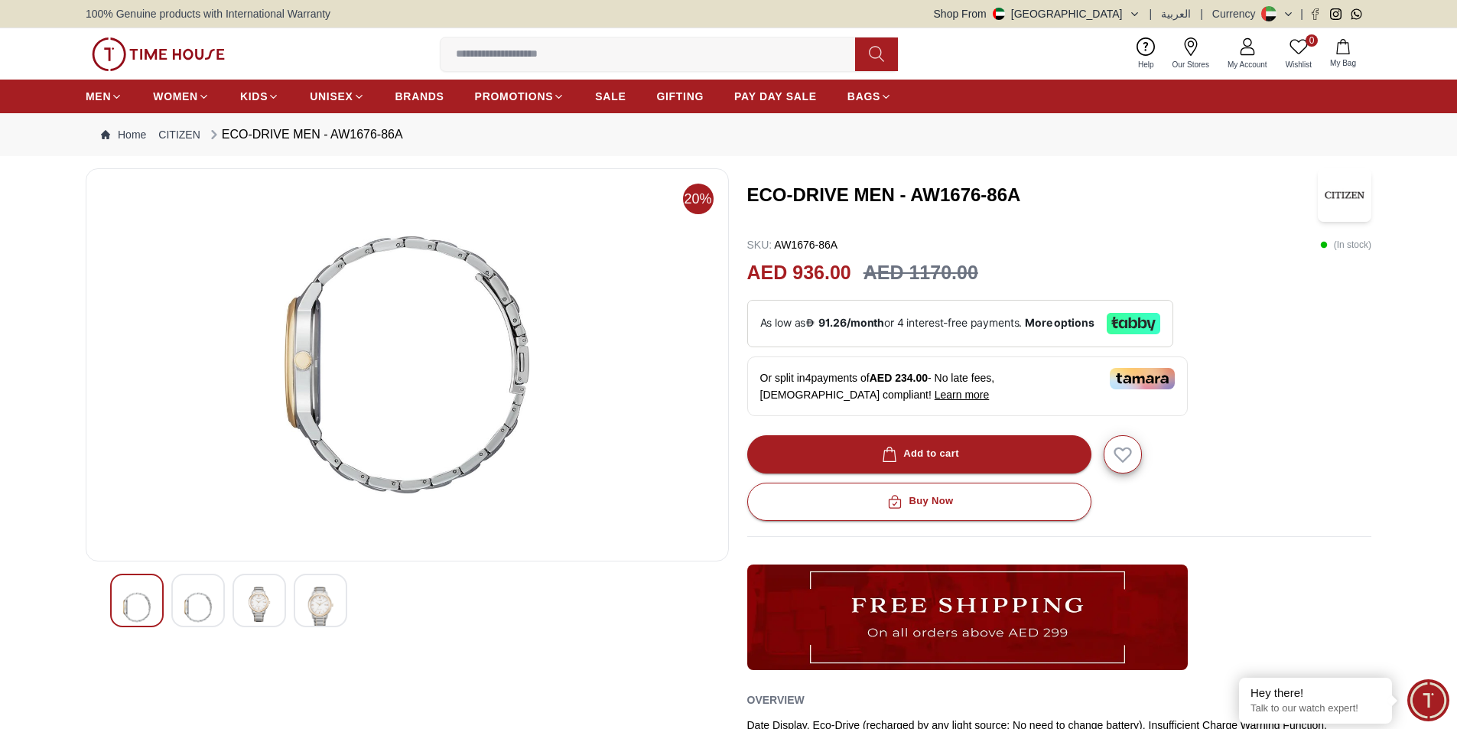
click at [310, 609] on img at bounding box center [321, 607] width 28 height 41
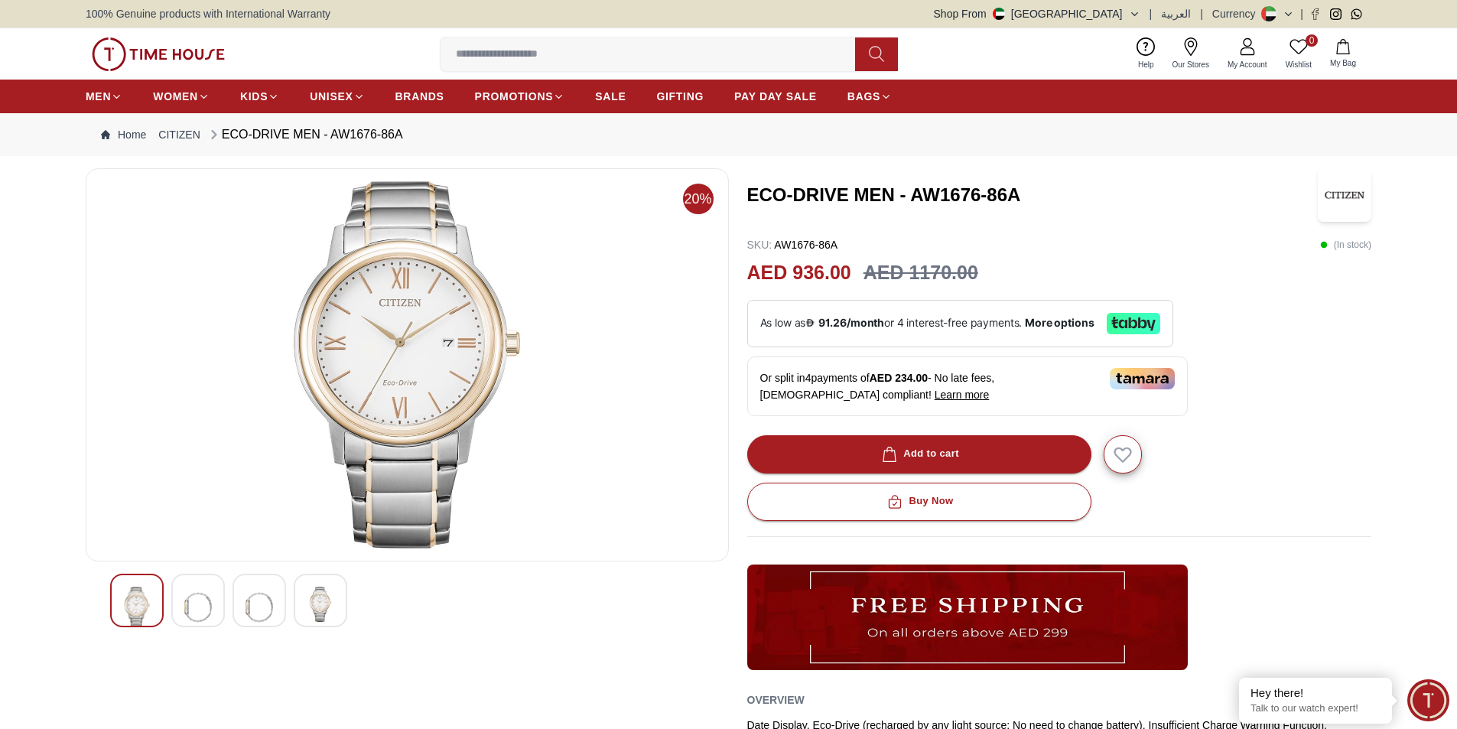
click at [206, 593] on img at bounding box center [198, 607] width 28 height 41
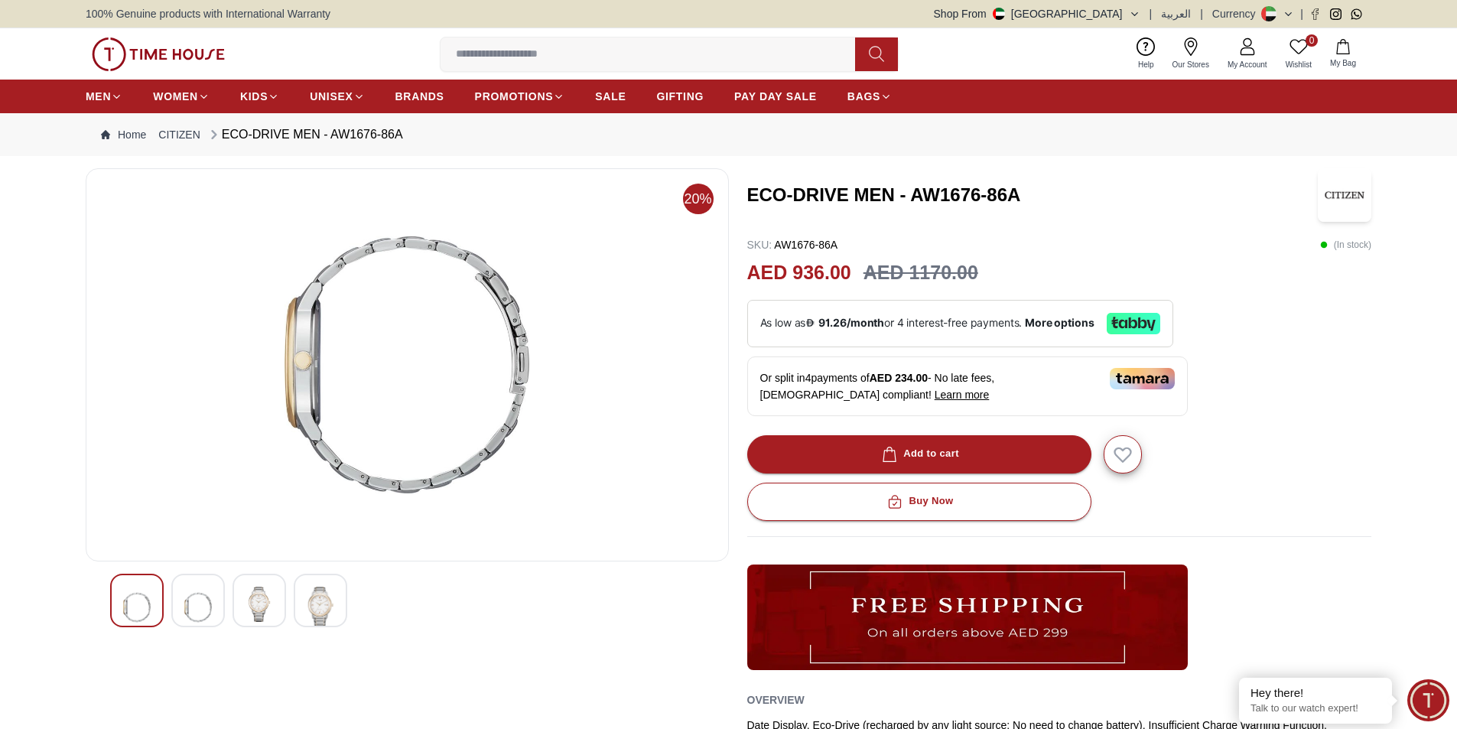
click at [319, 593] on img at bounding box center [321, 607] width 28 height 41
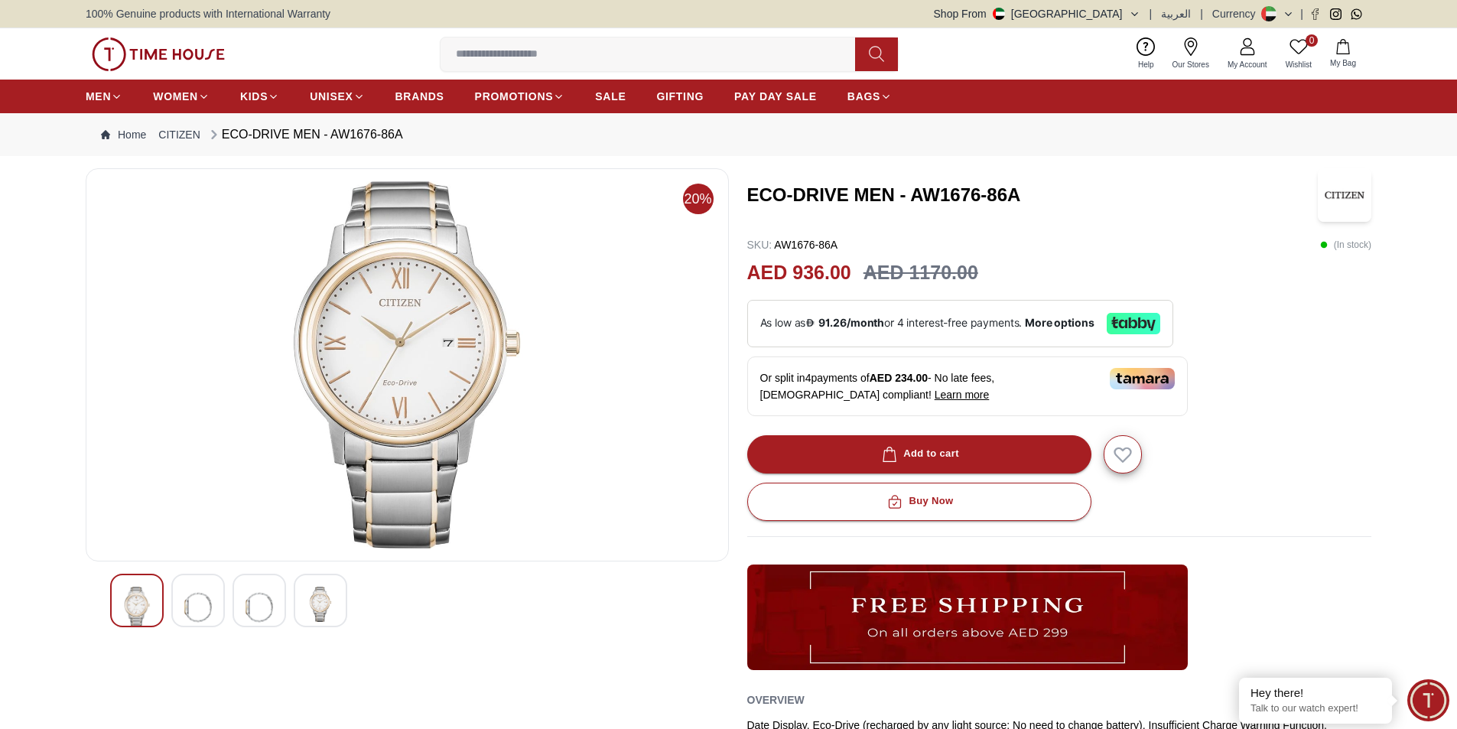
click at [338, 593] on div at bounding box center [321, 601] width 54 height 54
click at [314, 590] on img at bounding box center [321, 607] width 28 height 41
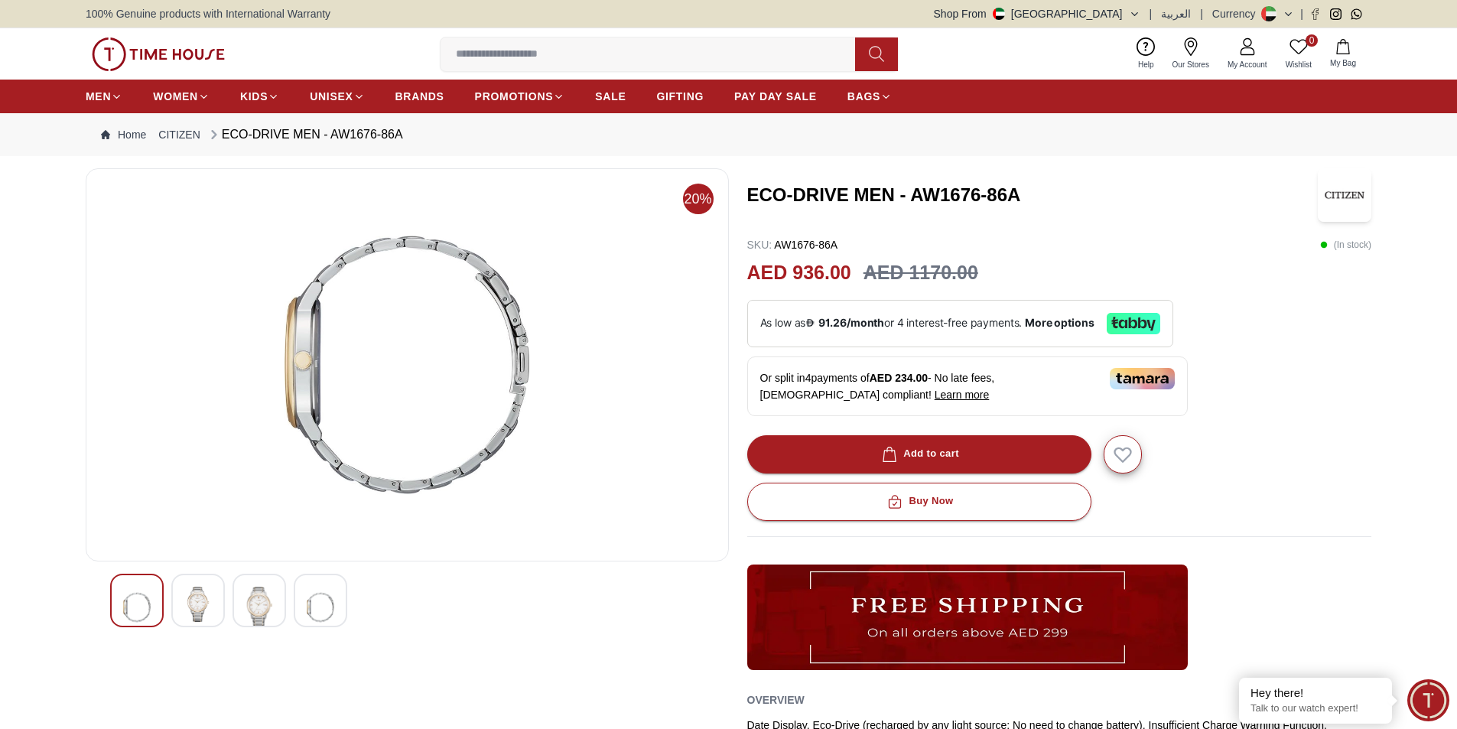
click at [258, 600] on img at bounding box center [259, 607] width 28 height 41
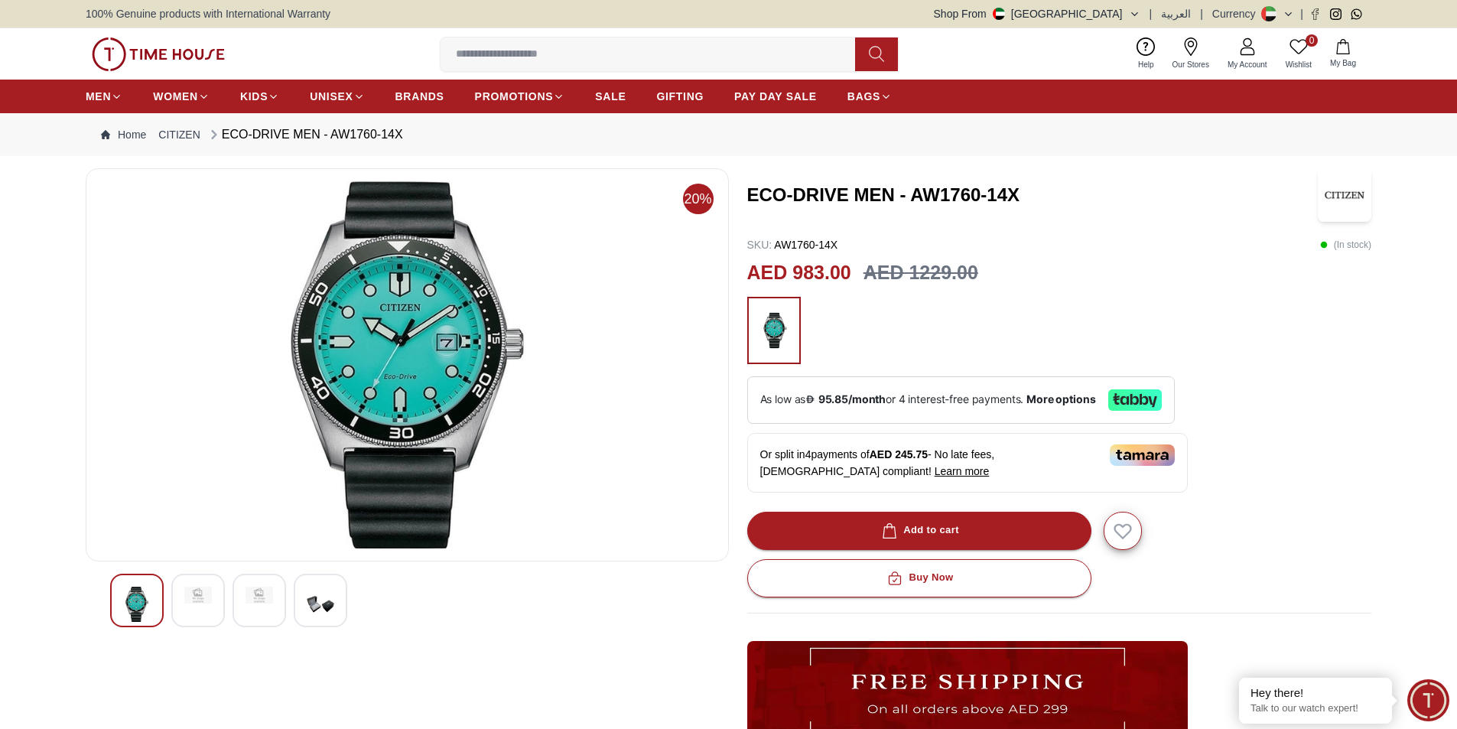
click at [227, 590] on div at bounding box center [407, 601] width 594 height 54
click at [202, 598] on img at bounding box center [198, 595] width 28 height 17
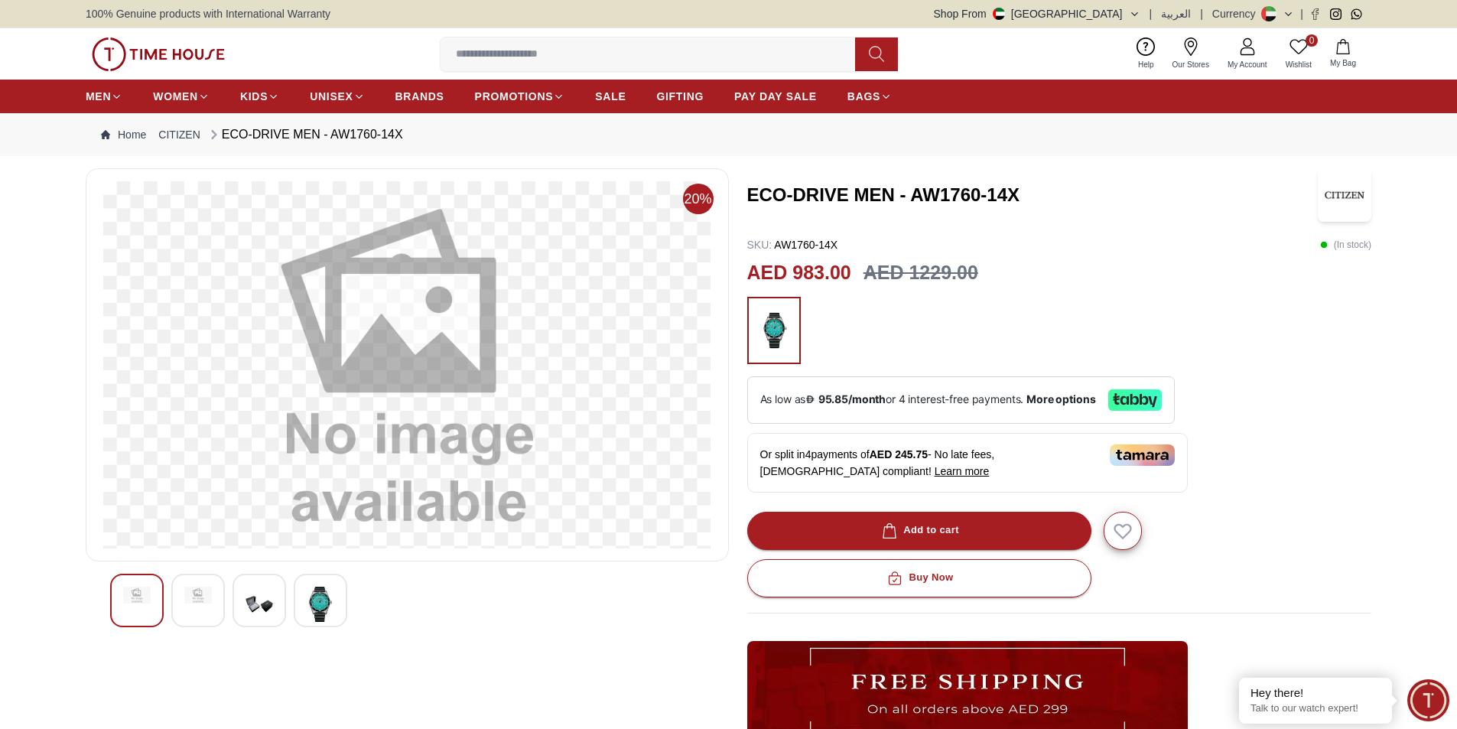
click at [255, 598] on img at bounding box center [259, 604] width 28 height 35
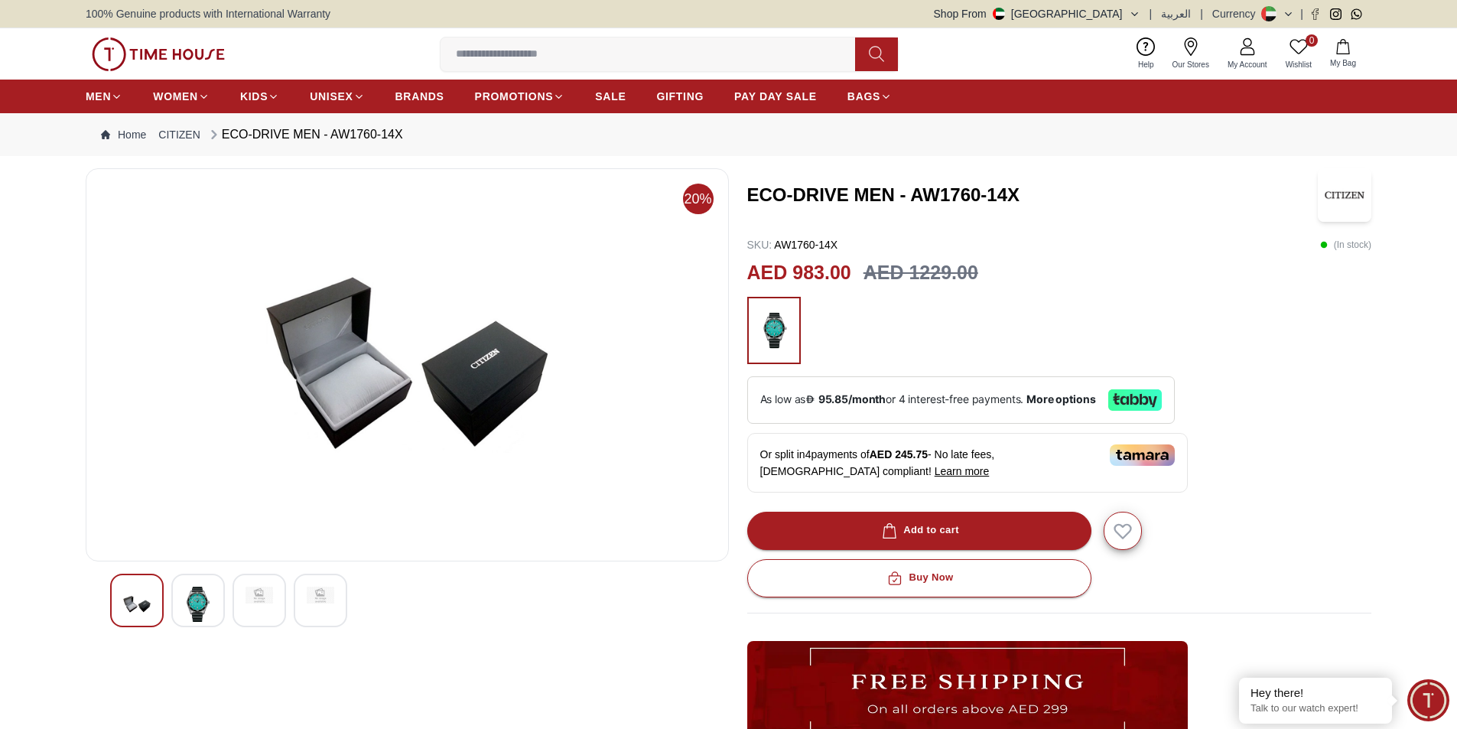
click at [290, 598] on div at bounding box center [407, 601] width 594 height 54
click at [189, 597] on img at bounding box center [198, 604] width 28 height 35
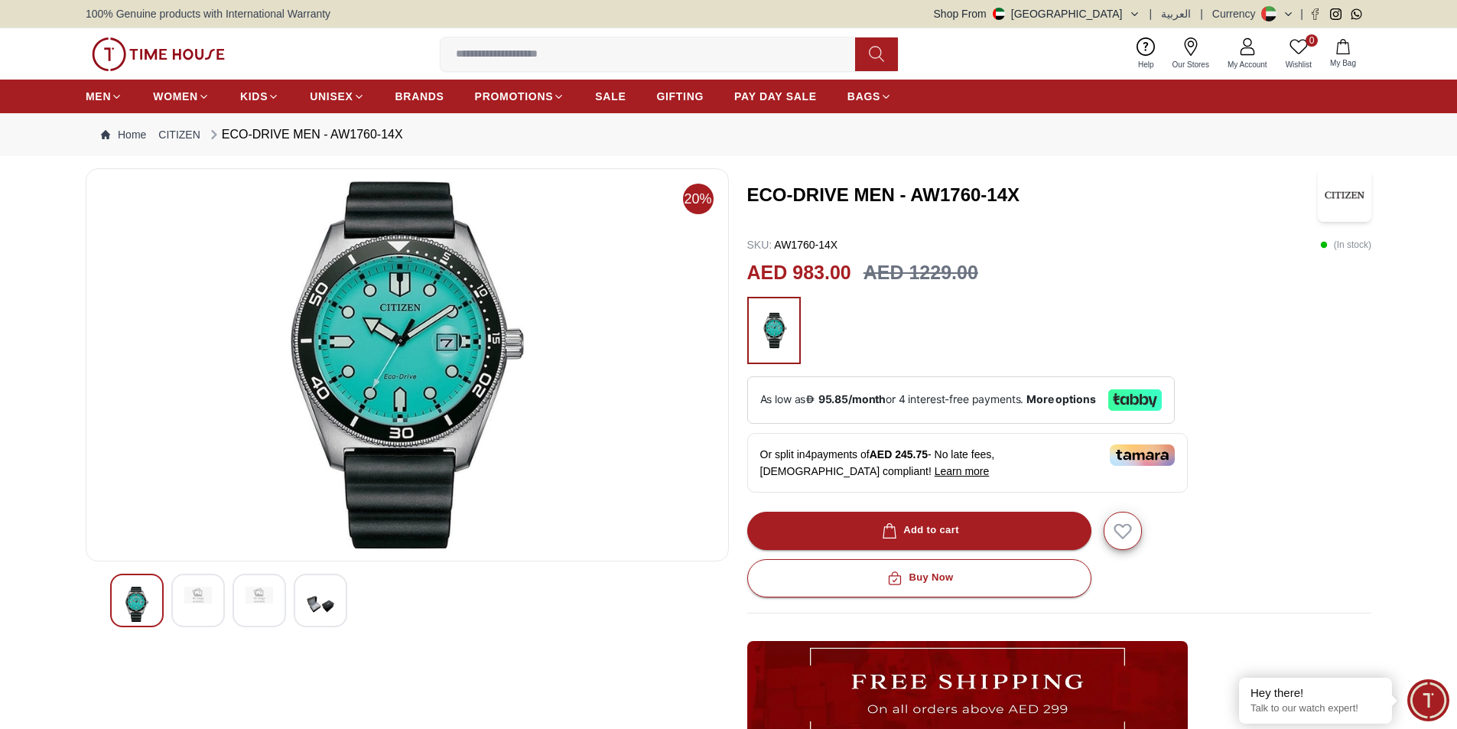
click at [246, 597] on img at bounding box center [259, 595] width 28 height 17
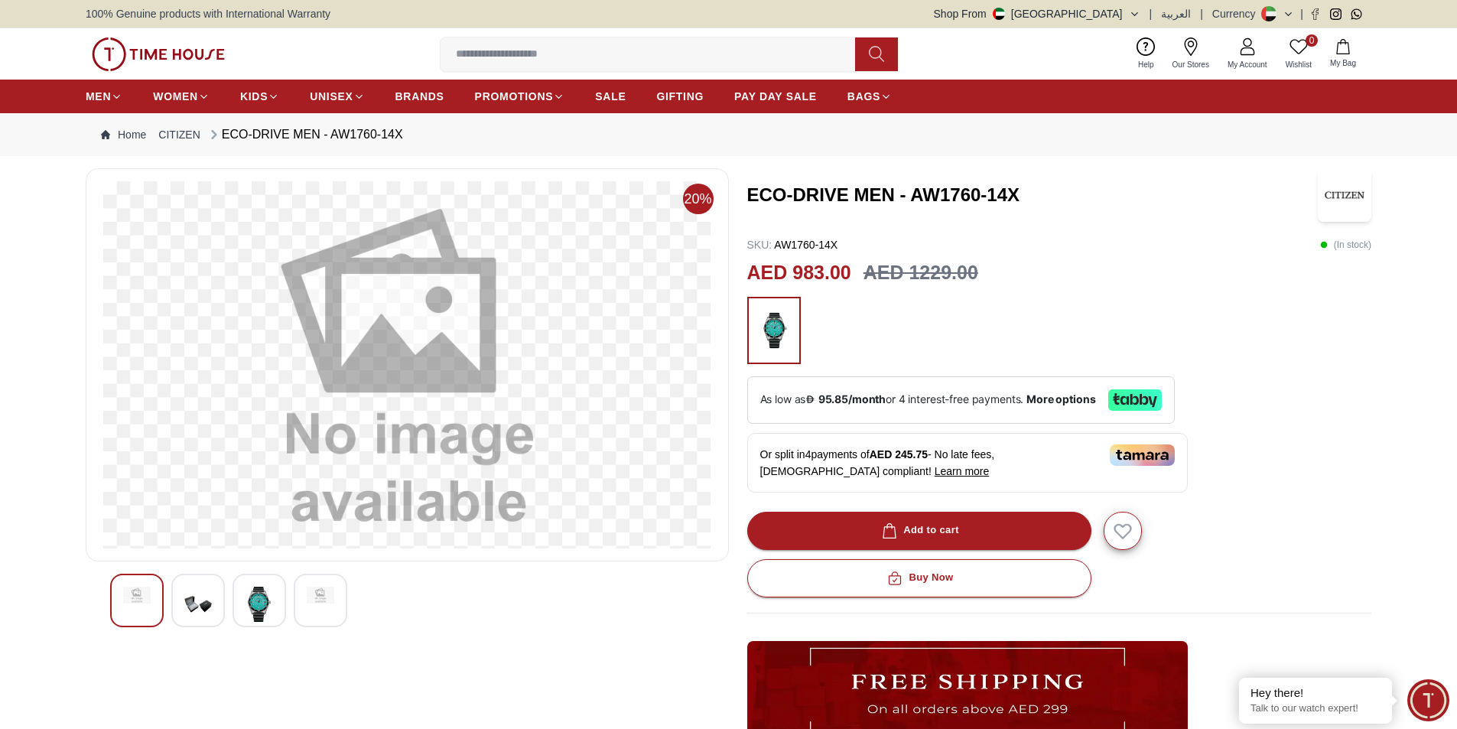
click at [301, 600] on div at bounding box center [321, 601] width 54 height 54
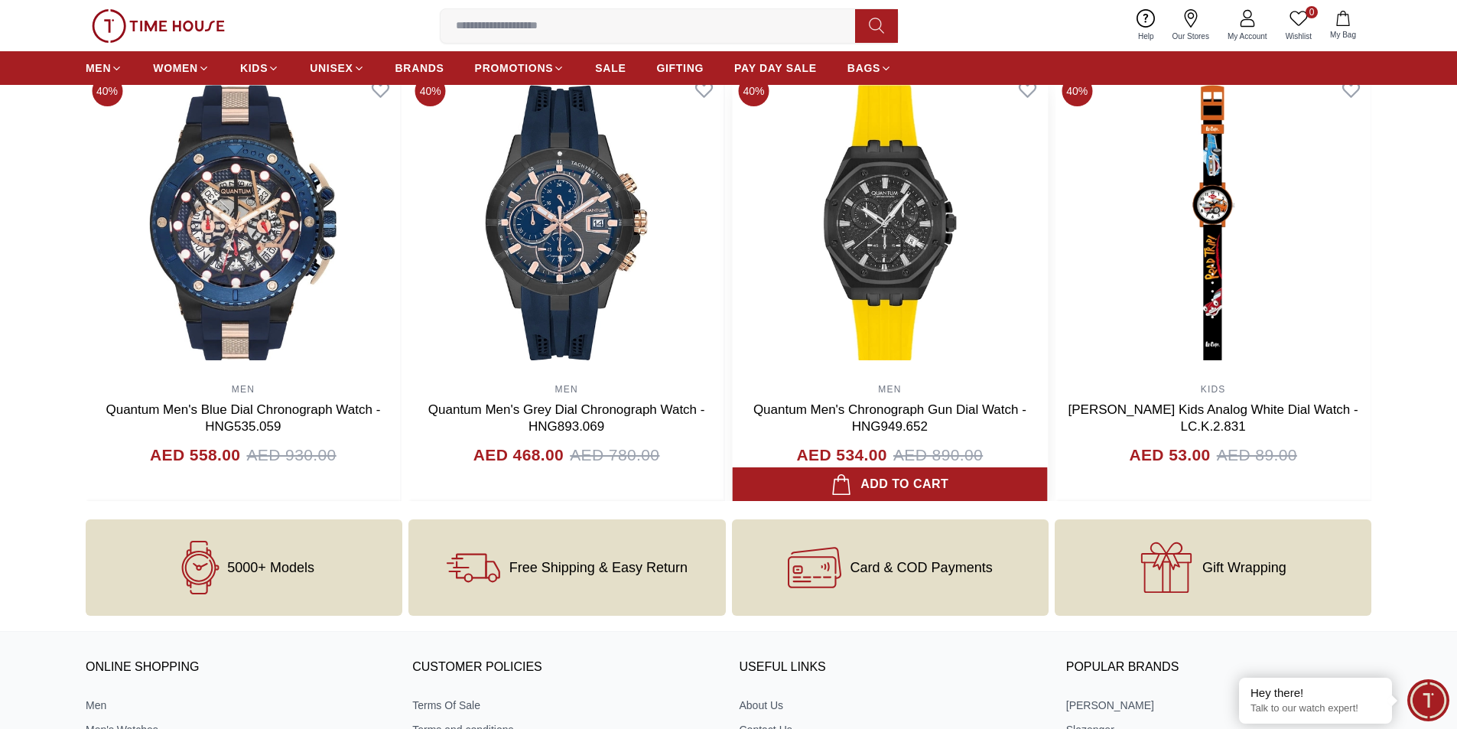
scroll to position [1682, 0]
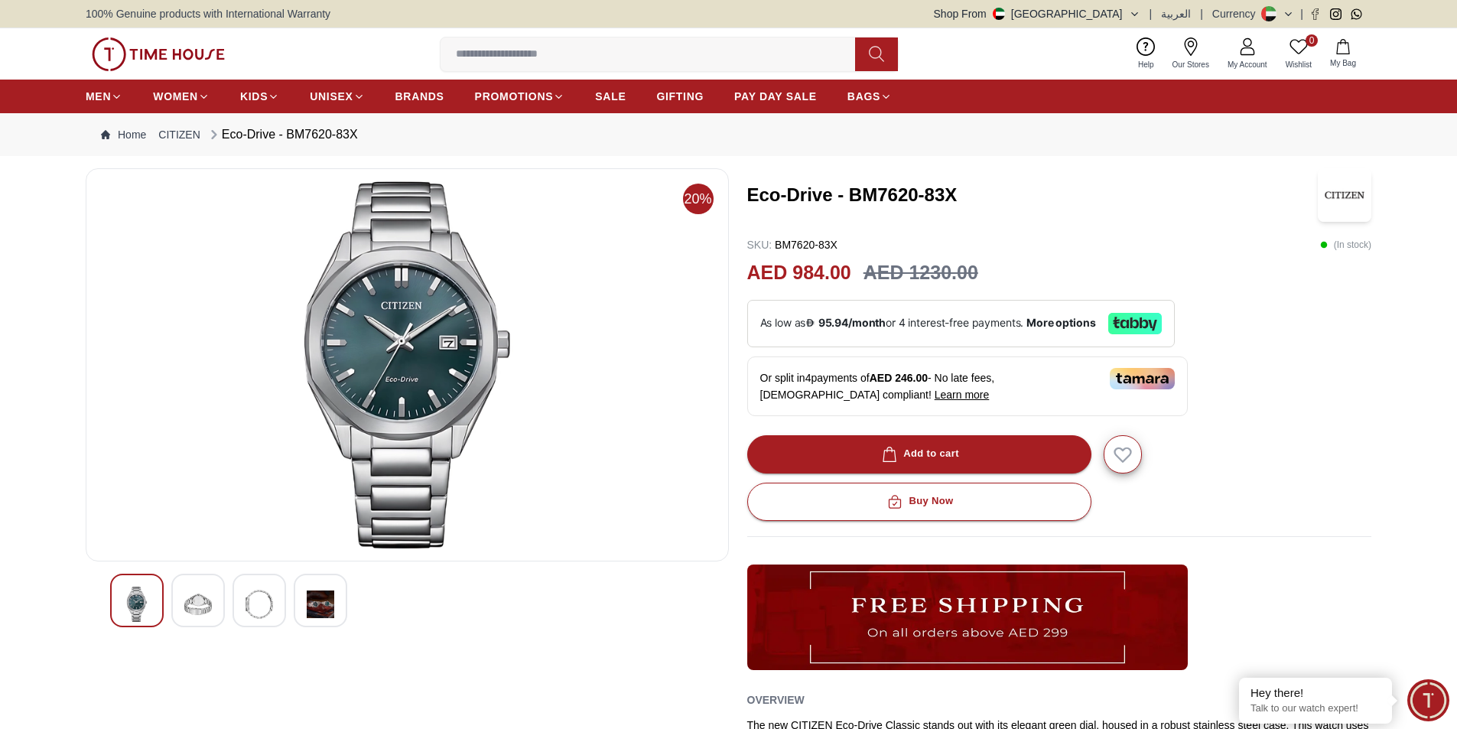
click at [181, 607] on div at bounding box center [198, 601] width 54 height 54
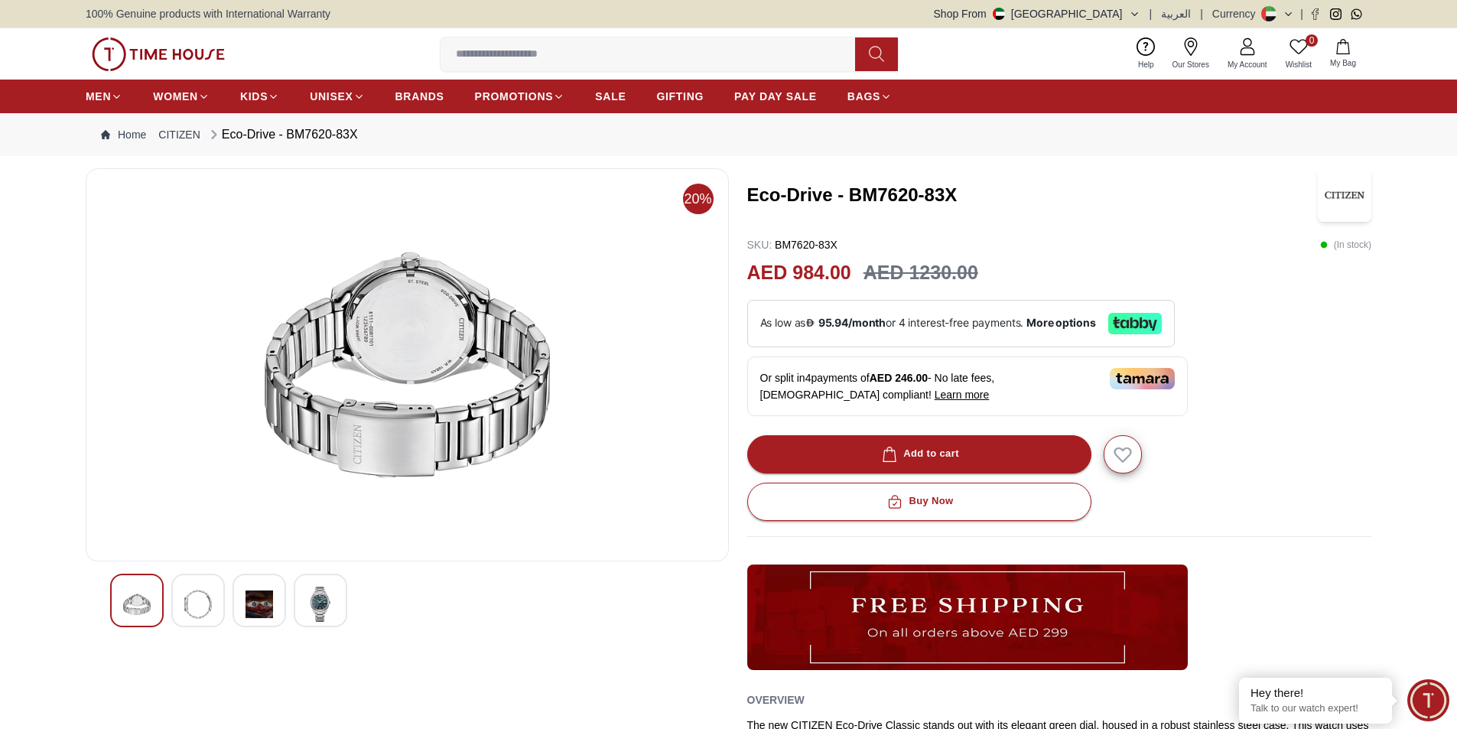
click at [247, 607] on img at bounding box center [259, 604] width 28 height 35
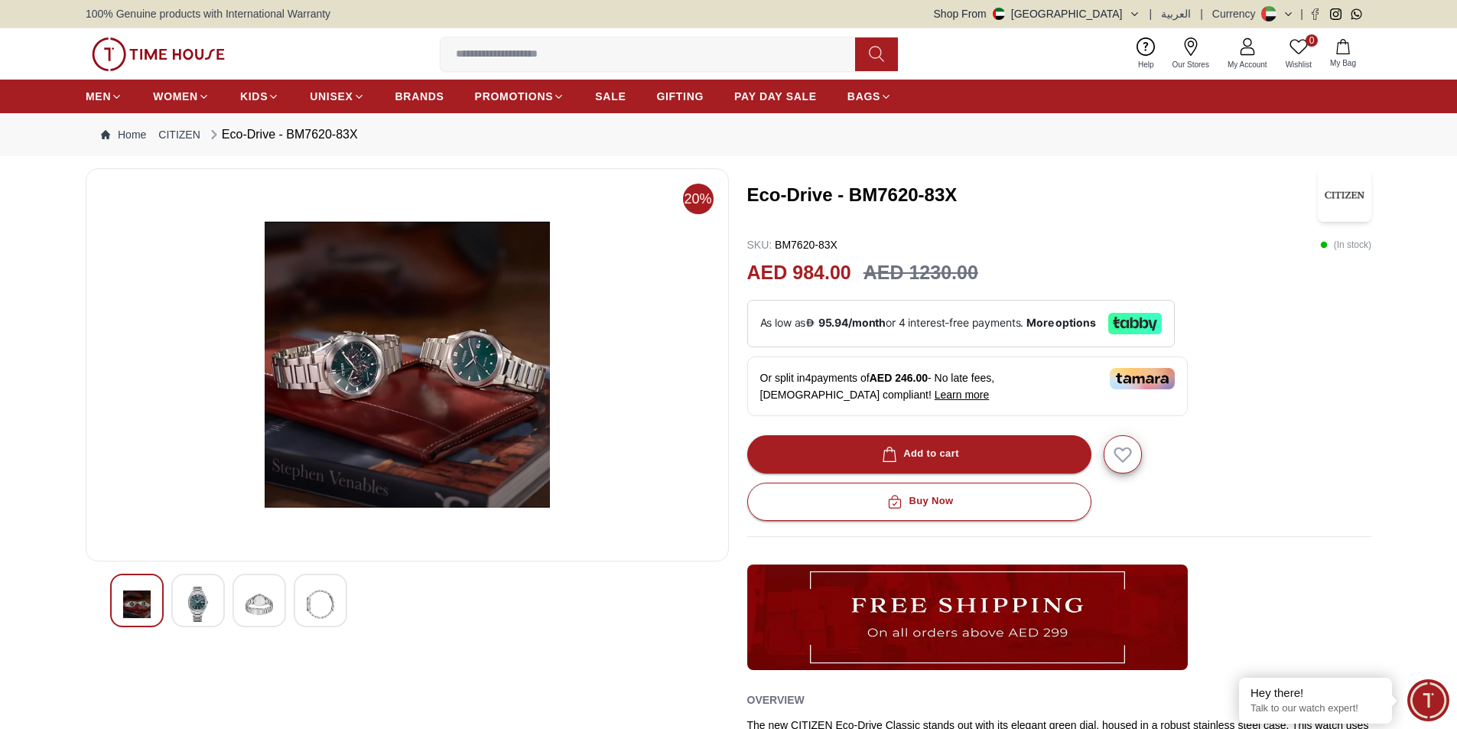
click at [163, 607] on div at bounding box center [137, 601] width 54 height 54
click at [188, 600] on img at bounding box center [198, 604] width 28 height 35
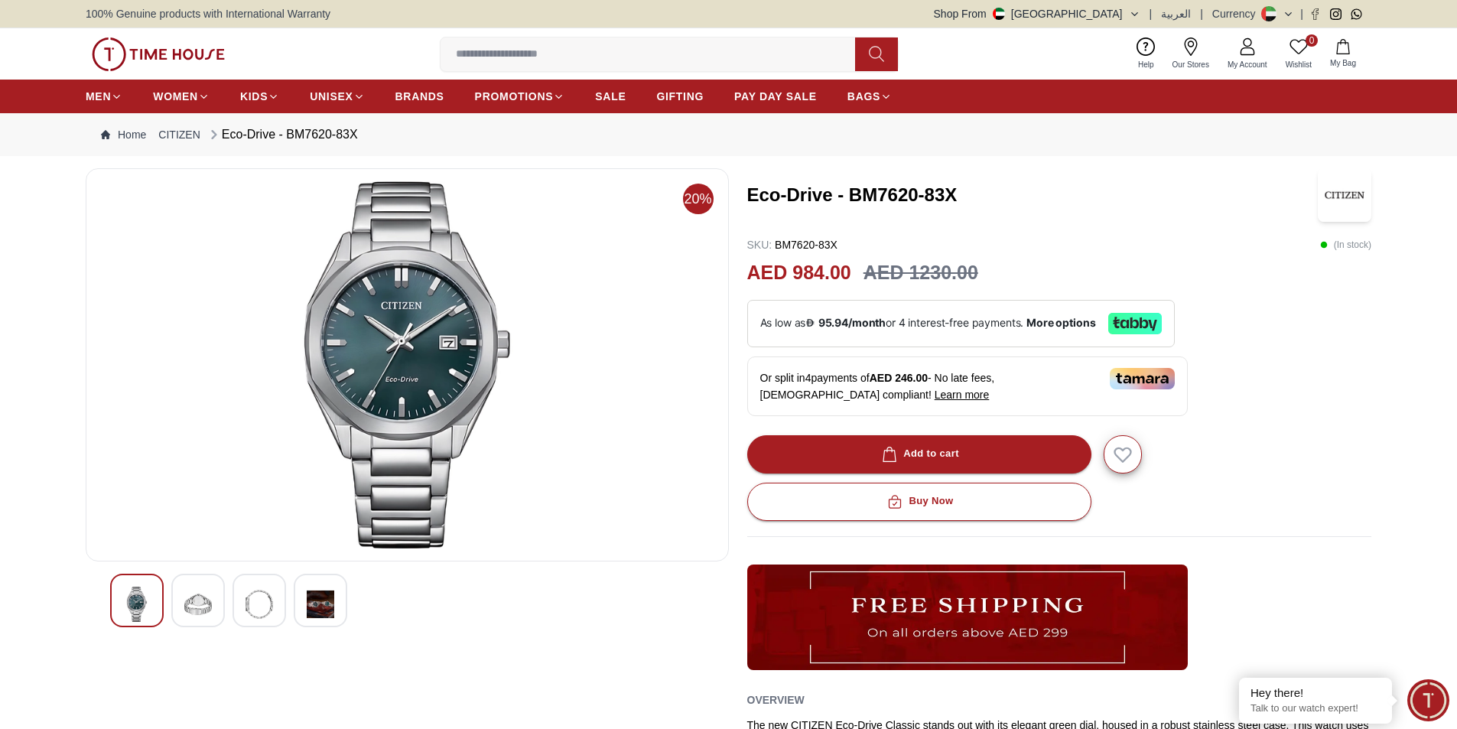
click at [239, 600] on div at bounding box center [259, 601] width 54 height 54
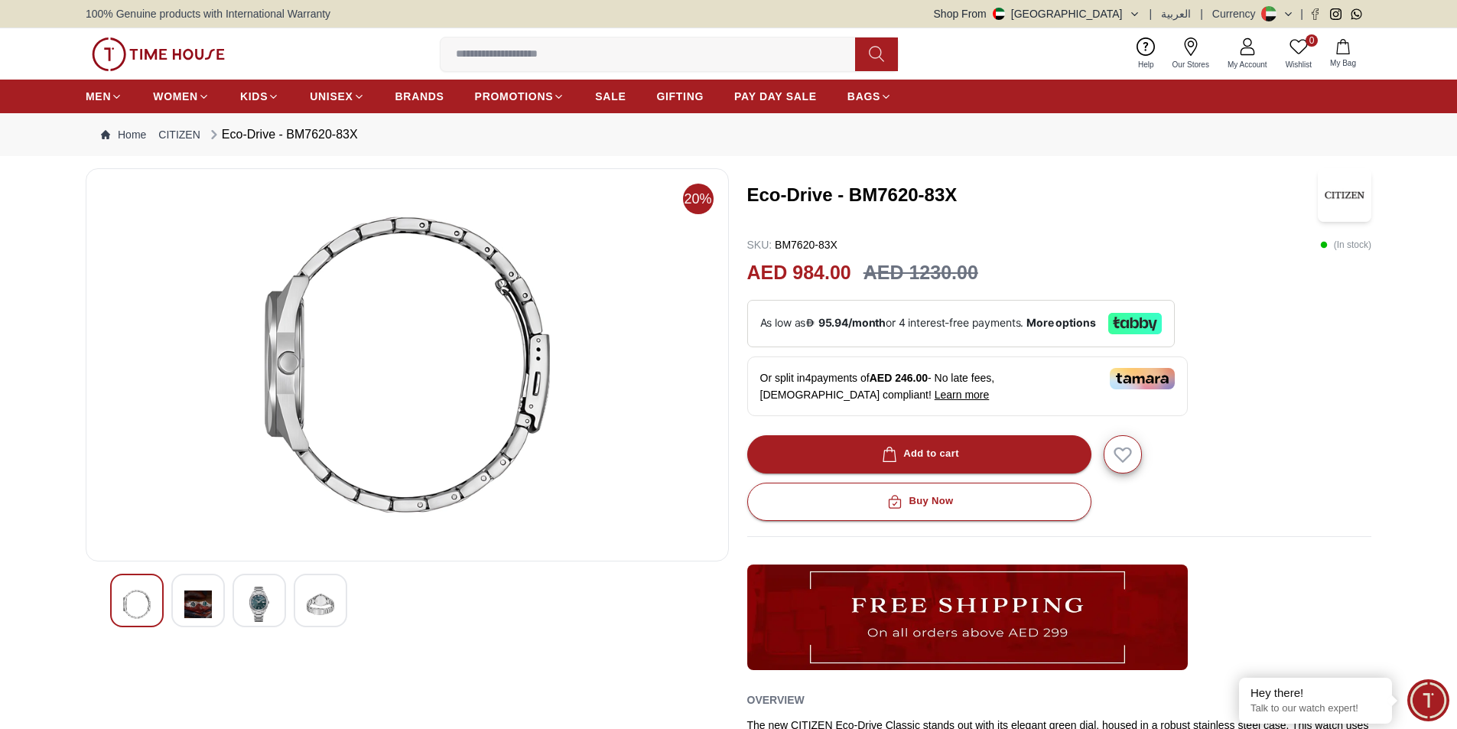
click at [281, 601] on div at bounding box center [259, 601] width 54 height 54
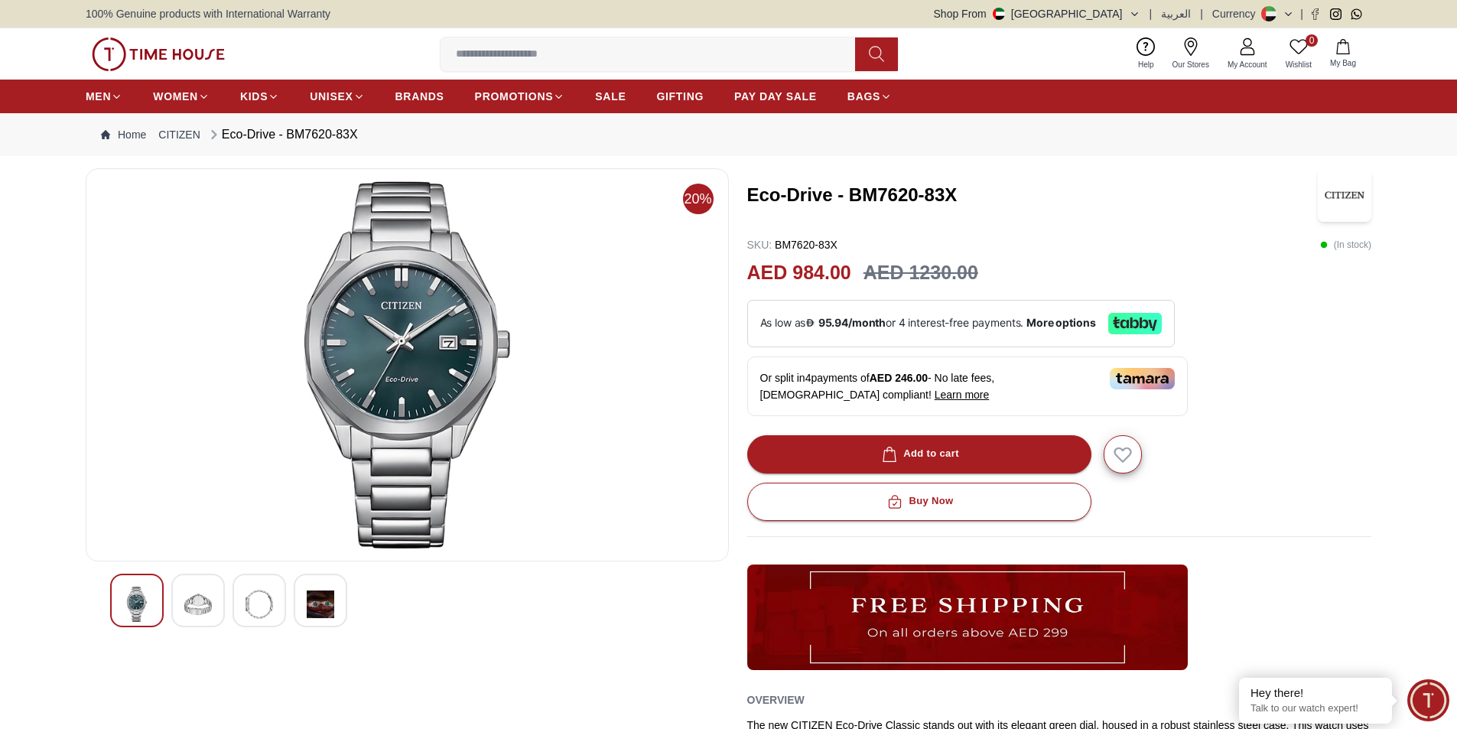
click at [281, 603] on div at bounding box center [259, 601] width 54 height 54
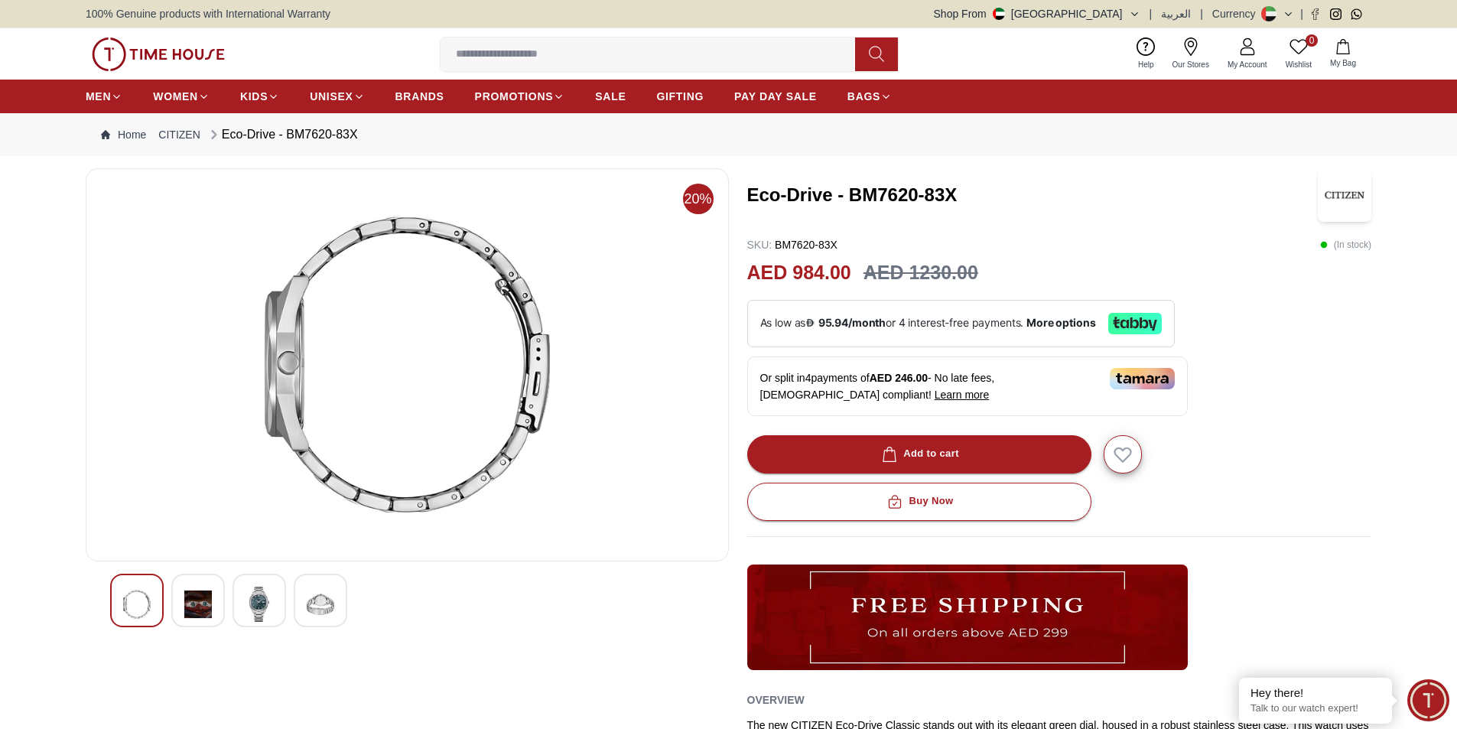
click at [117, 605] on div at bounding box center [137, 601] width 54 height 54
click at [310, 603] on img at bounding box center [321, 604] width 28 height 35
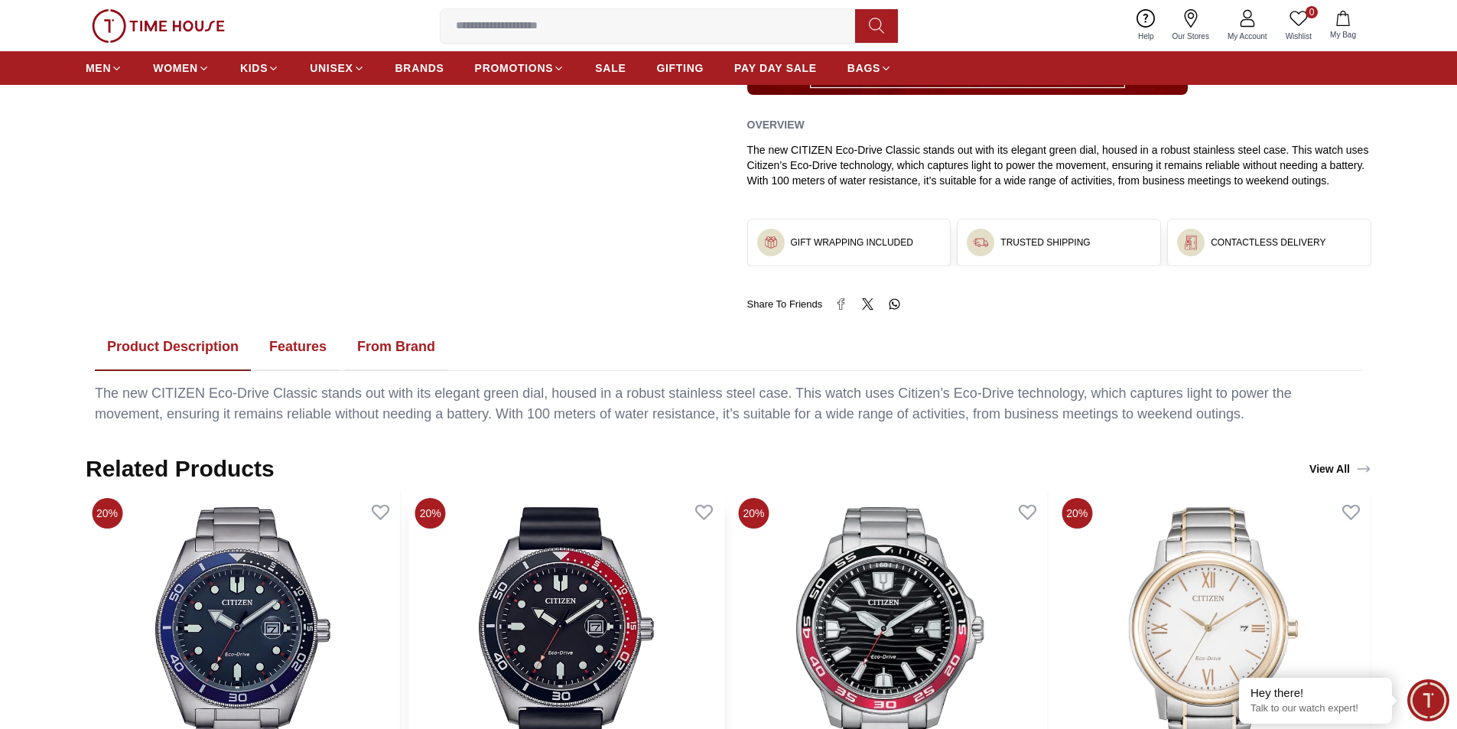
scroll to position [765, 0]
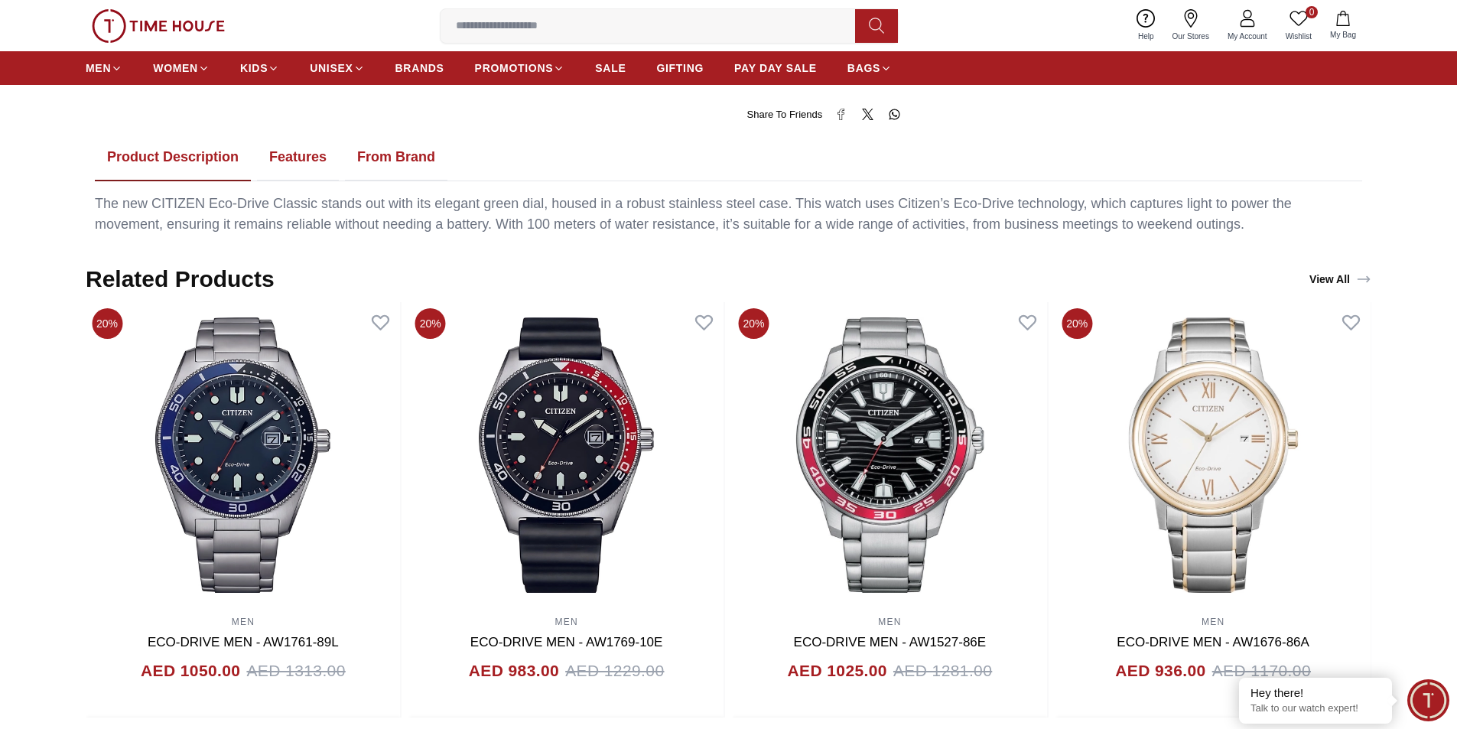
click at [292, 138] on button "Features" at bounding box center [298, 157] width 82 height 47
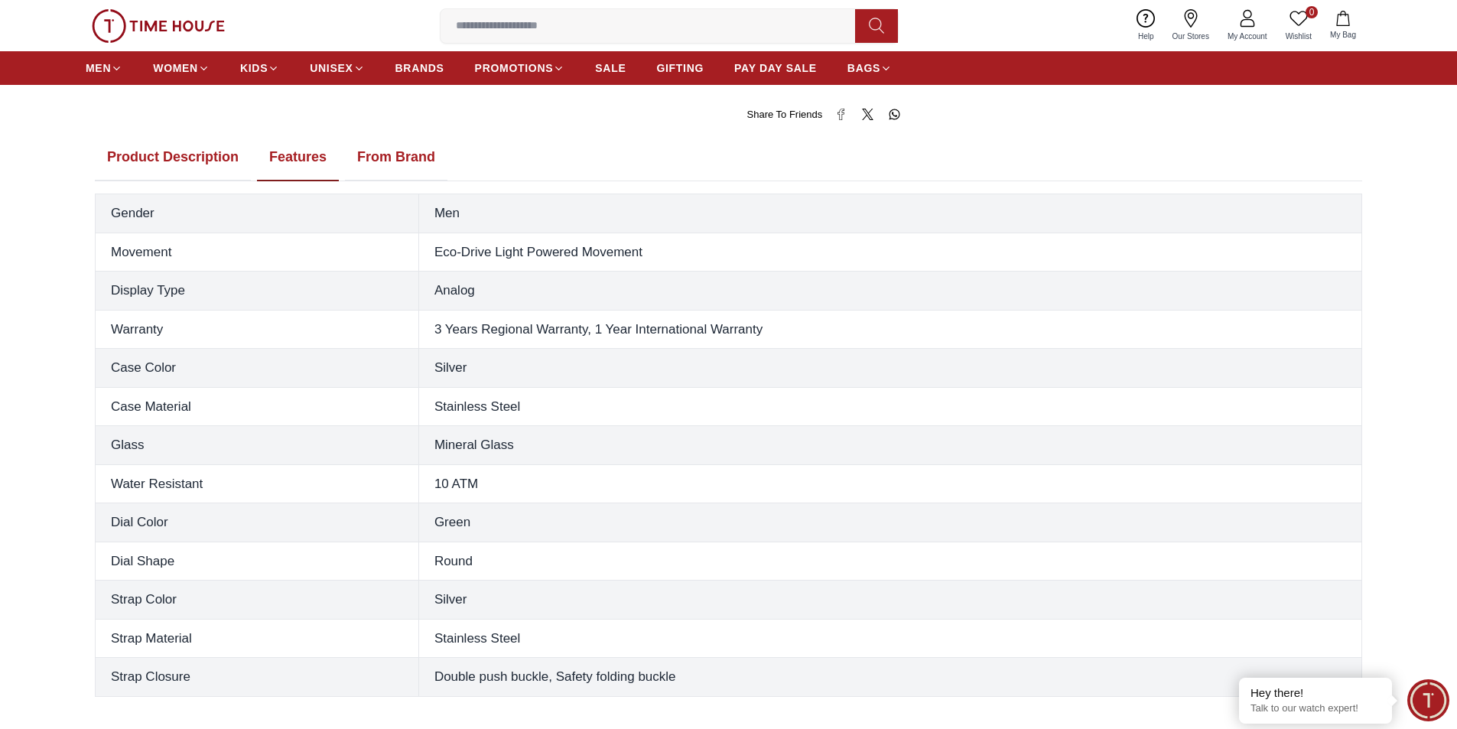
click at [284, 158] on button "Features" at bounding box center [298, 157] width 82 height 47
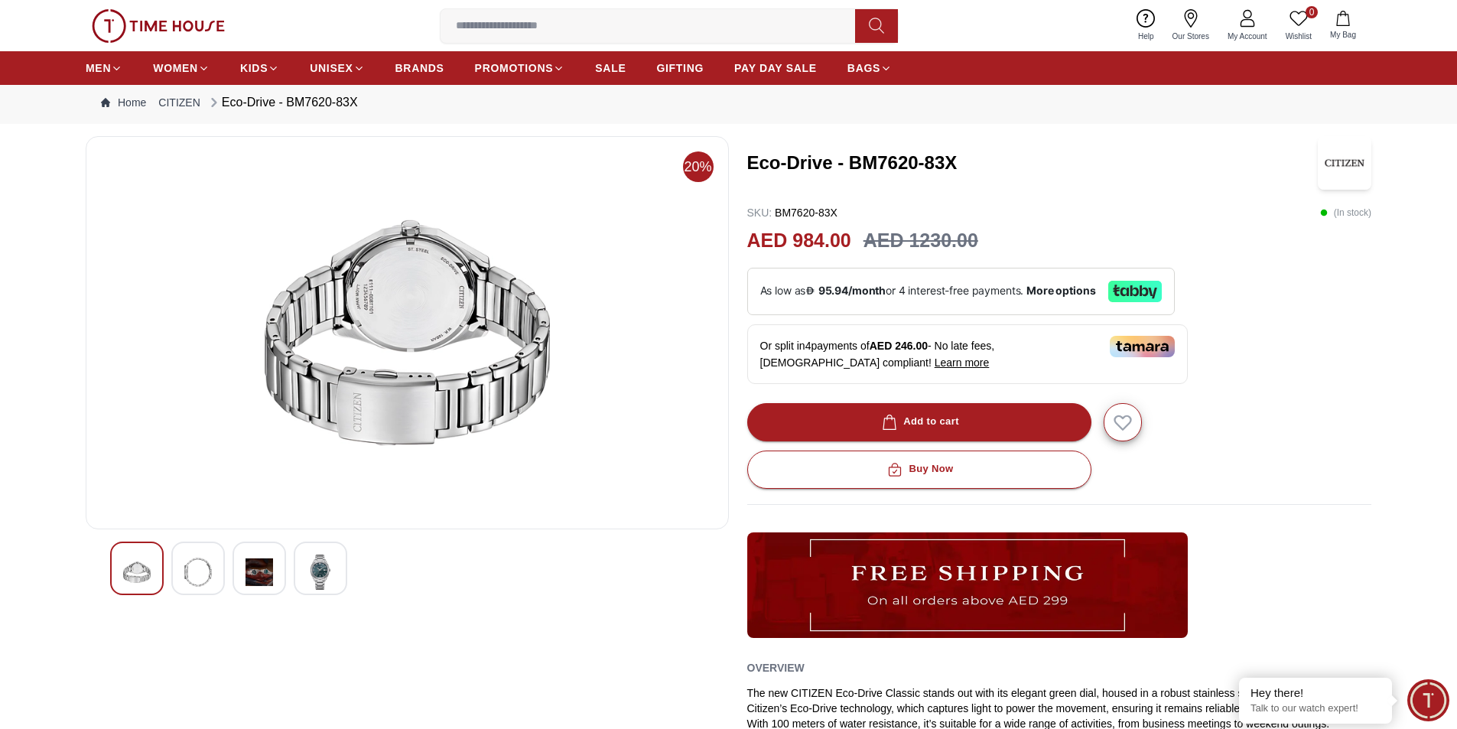
scroll to position [0, 0]
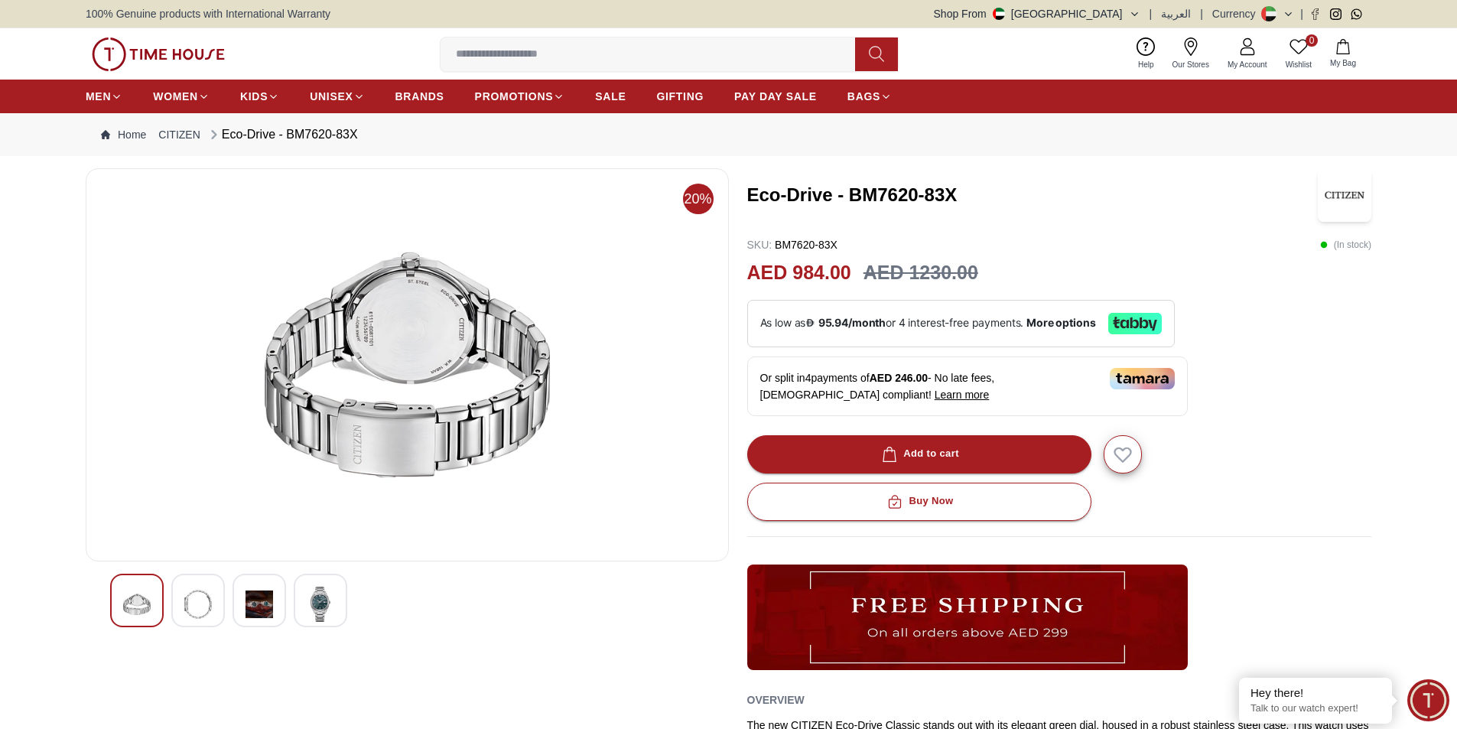
click at [334, 597] on div at bounding box center [321, 601] width 54 height 54
